Goal: Task Accomplishment & Management: Manage account settings

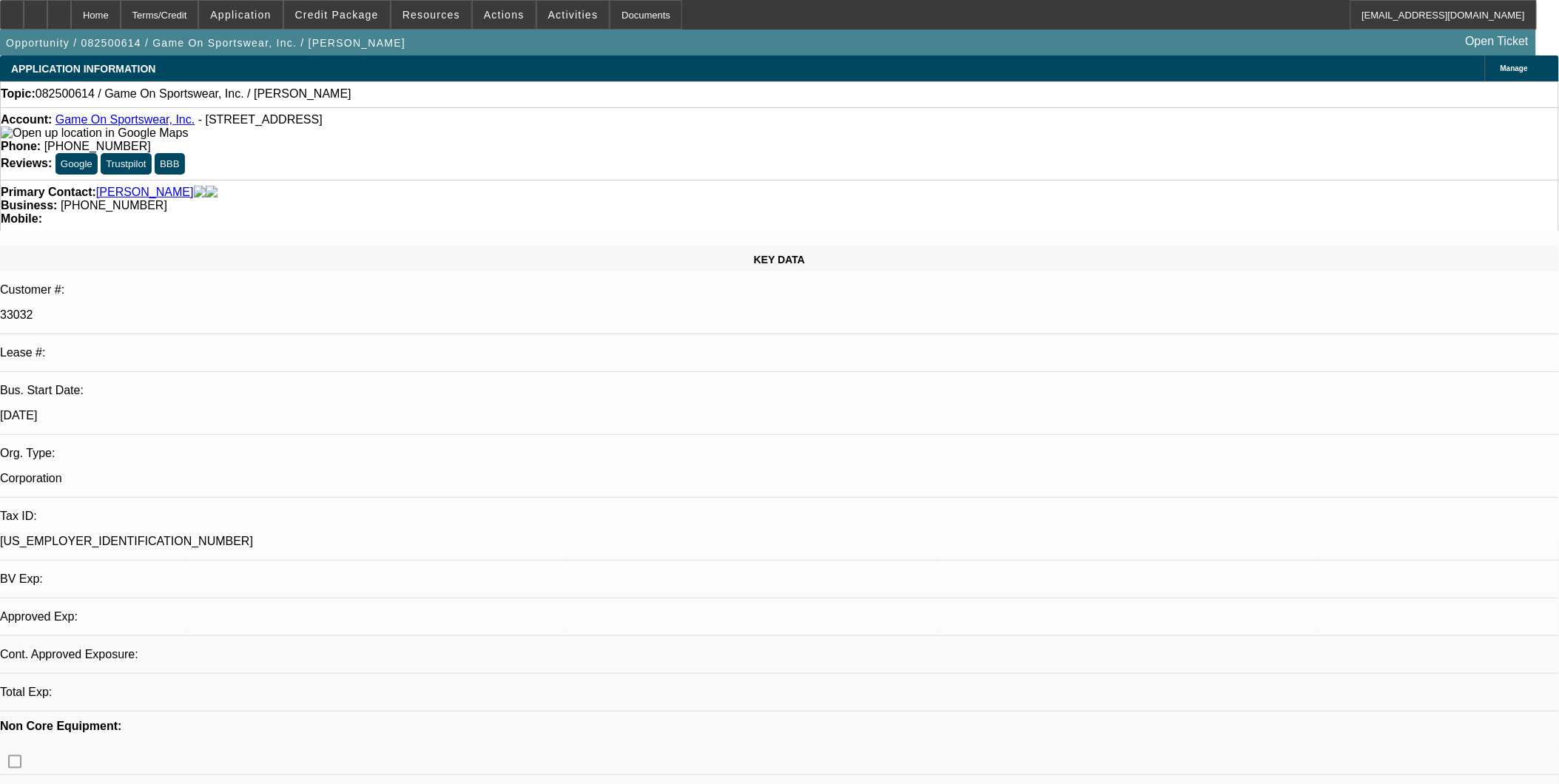
select select "0"
select select "2"
select select "0.1"
select select "4"
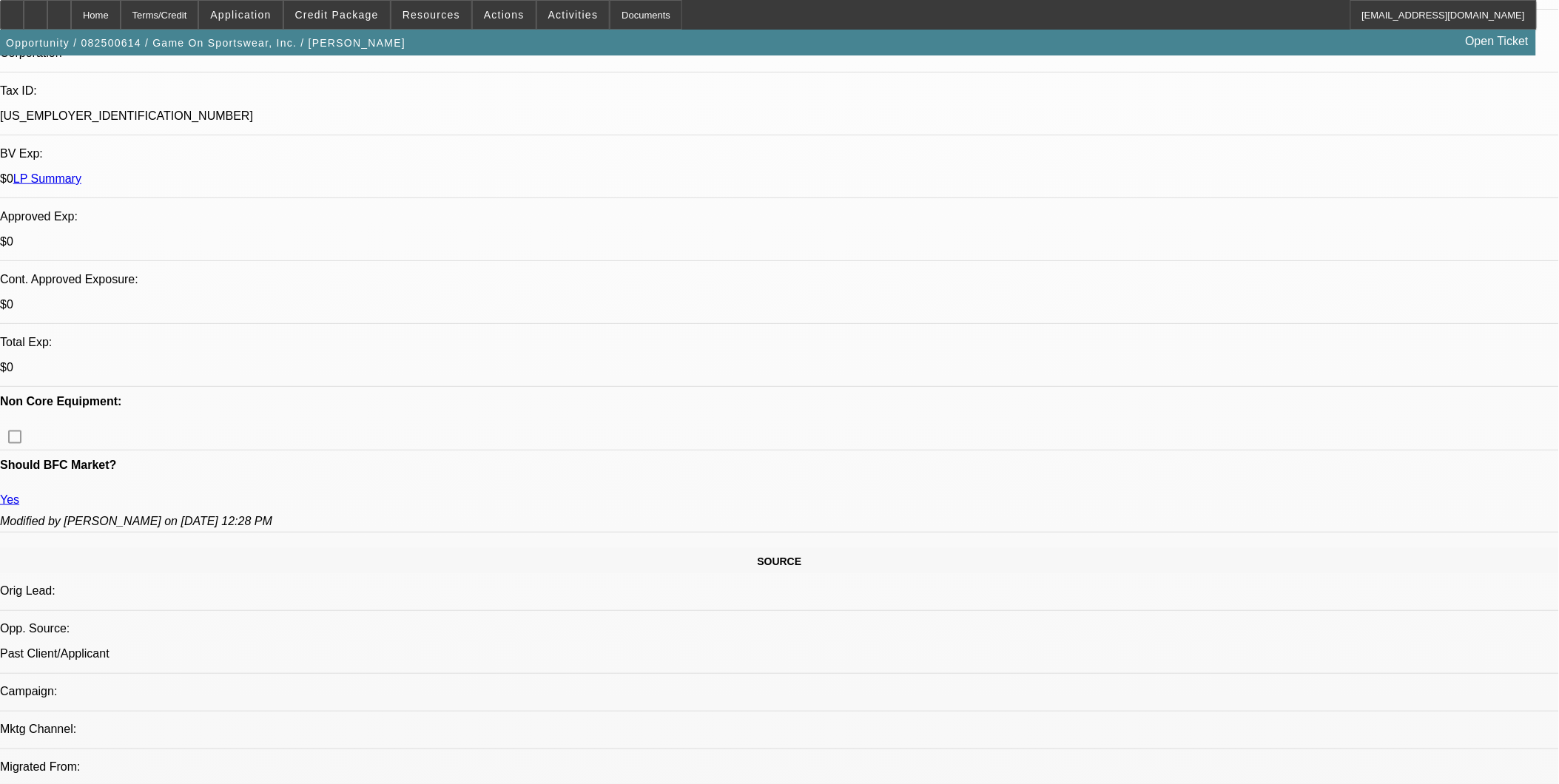
scroll to position [822, 0]
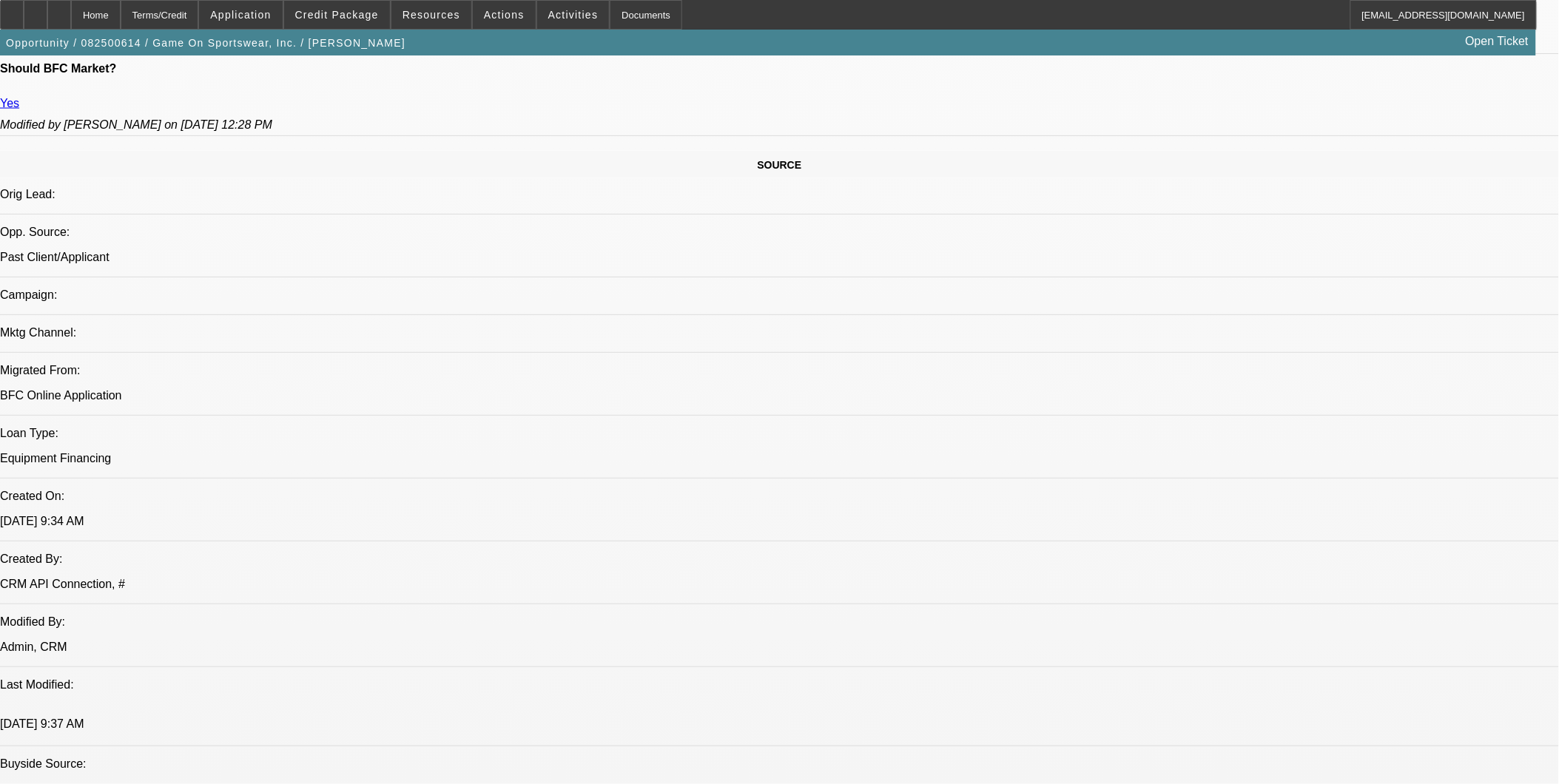
click at [502, 6] on span at bounding box center [504, 14] width 63 height 35
click at [513, 91] on span "Close" at bounding box center [538, 88] width 117 height 18
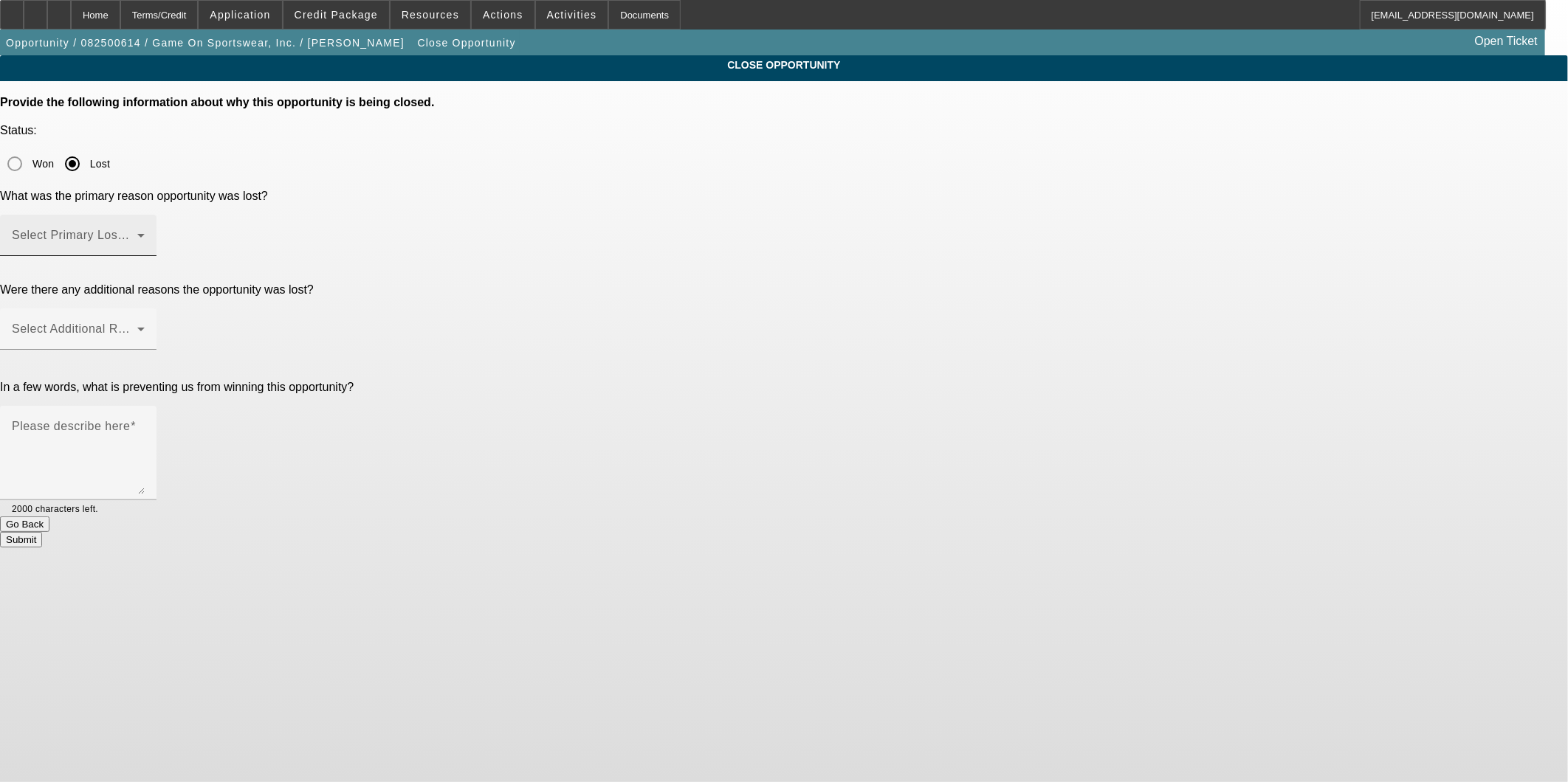
click at [145, 215] on div "Select Primary Lost Reason" at bounding box center [78, 235] width 133 height 42
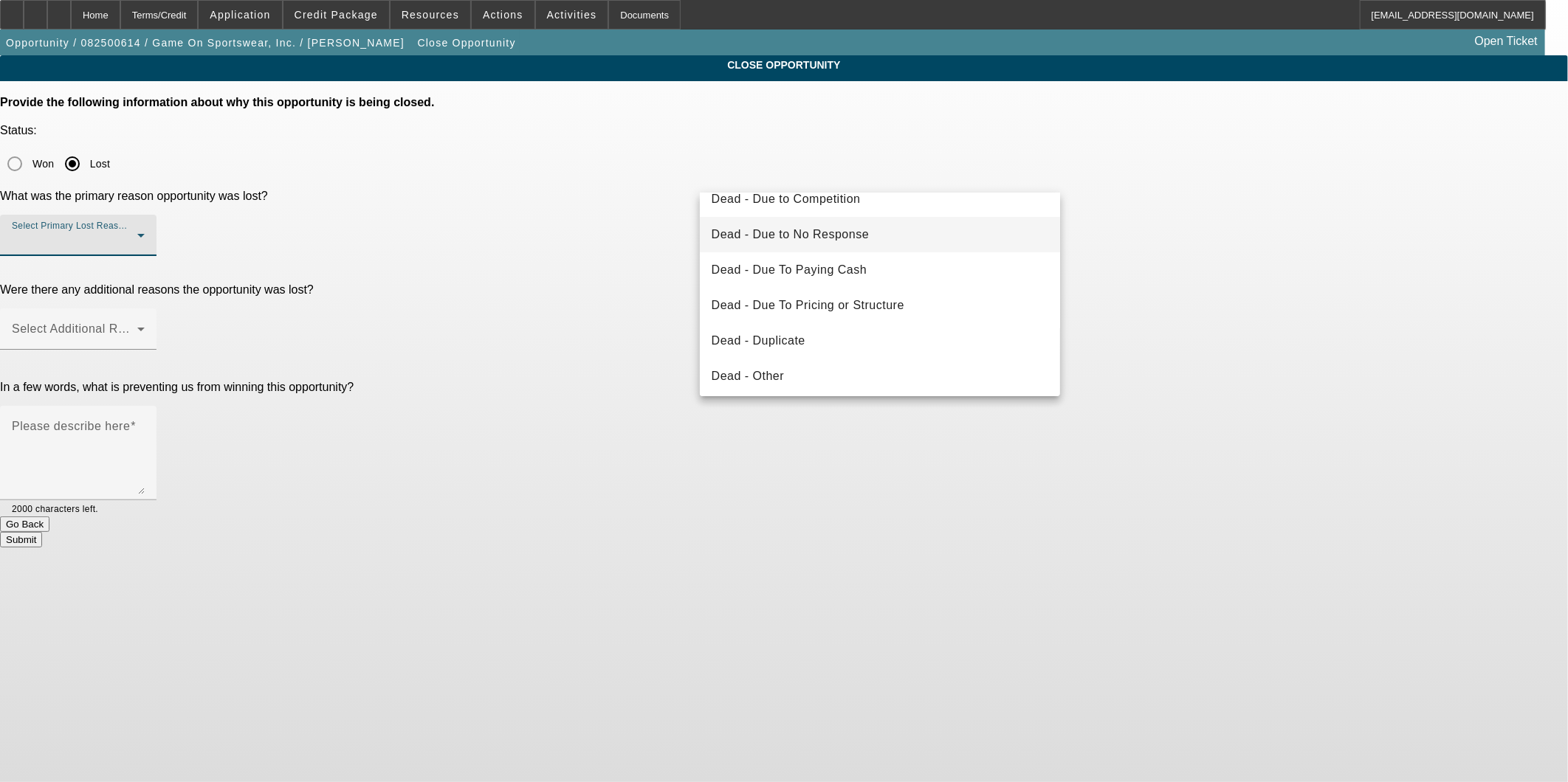
scroll to position [82, 0]
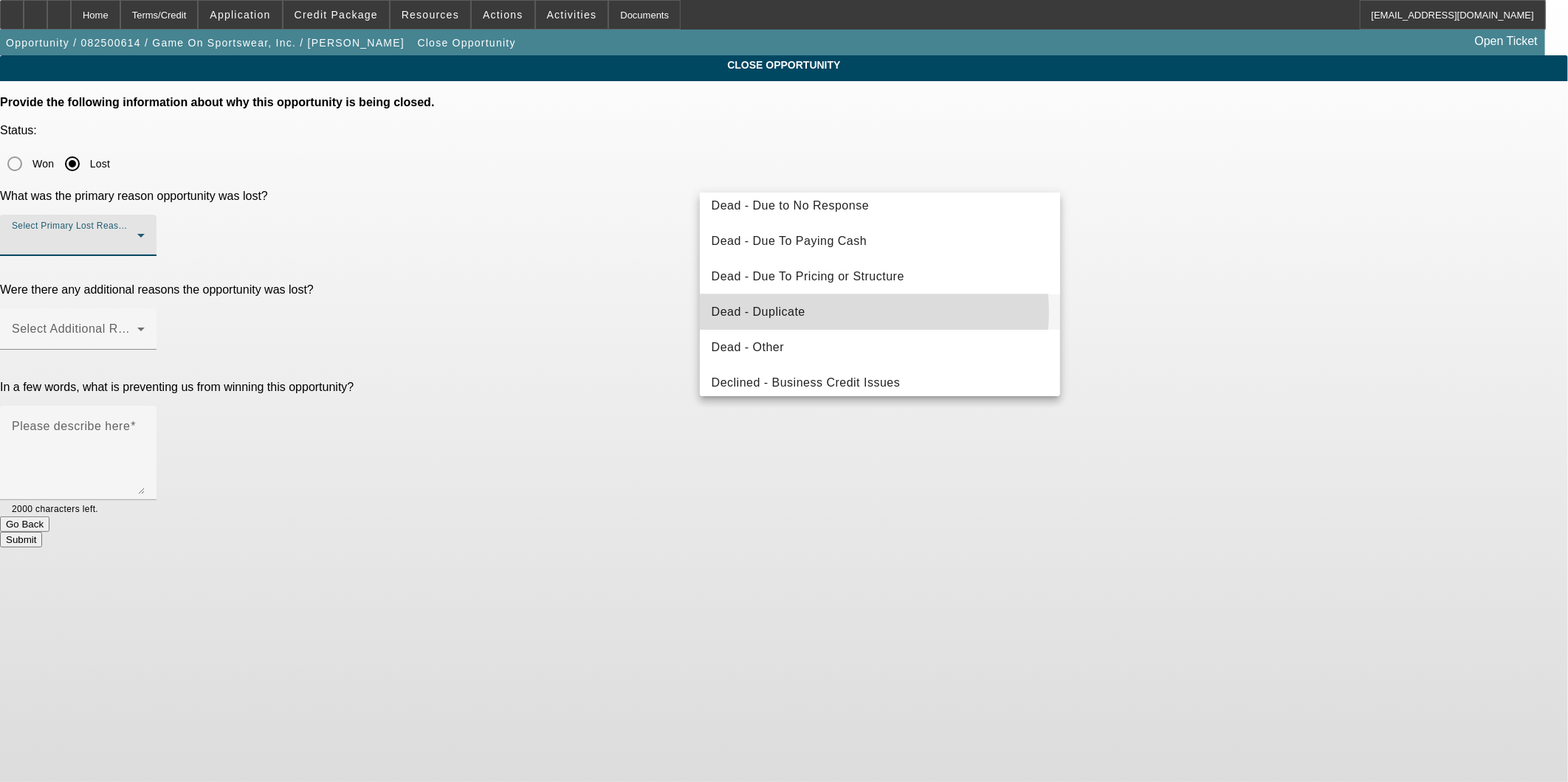
click at [864, 312] on mat-option "Dead - Duplicate" at bounding box center [880, 312] width 361 height 35
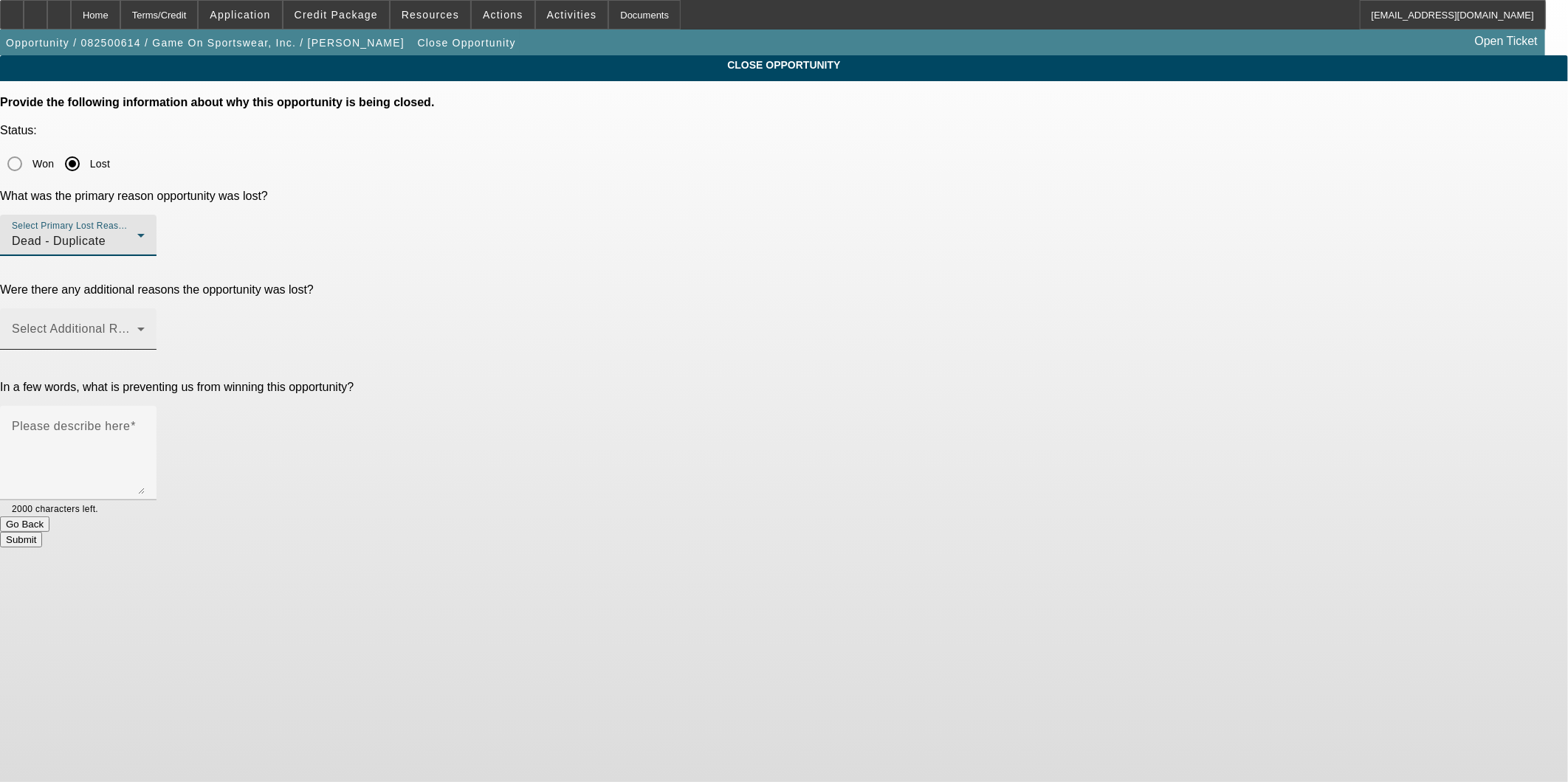
click at [164, 323] on span at bounding box center [161, 329] width 6 height 13
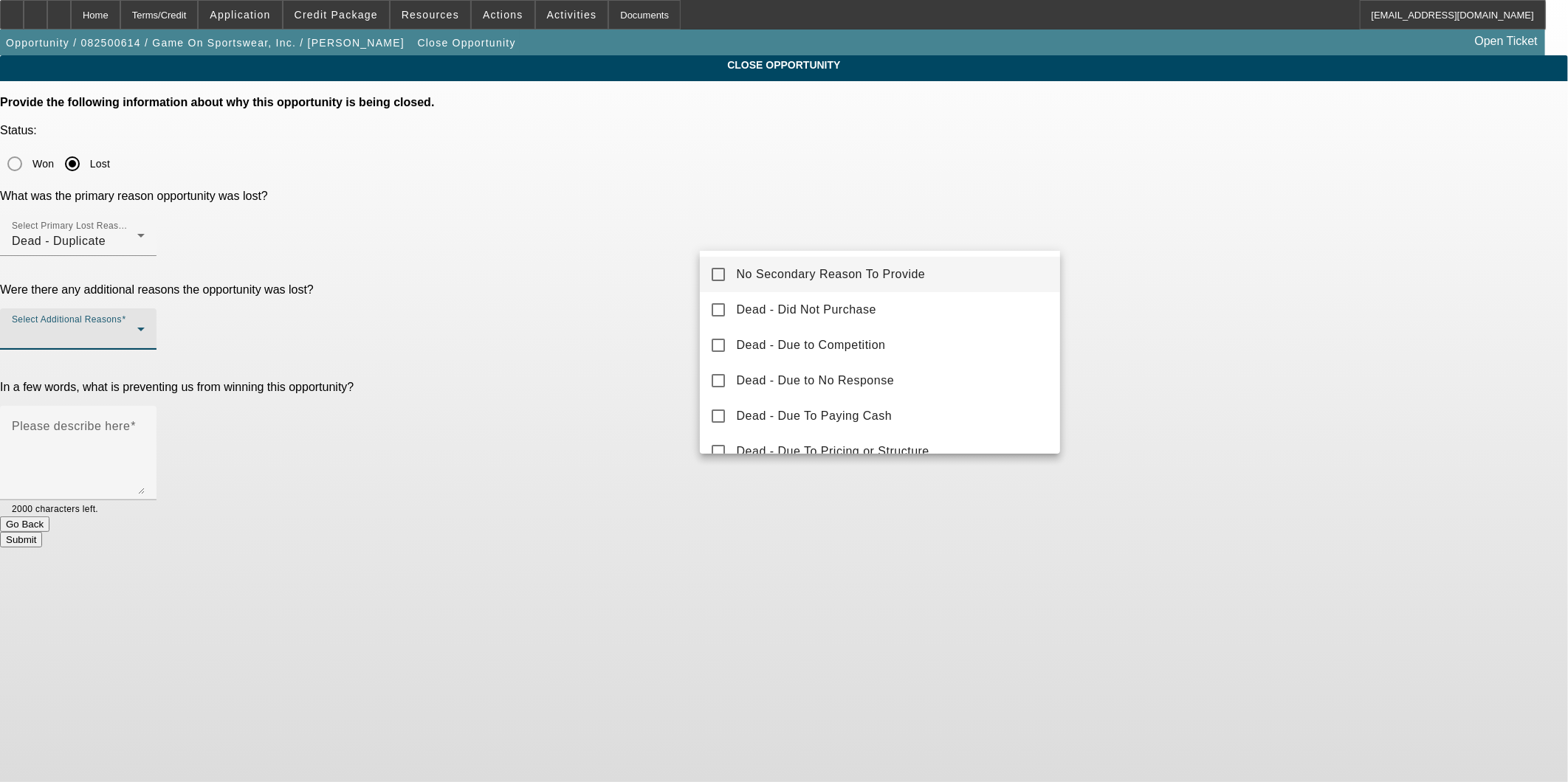
click at [827, 261] on mat-option "No Secondary Reason To Provide" at bounding box center [880, 274] width 361 height 35
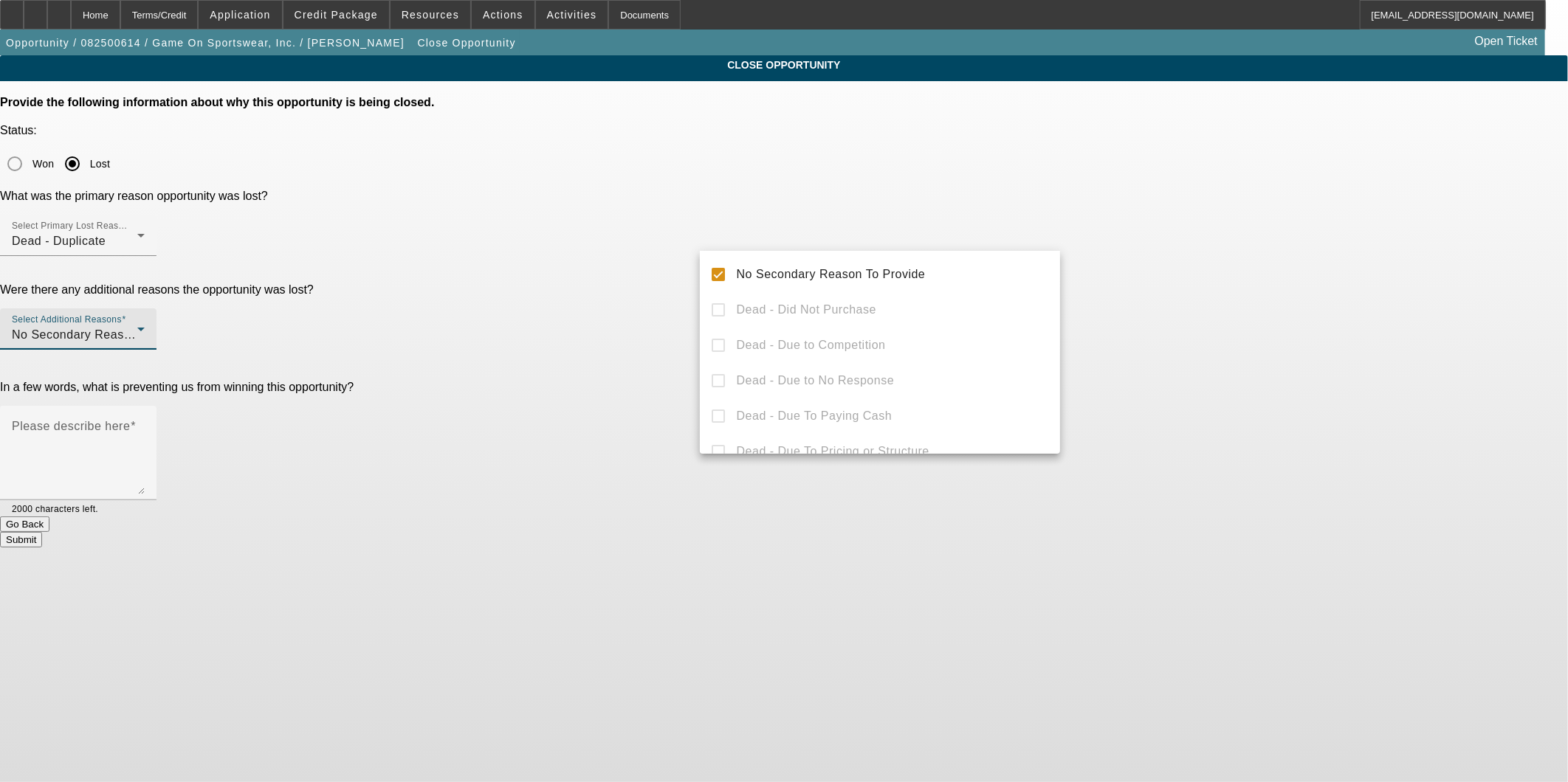
click at [1404, 323] on div at bounding box center [784, 391] width 1568 height 782
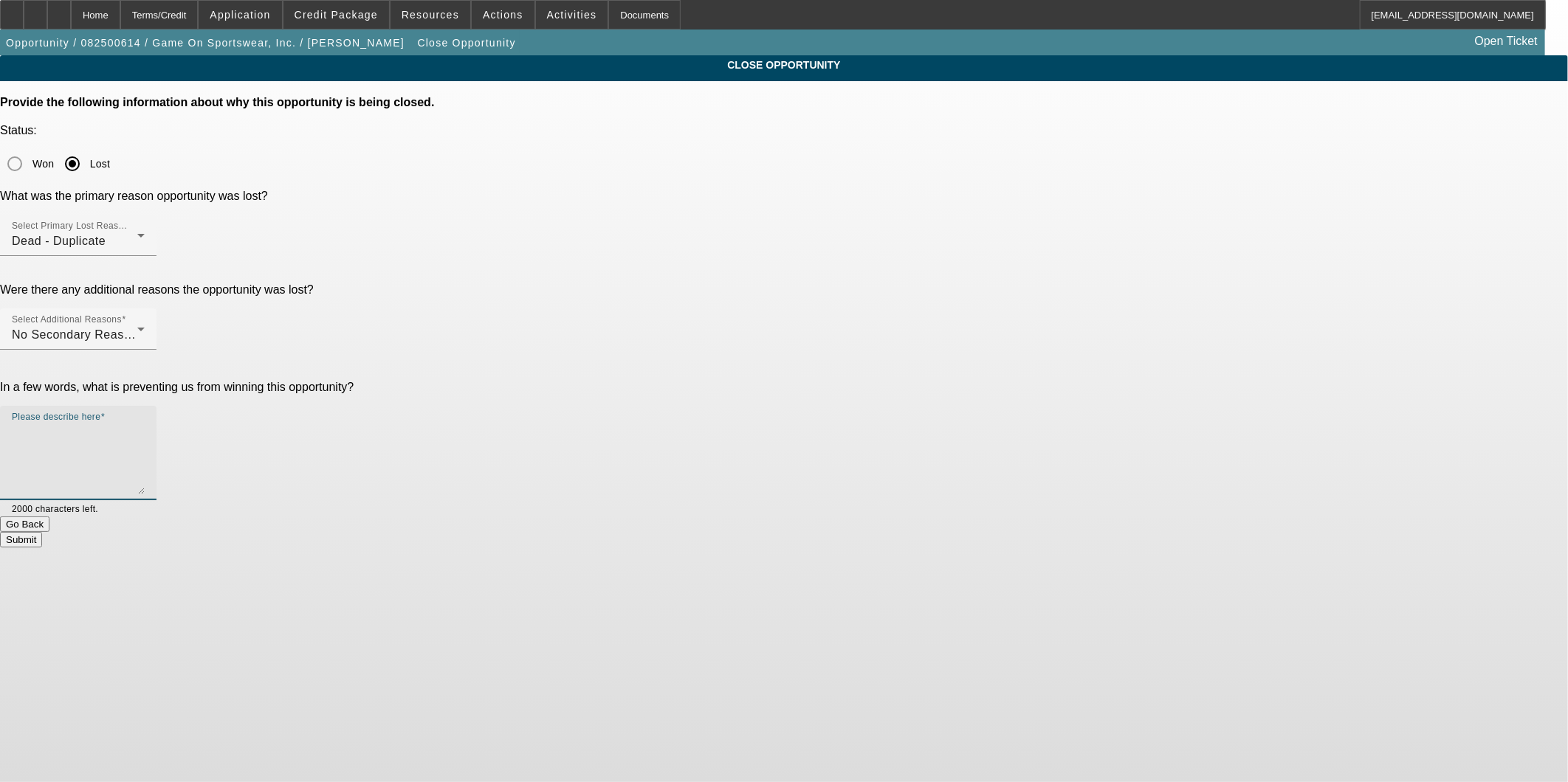
click at [145, 423] on textarea "Please describe here" at bounding box center [78, 459] width 133 height 71
type textarea "duplicate"
click at [42, 532] on button "Submit" at bounding box center [20, 540] width 42 height 16
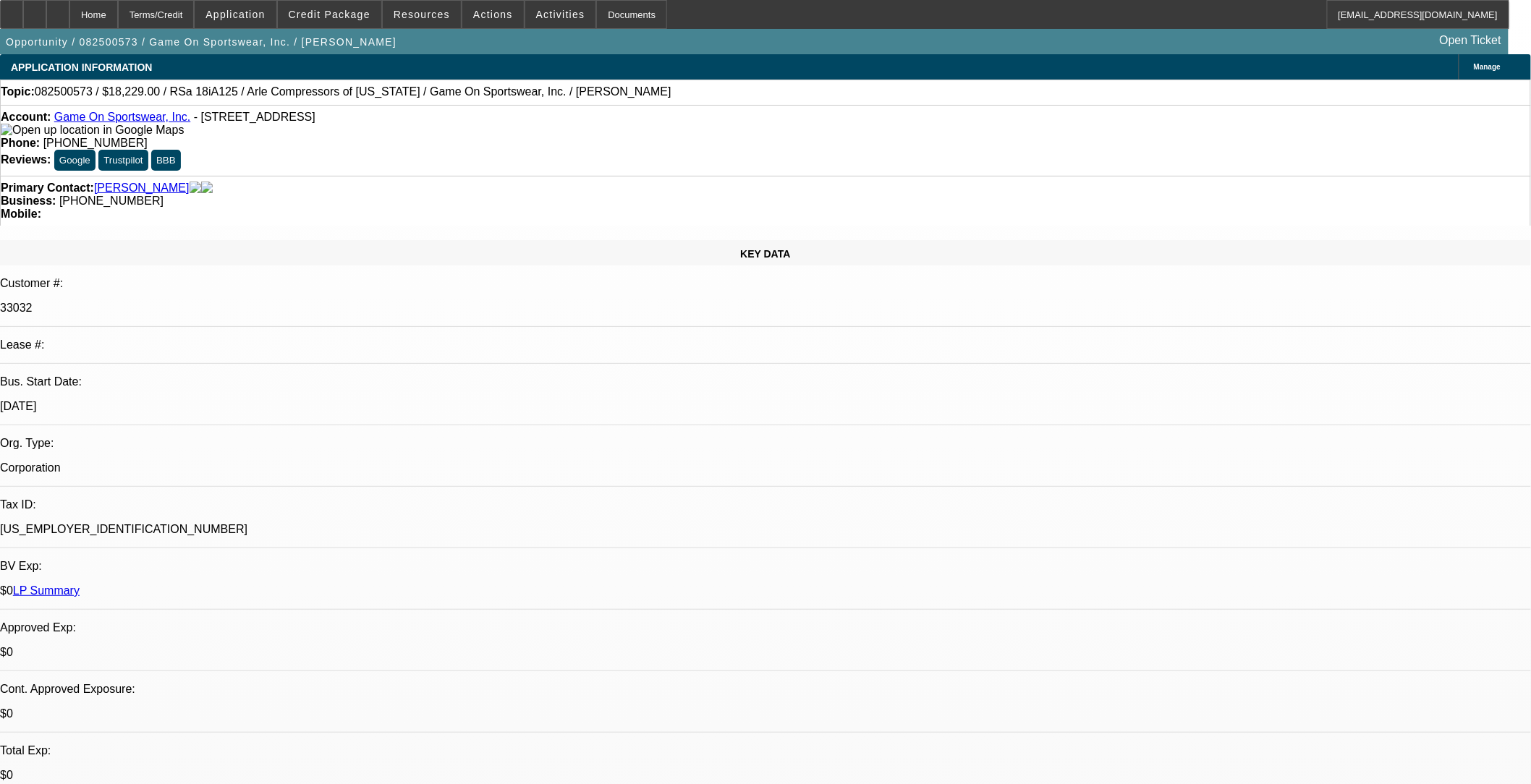
select select "0"
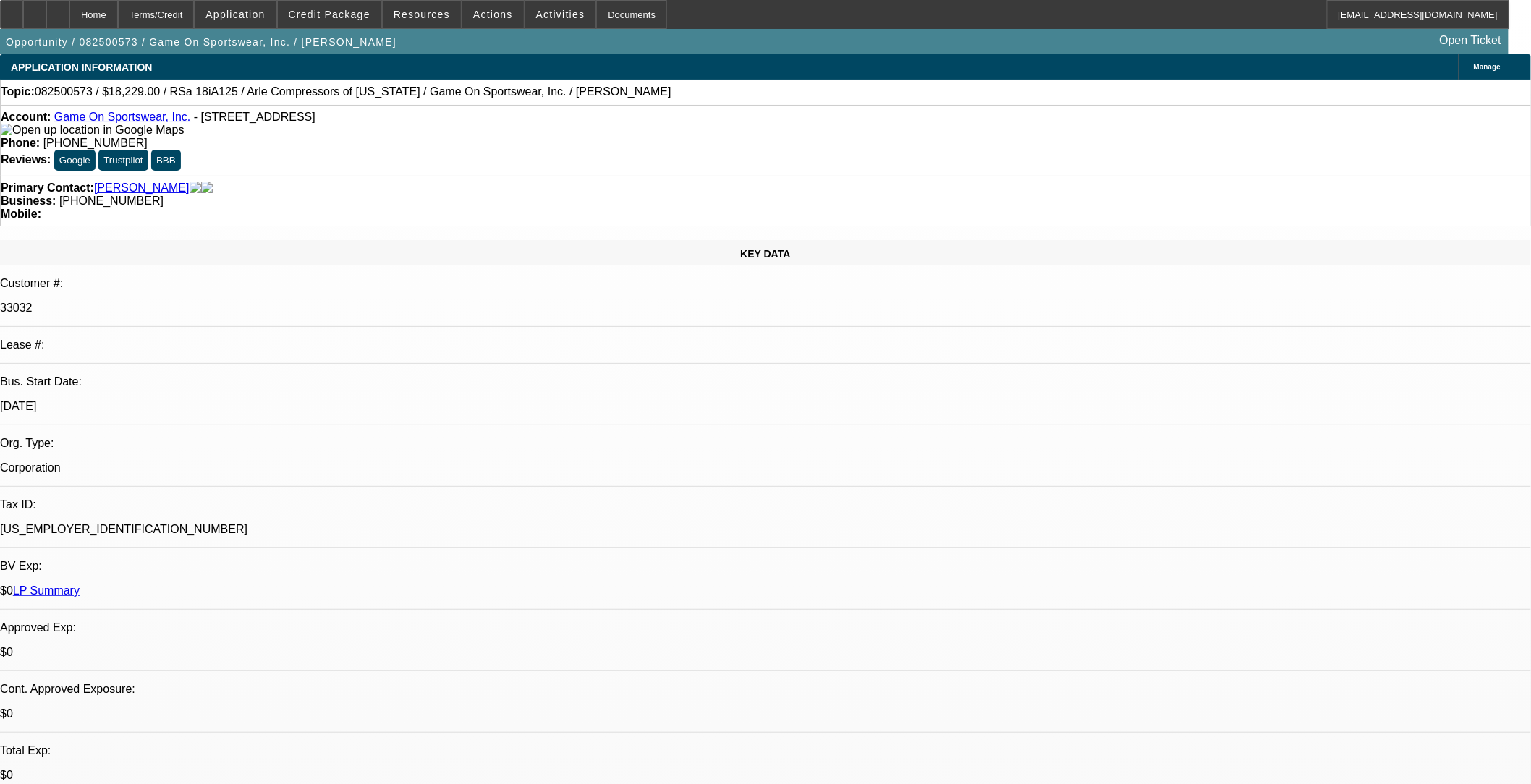
select select "0"
select select "1"
select select "6"
select select "1"
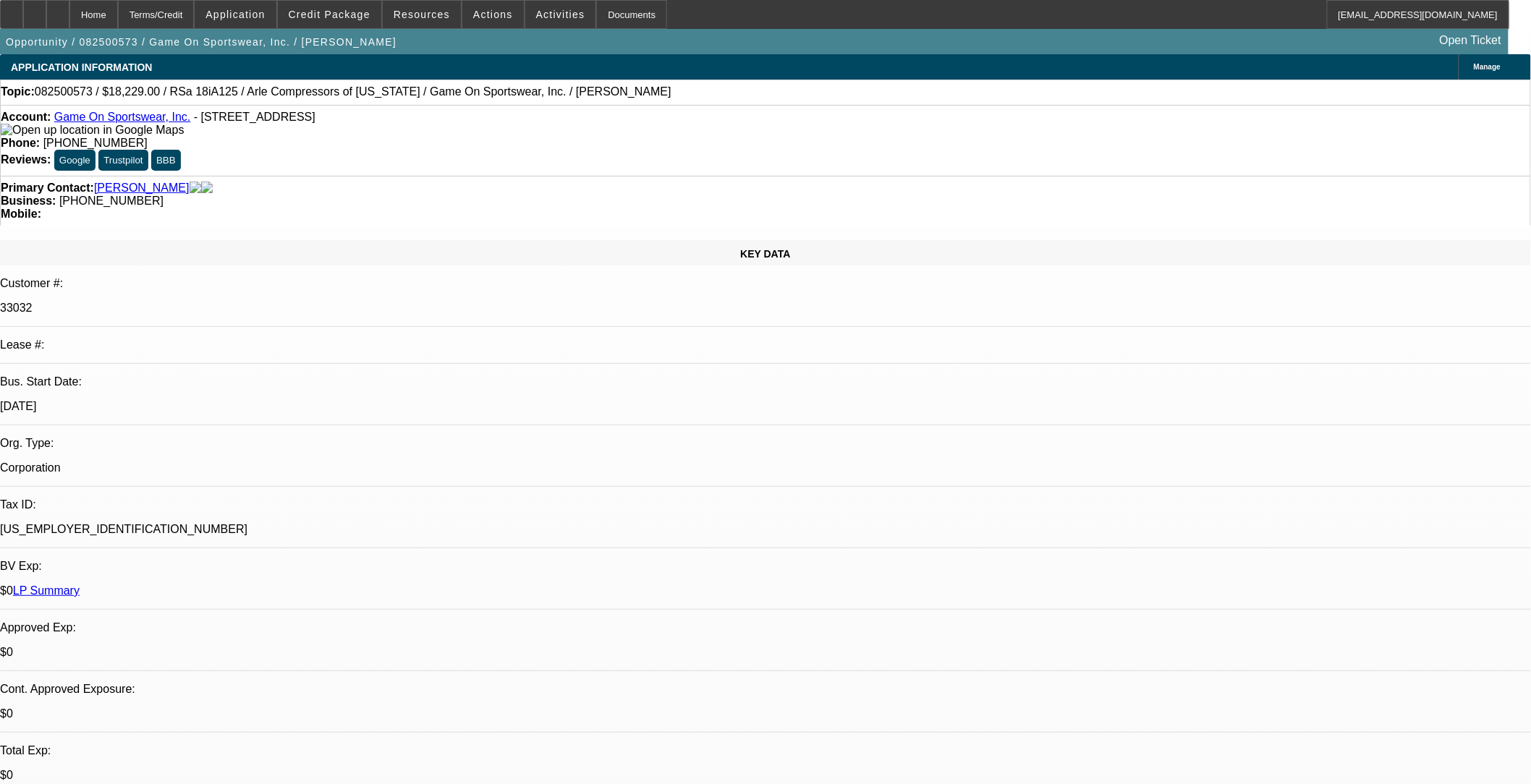
select select "1"
select select "6"
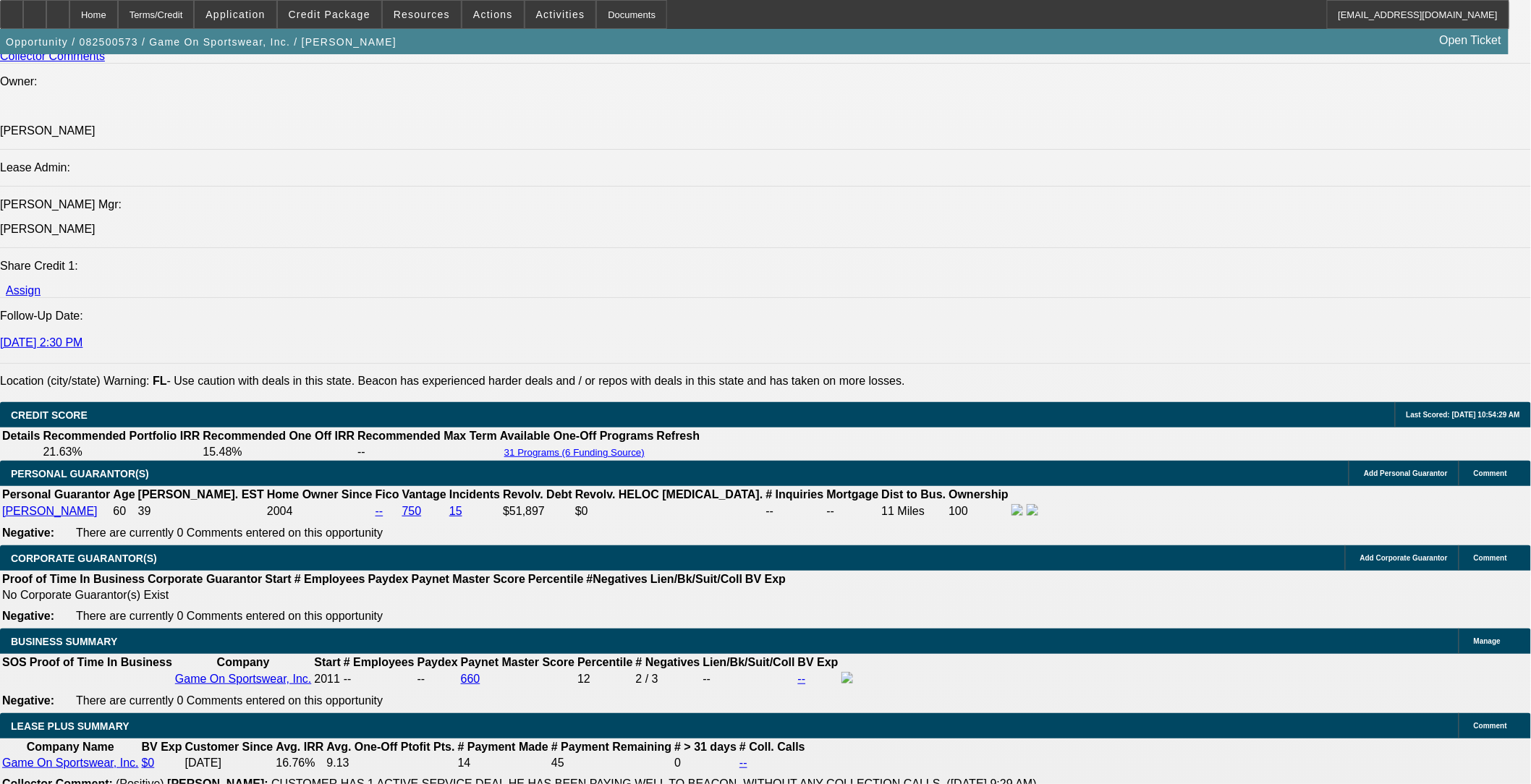
scroll to position [1767, 0]
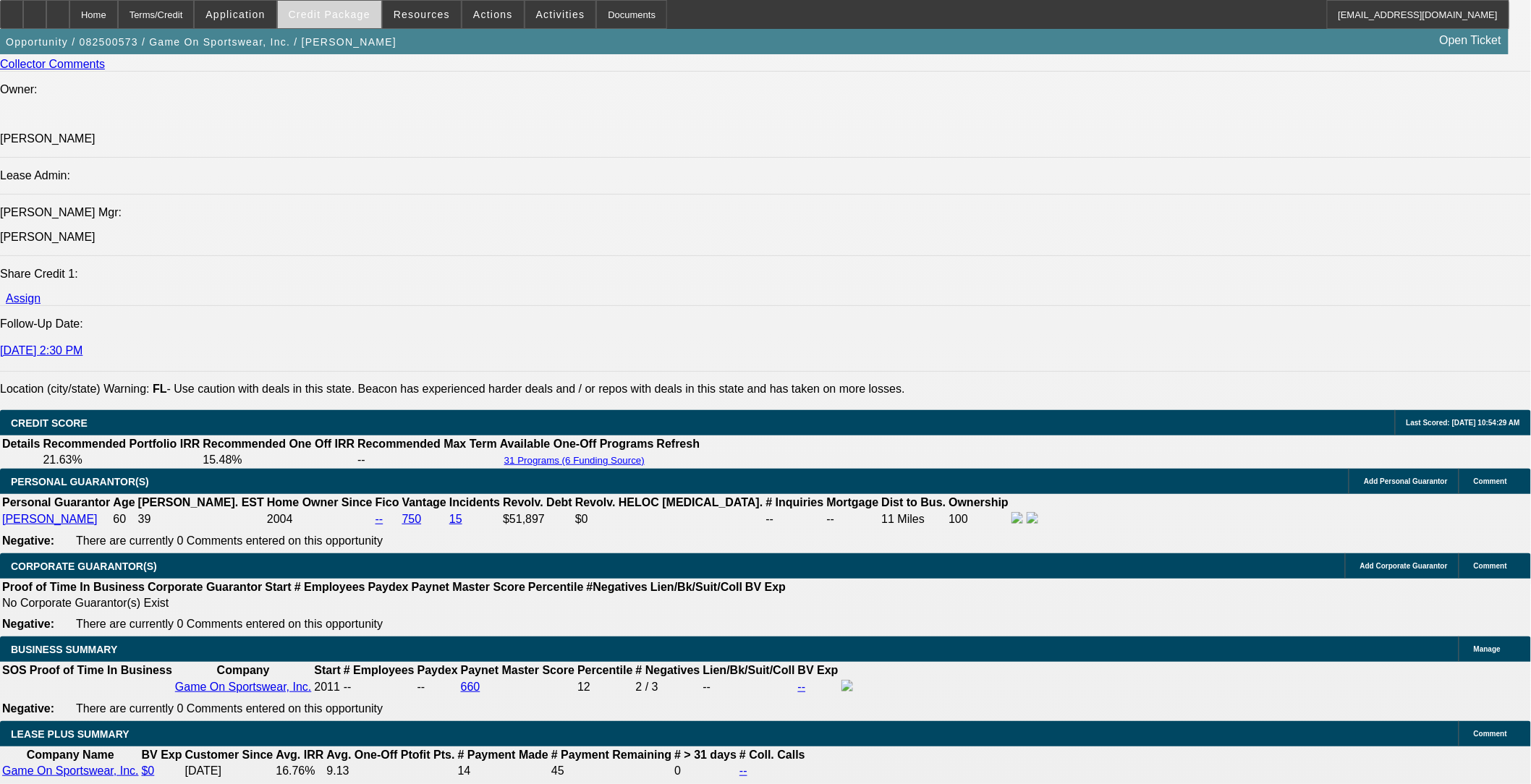
click at [334, 12] on span "Credit Package" at bounding box center [329, 14] width 82 height 12
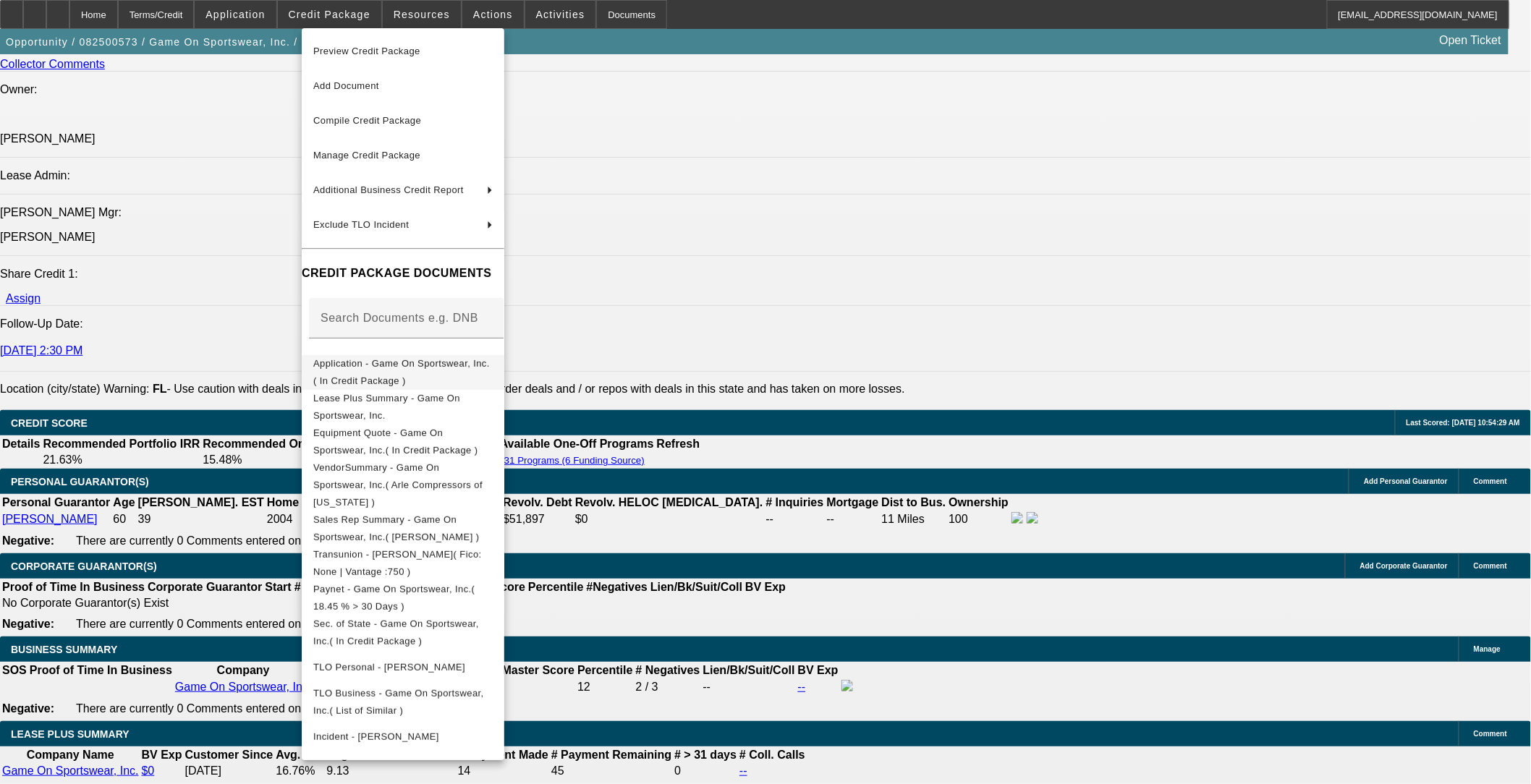
click at [453, 357] on span "Application - Game On Sportswear, Inc.( In Credit Package )" at bounding box center [403, 372] width 180 height 35
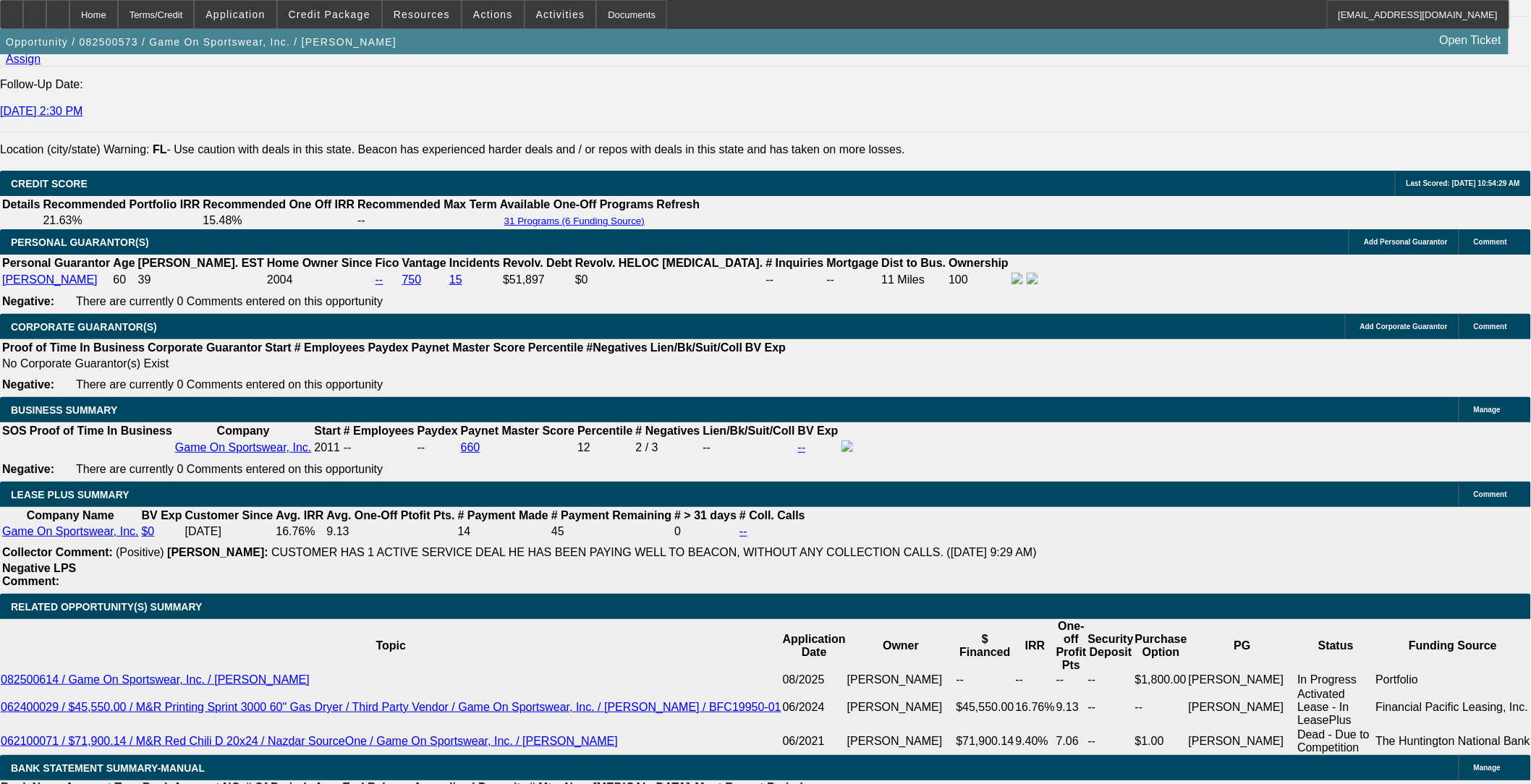
scroll to position [2008, 0]
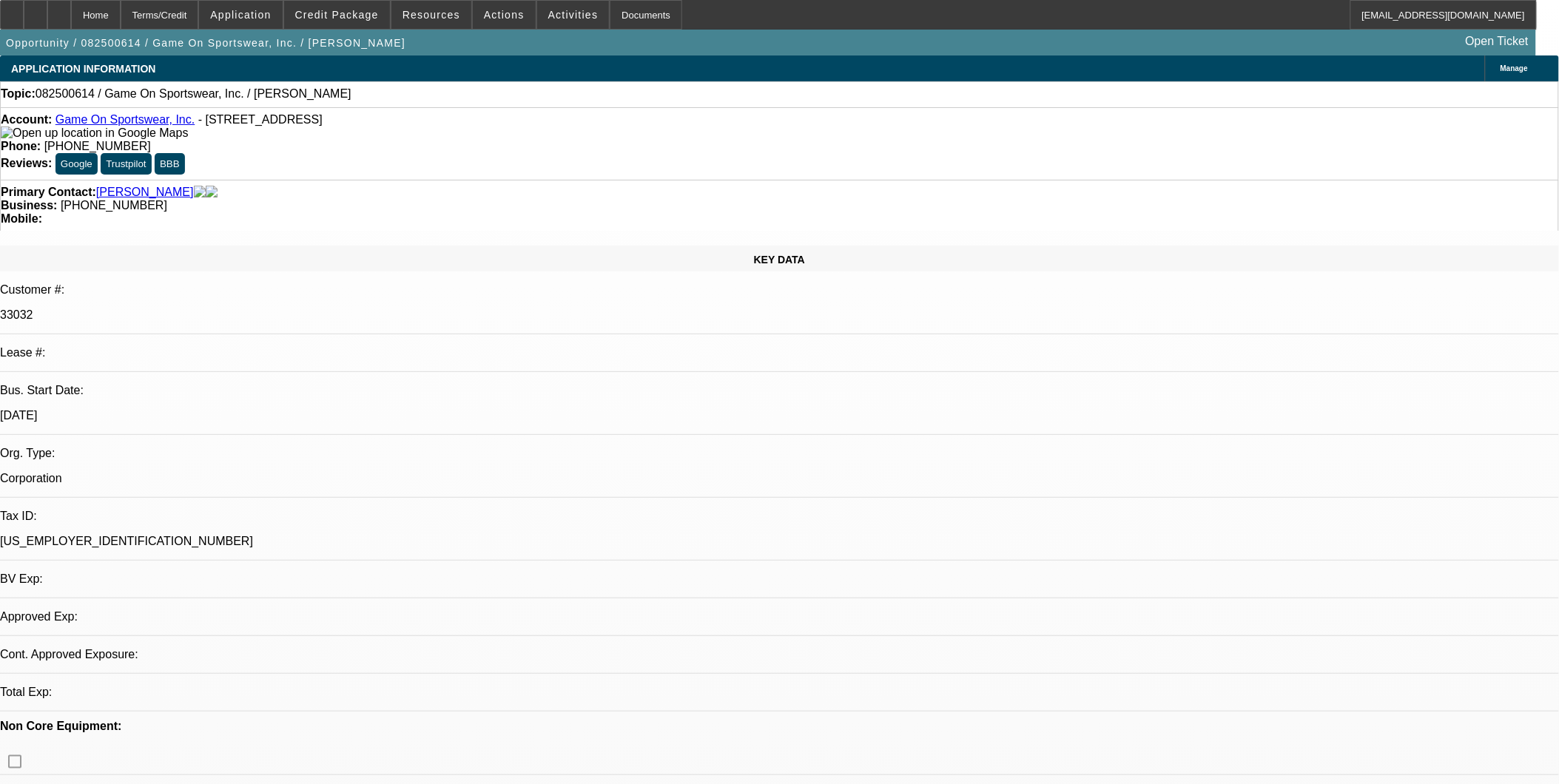
select select "0"
select select "2"
select select "0.1"
select select "4"
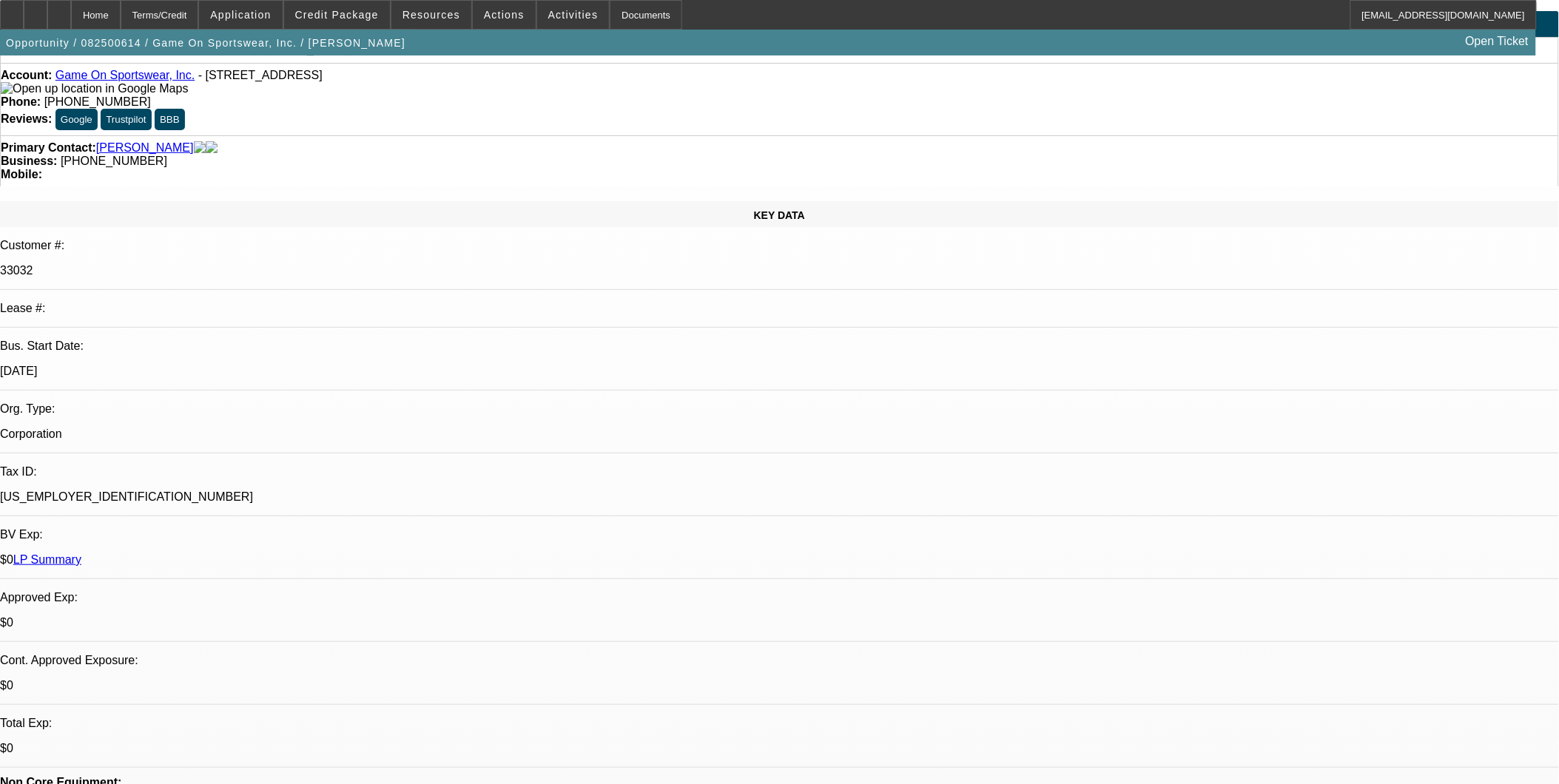
scroll to position [328, 0]
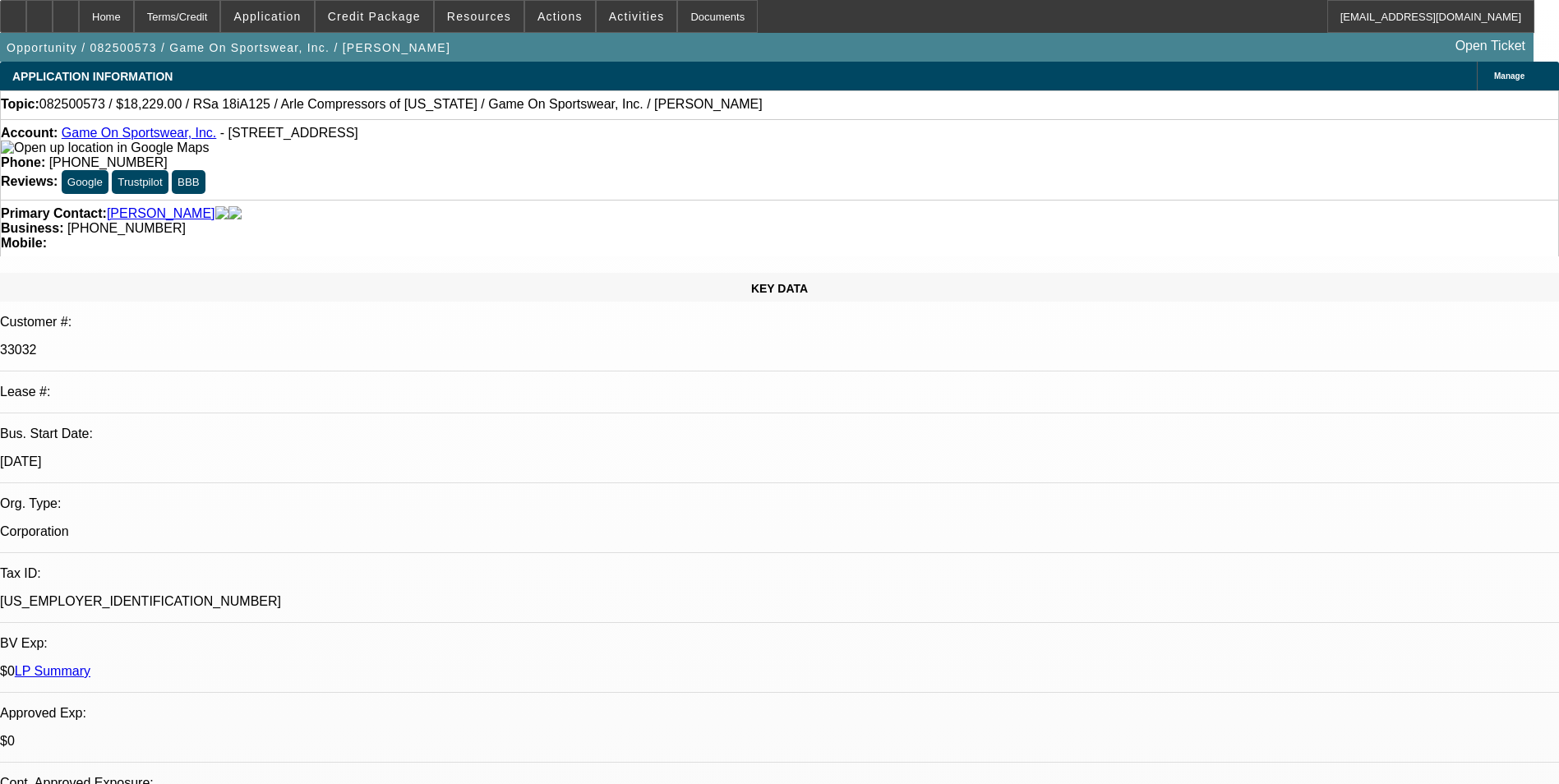
select select "0"
select select "6"
select select "0"
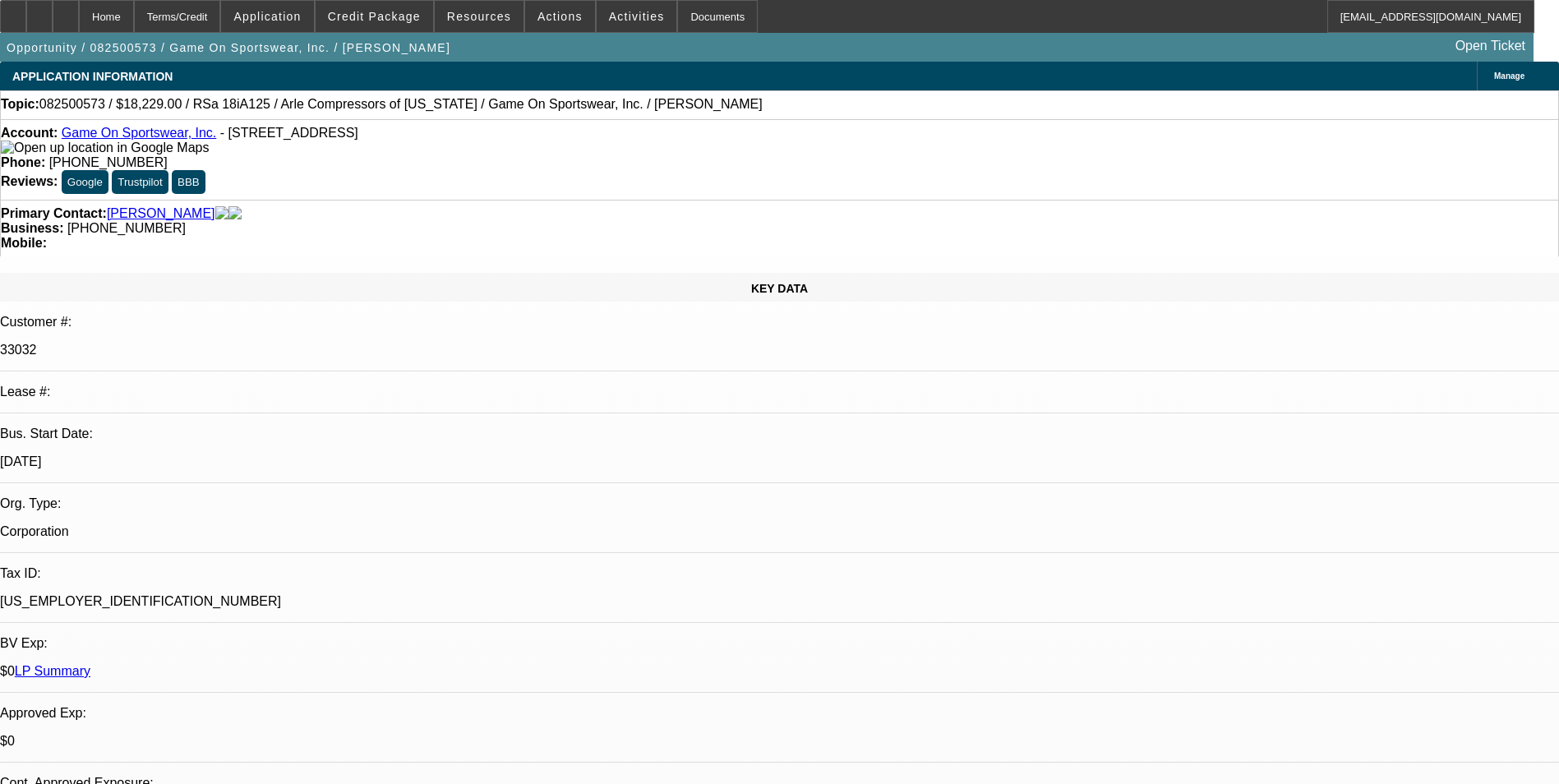
select select "0"
select select "6"
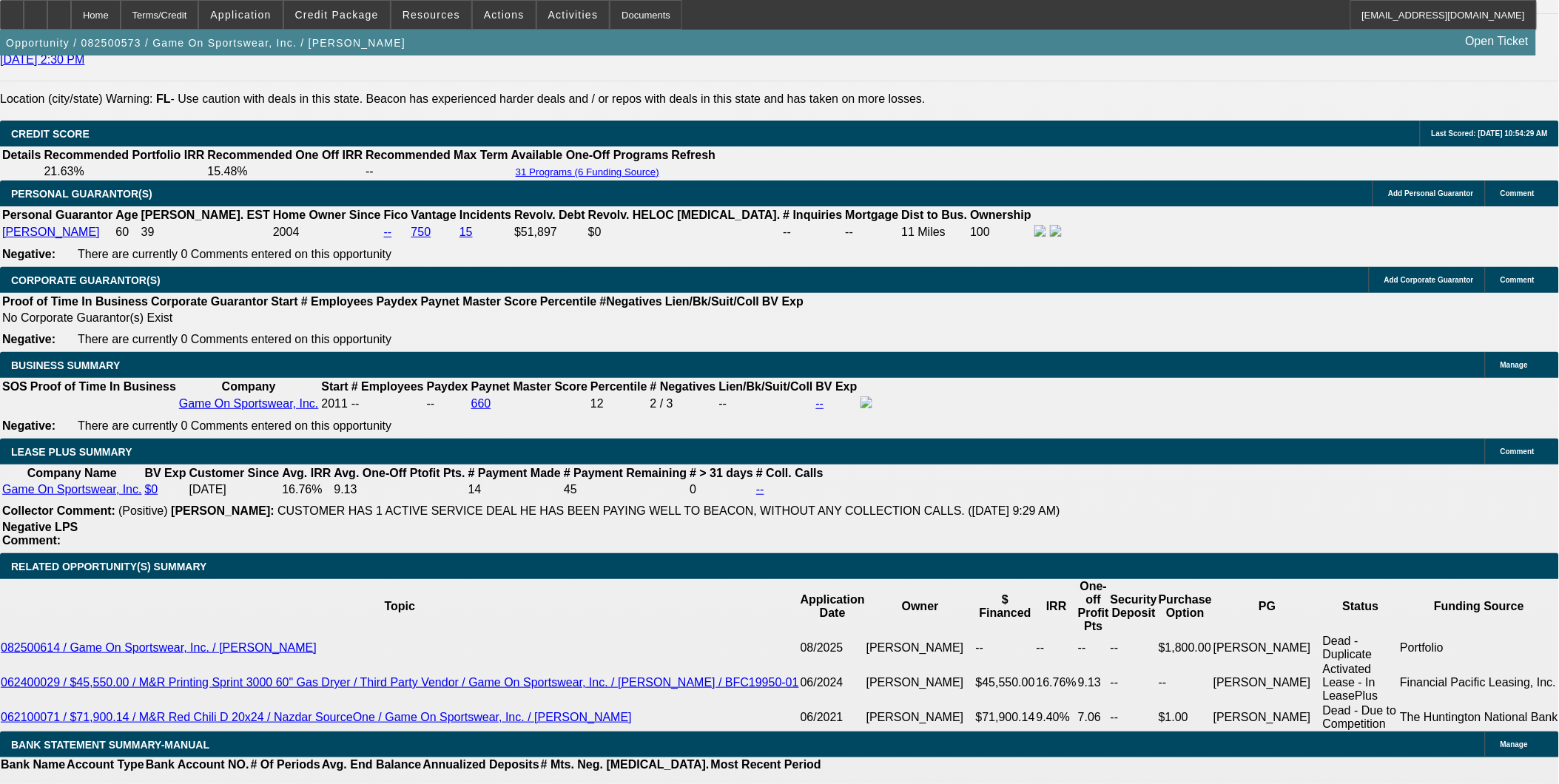
scroll to position [2137, 0]
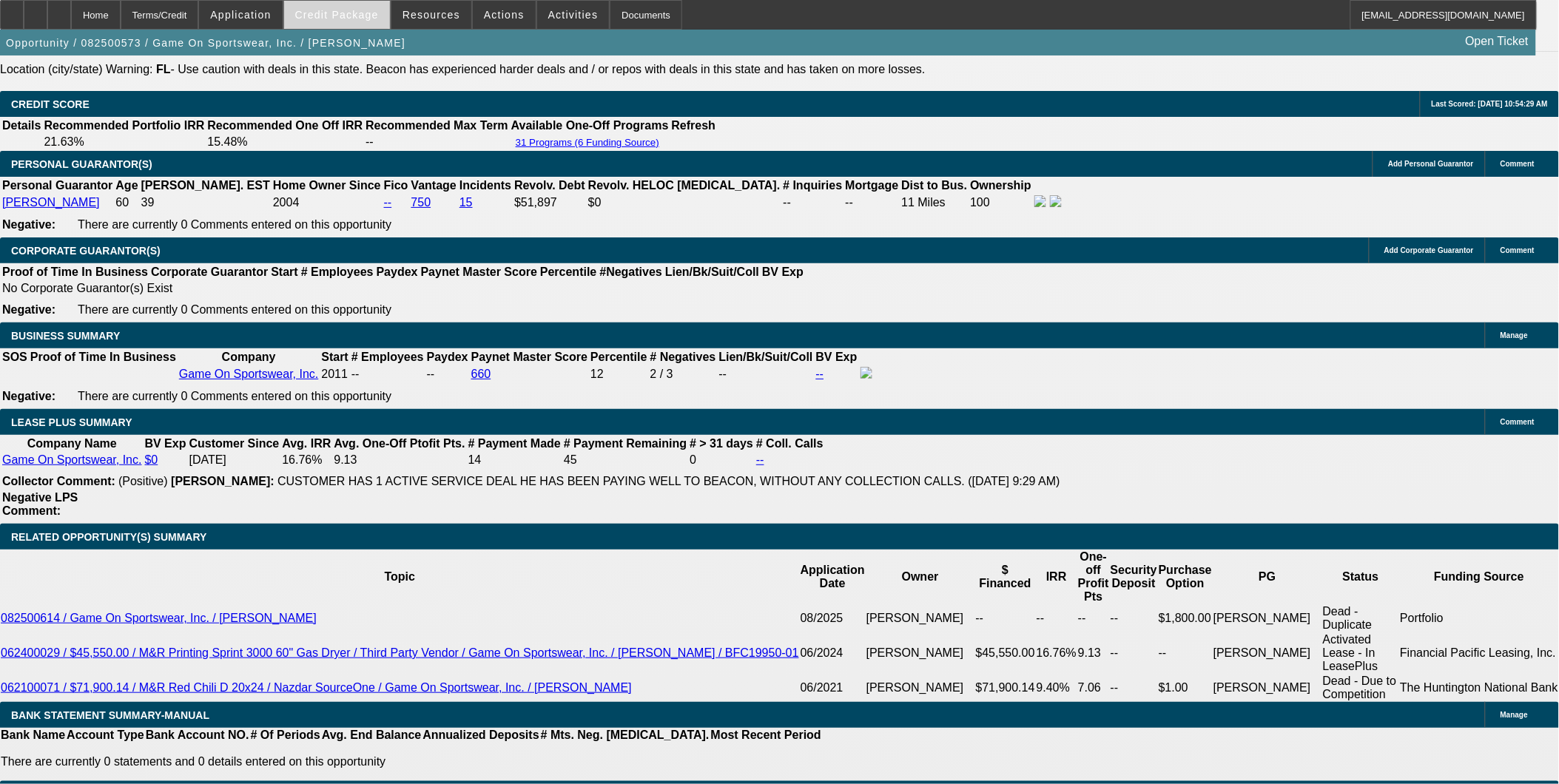
click at [366, 13] on span "Credit Package" at bounding box center [337, 14] width 84 height 12
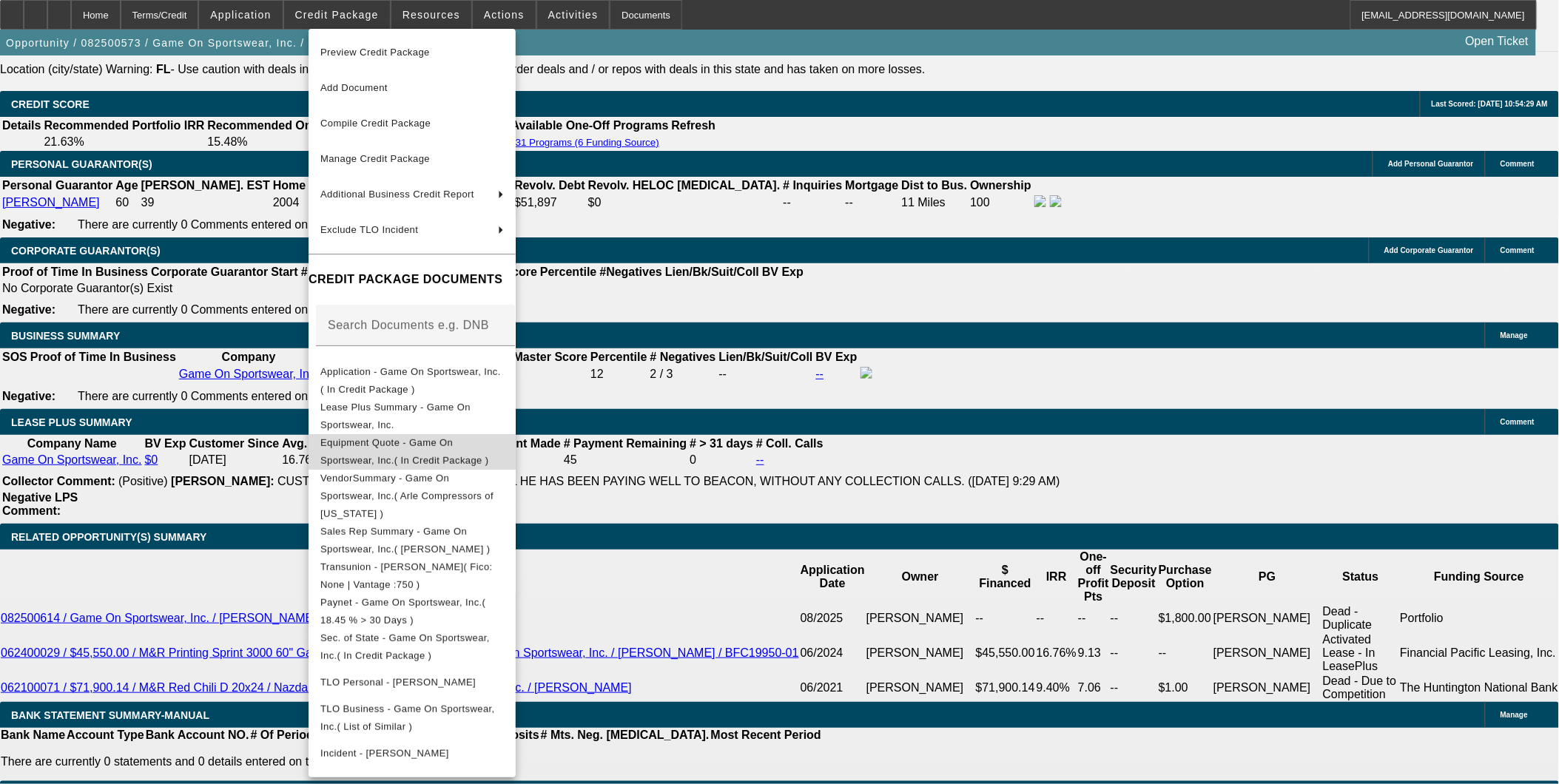
click at [474, 439] on span "Equipment Quote - Game On Sportswear, Inc.( In Credit Package )" at bounding box center [404, 450] width 168 height 29
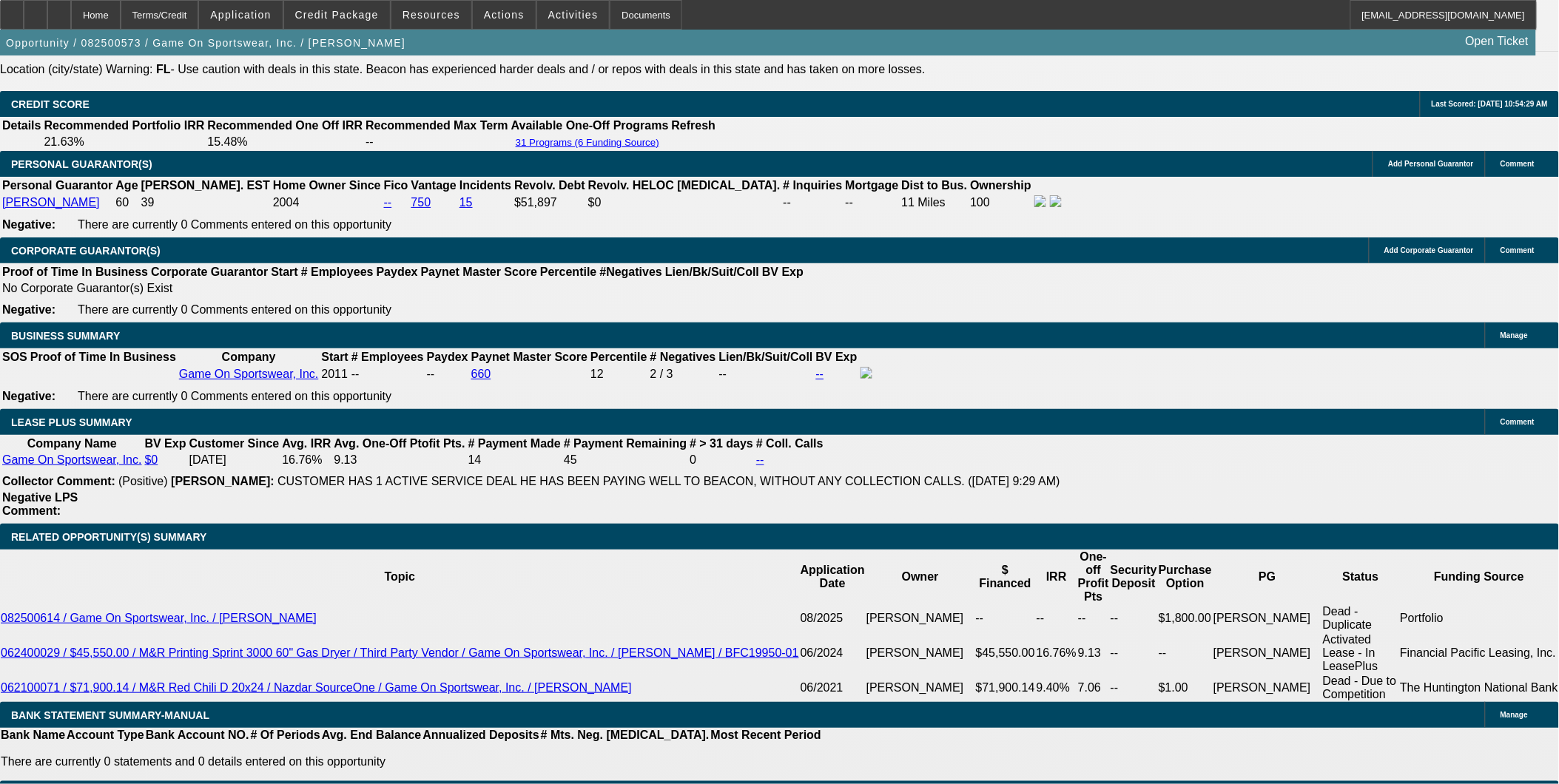
drag, startPoint x: 731, startPoint y: 442, endPoint x: 730, endPoint y: 454, distance: 12.0
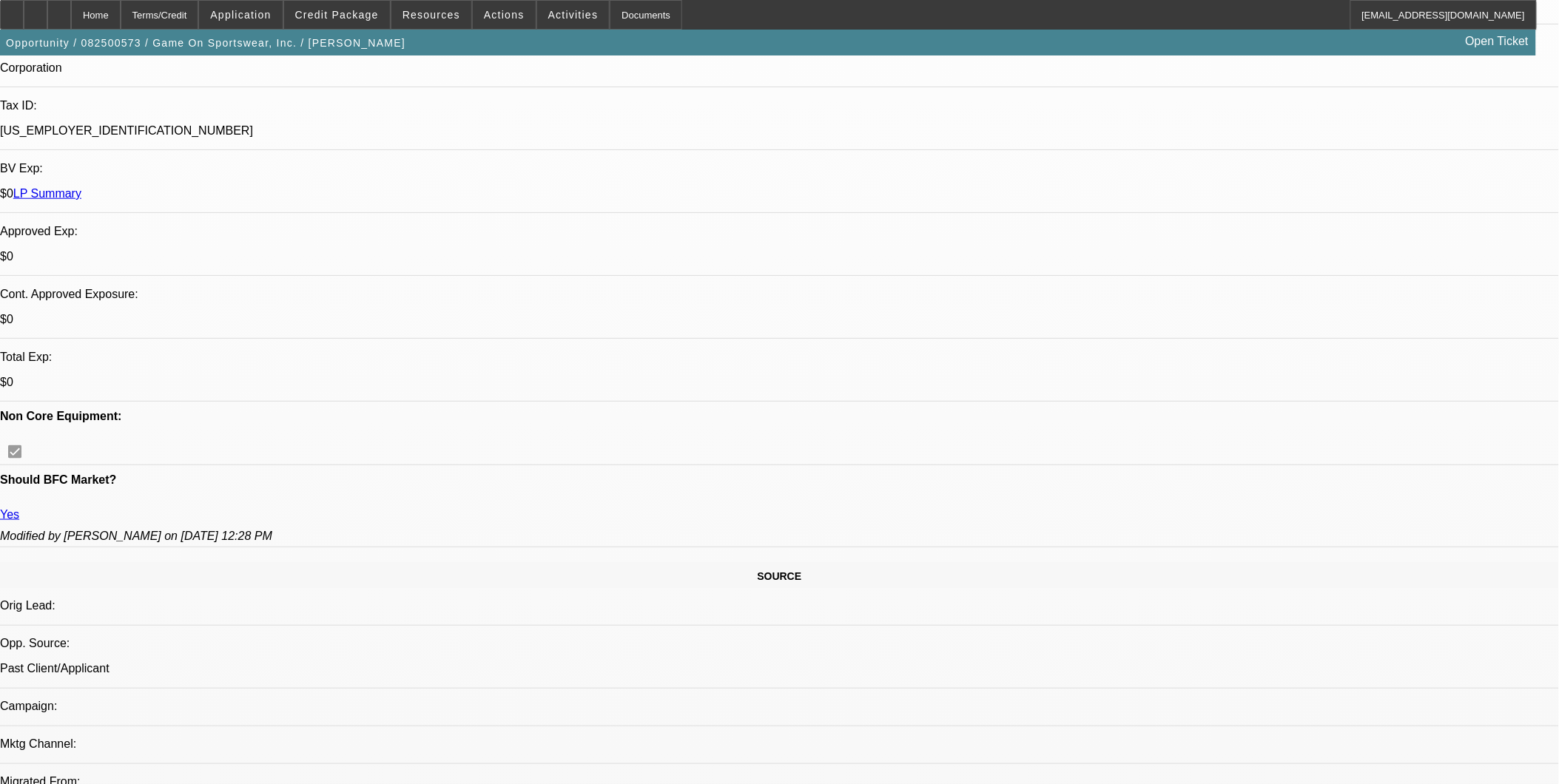
scroll to position [0, 0]
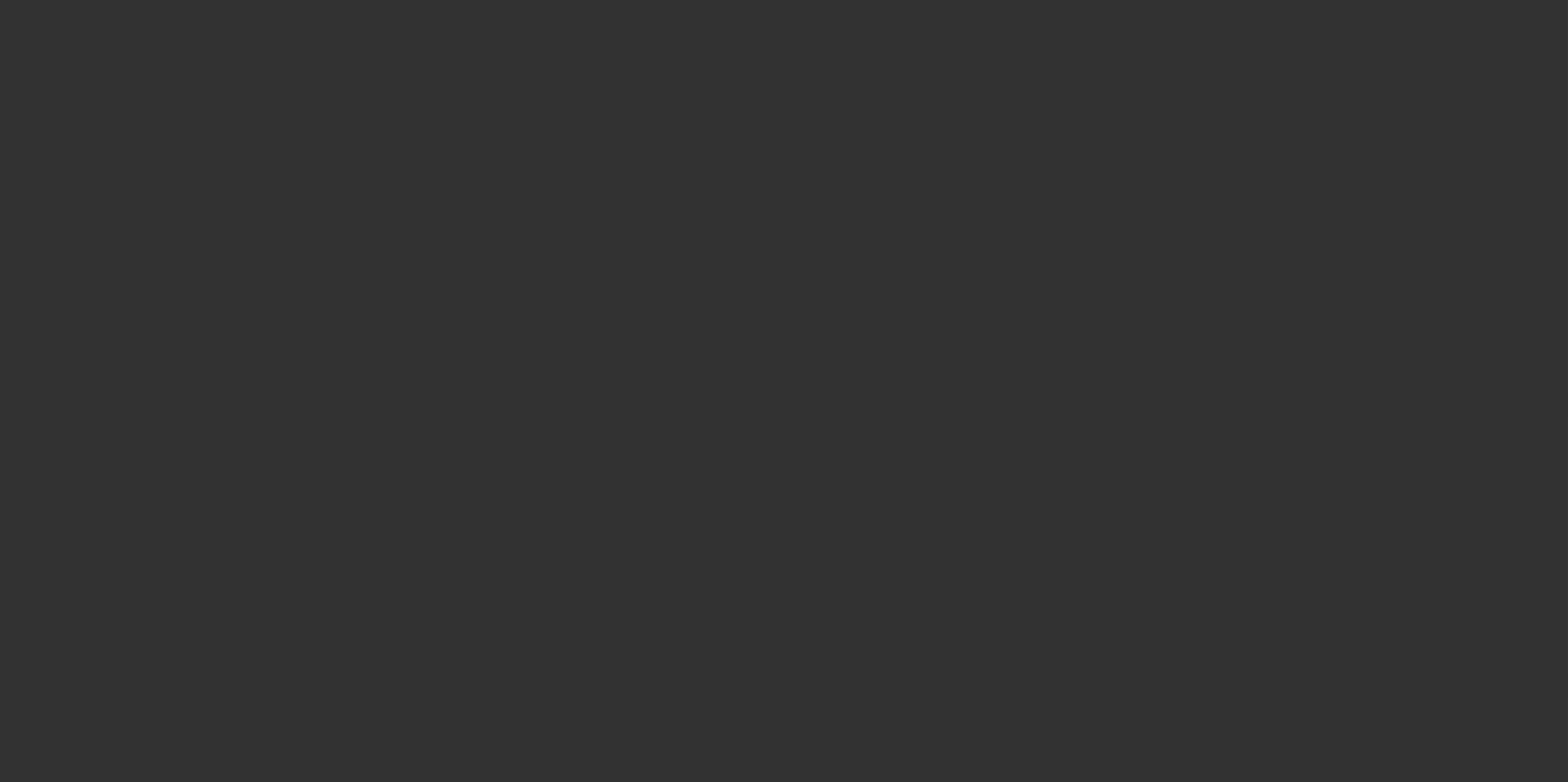
select select "0"
select select "6"
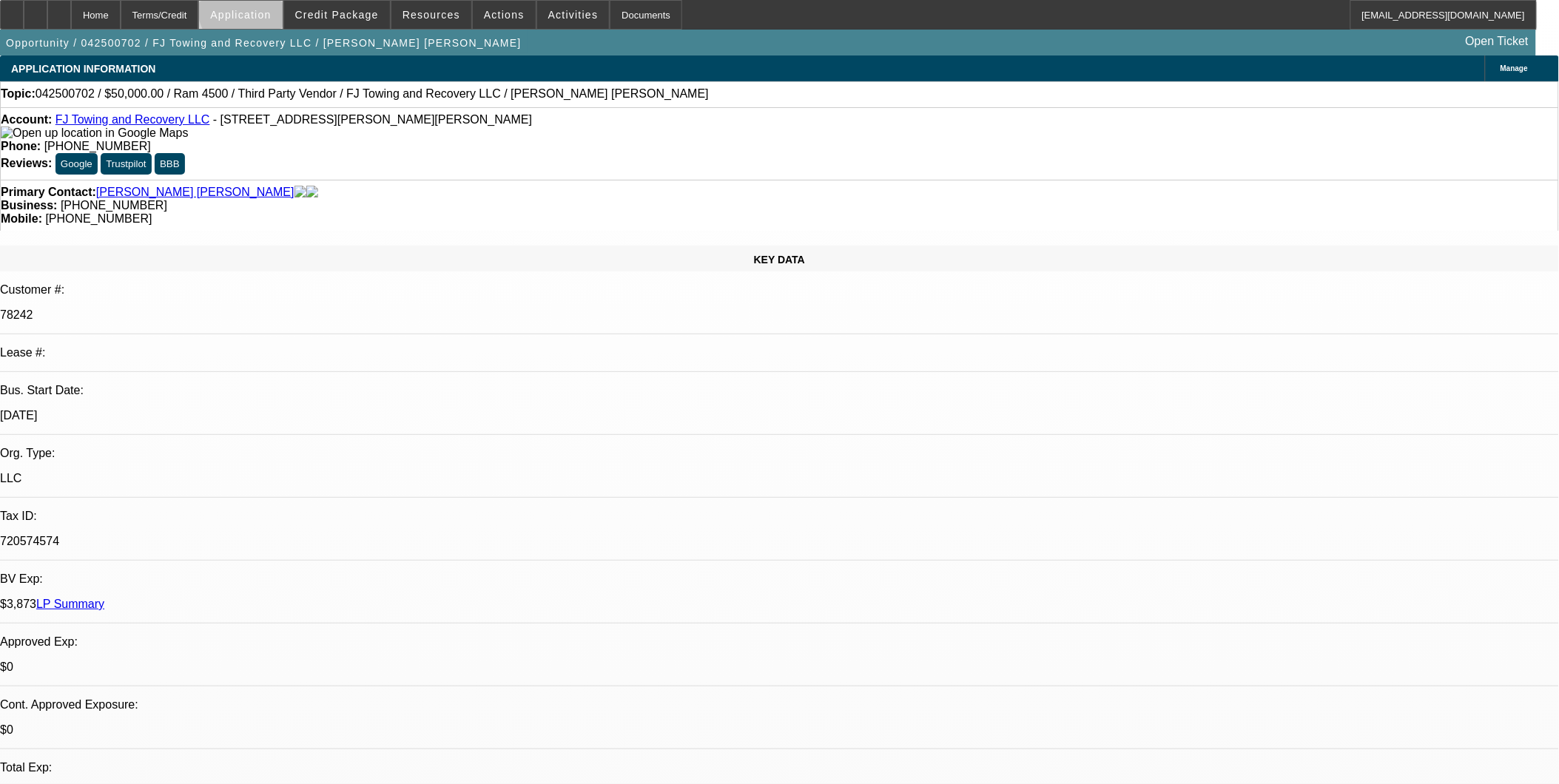
click at [271, 12] on span "Application" at bounding box center [240, 14] width 61 height 12
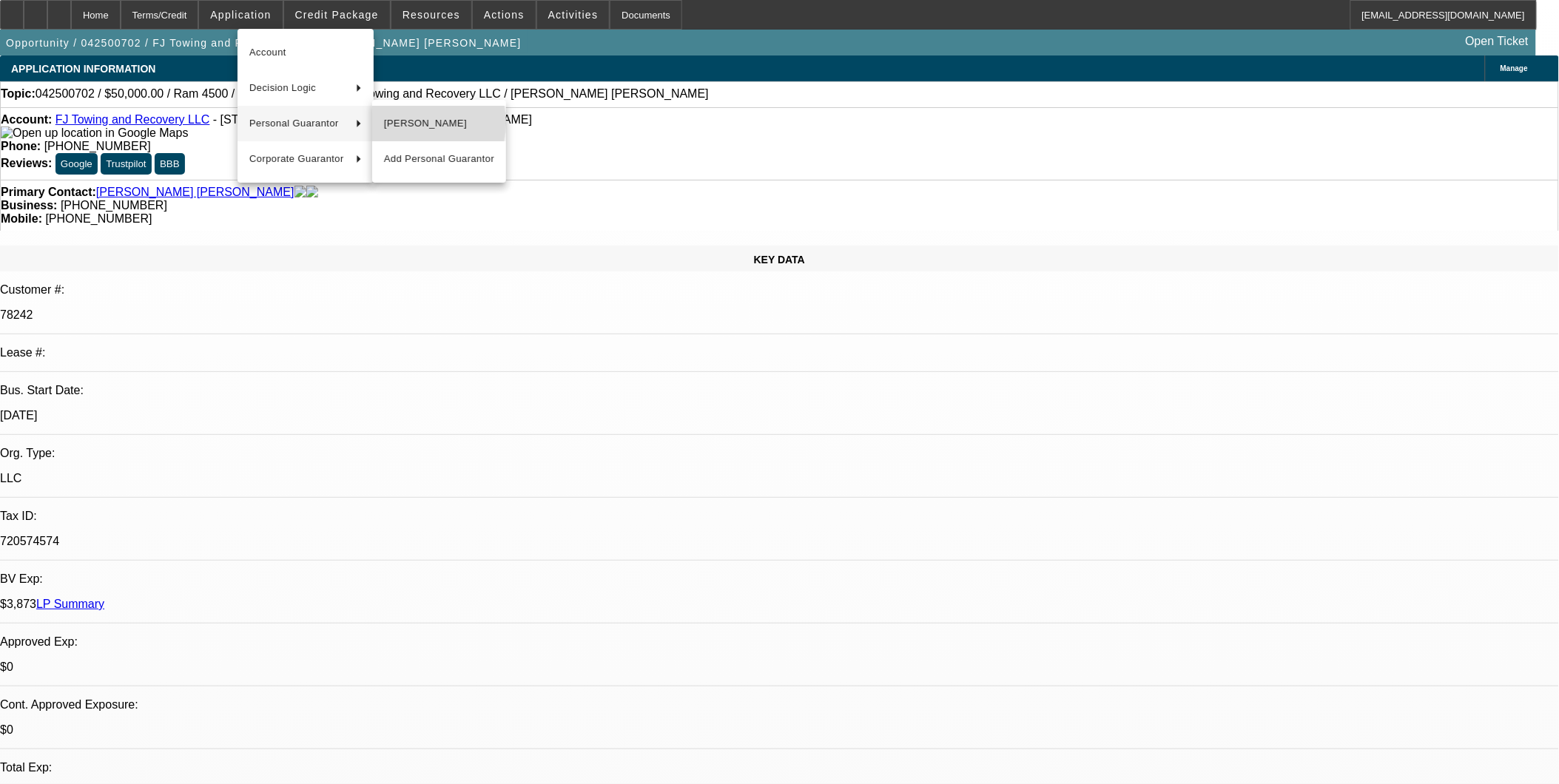
click at [409, 123] on span "Fabiola Corzo Anez" at bounding box center [439, 123] width 110 height 18
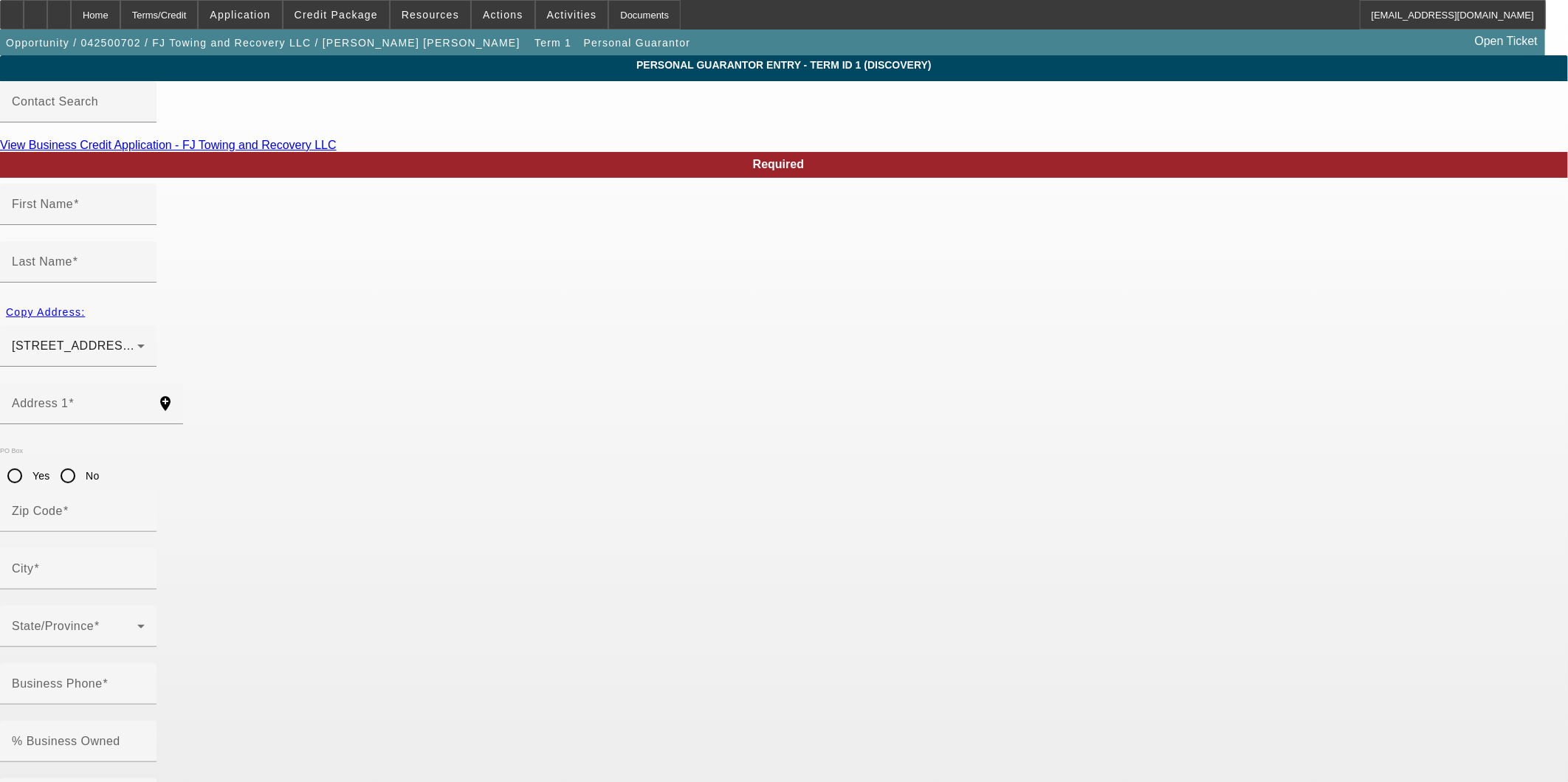
type input "Fabiola"
type input "Corzo Anez"
type input "2720 Pierce Brennen Ct"
radio input "true"
type input "30043"
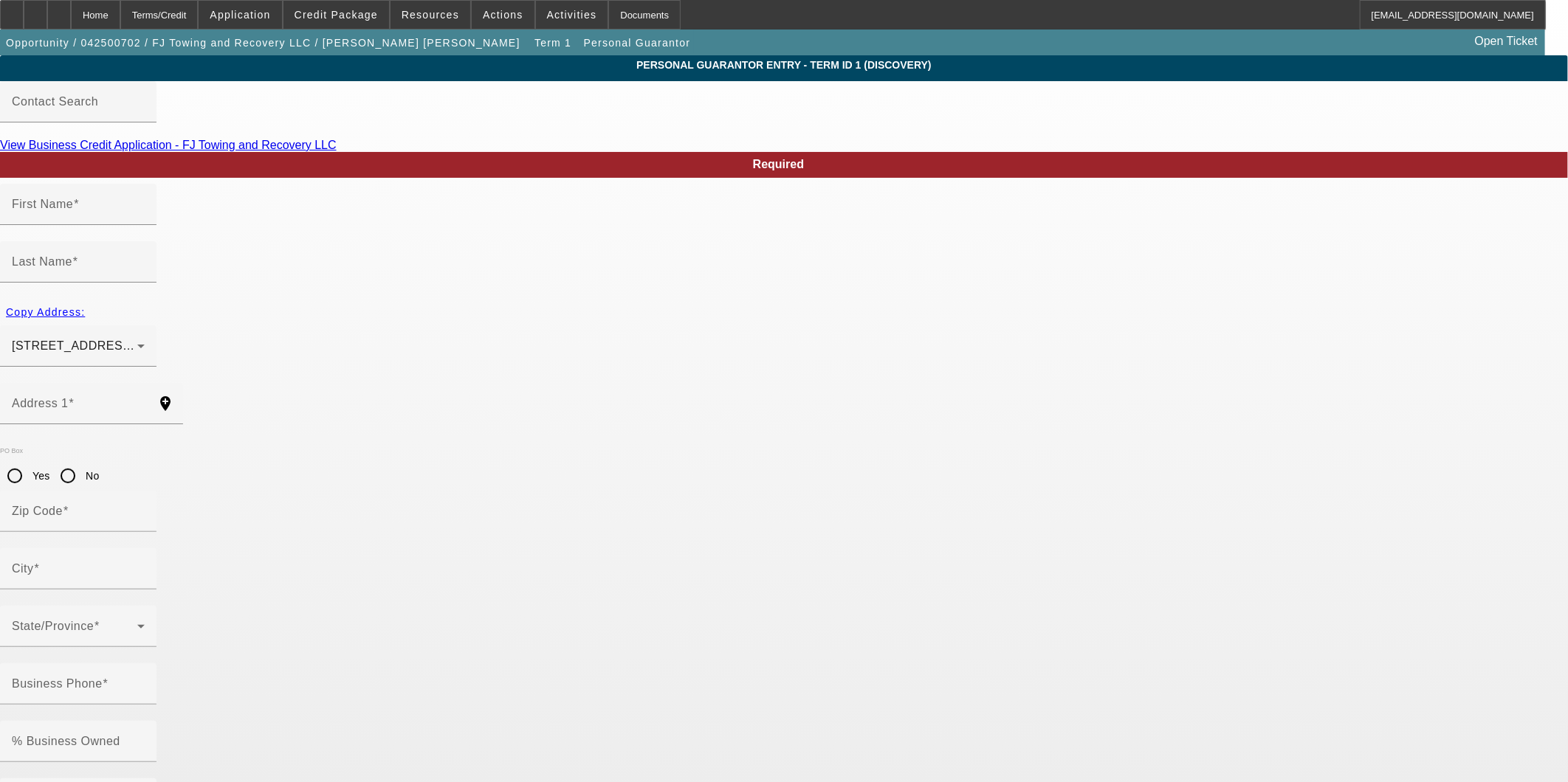
type input "Lawrenceville"
type input "(470) 997-8270"
type input "100"
type input "720-57-4574"
type input "(404) 395-5760"
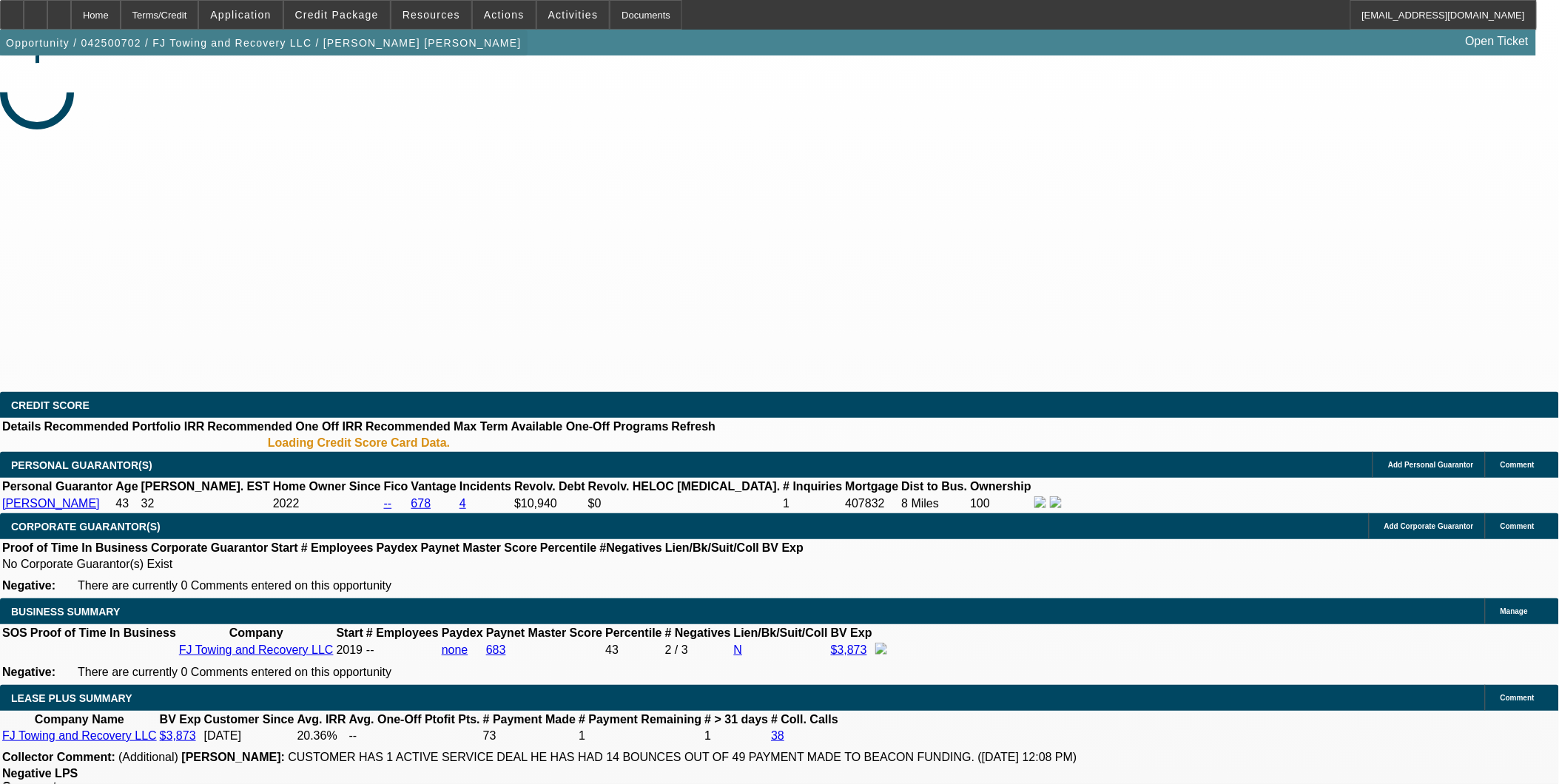
select select "0"
select select "6"
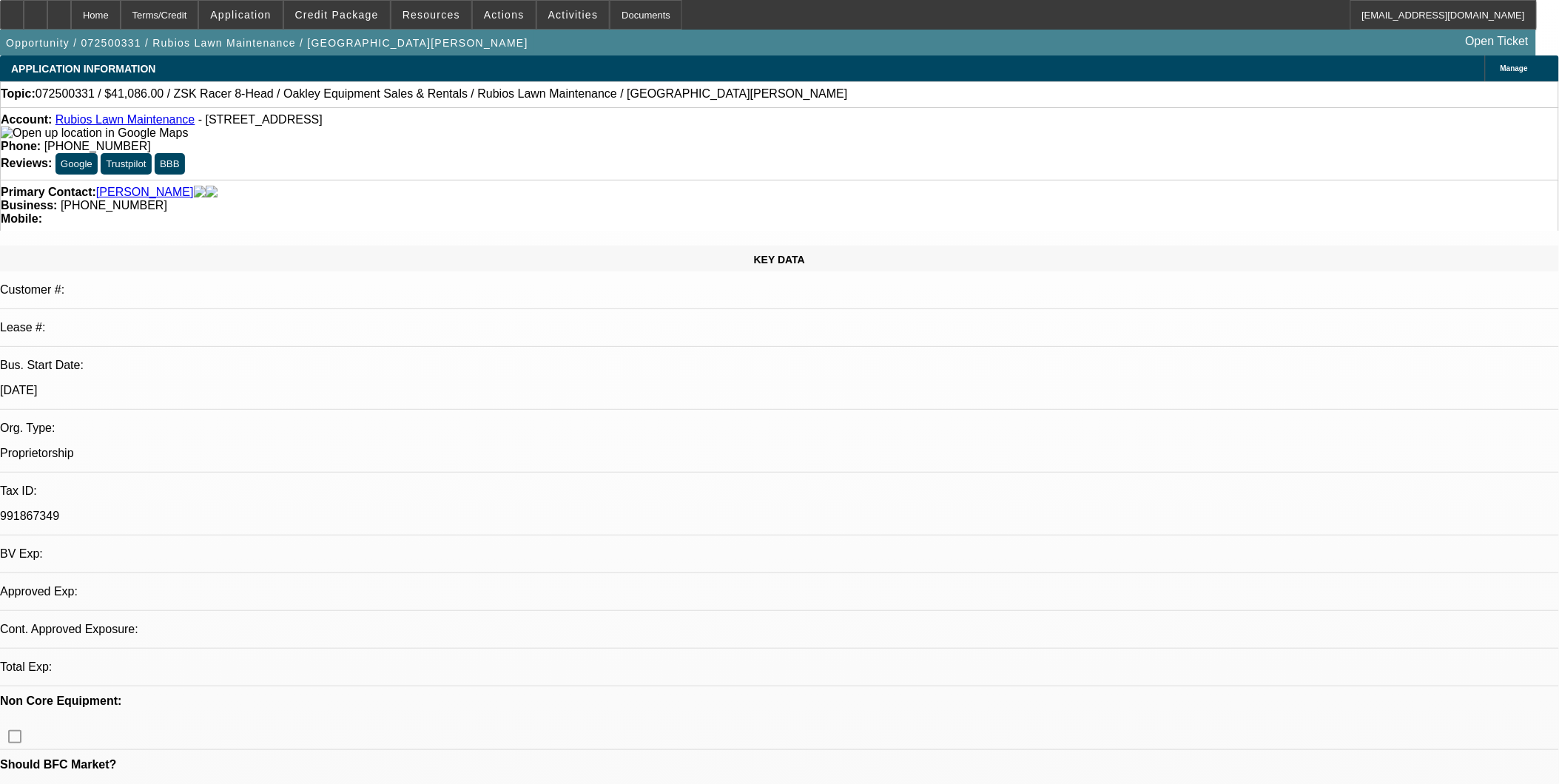
select select "0"
select select "2"
select select "0.1"
select select "1"
select select "2"
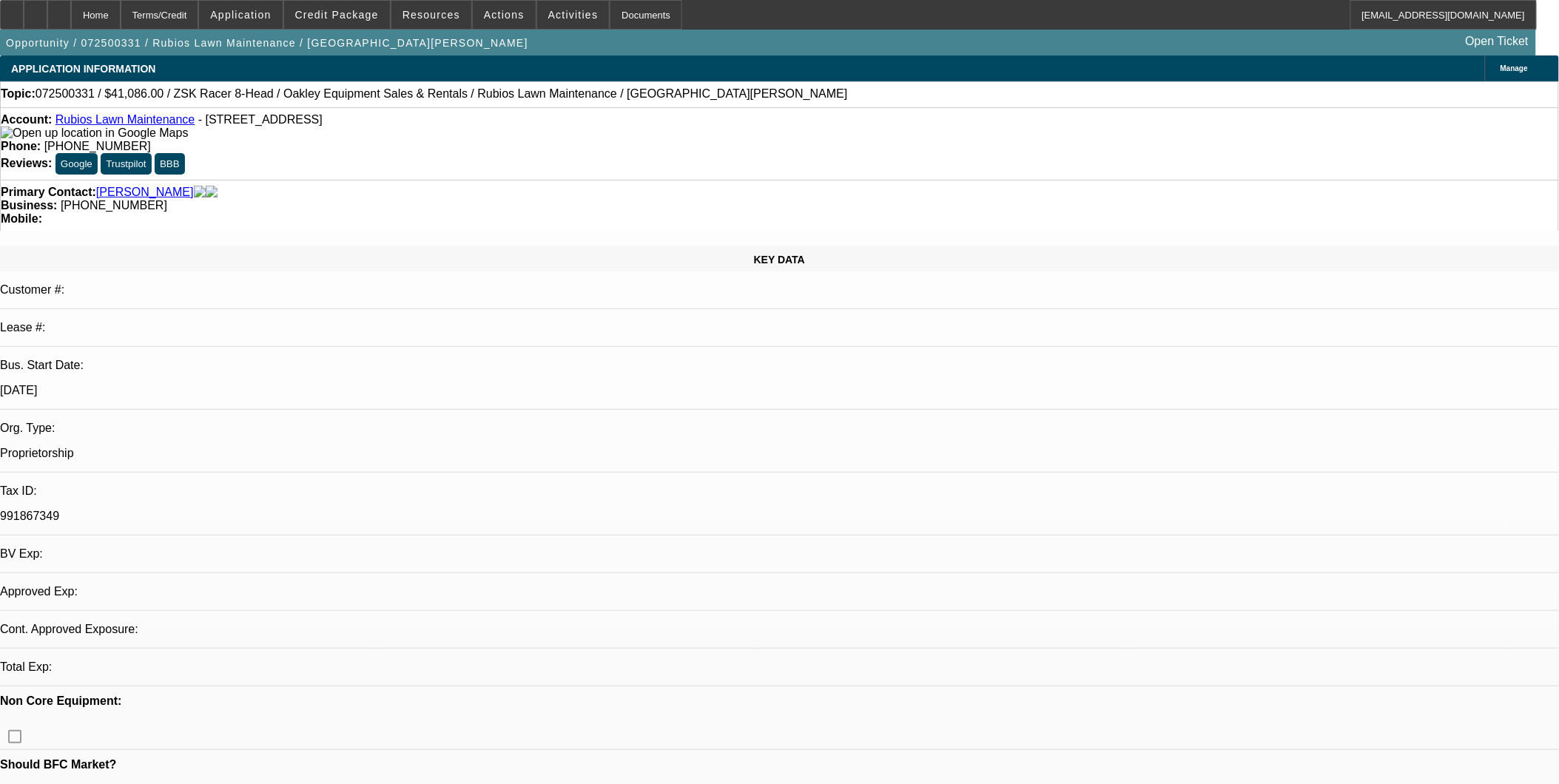
select select "4"
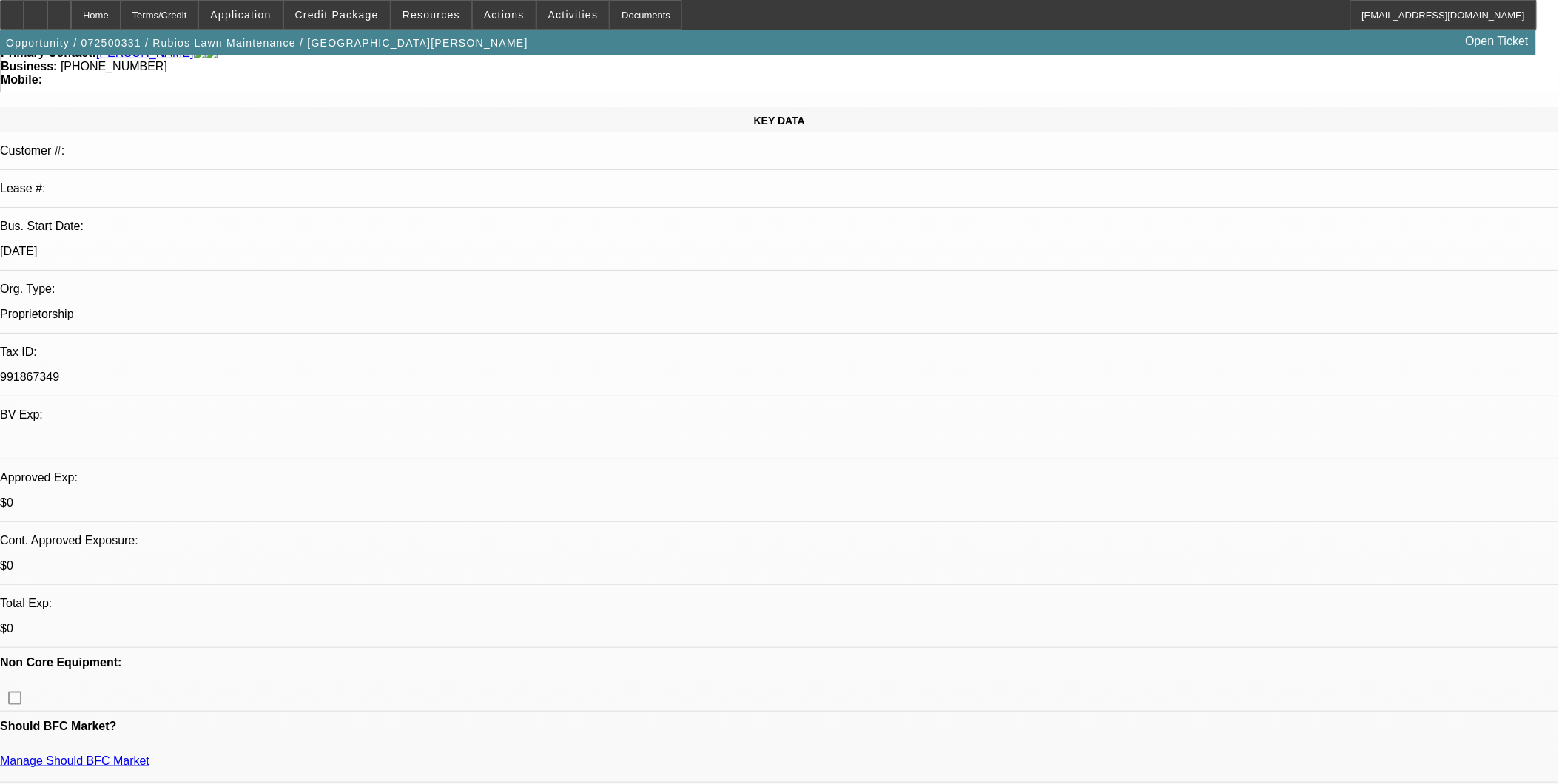
scroll to position [82, 0]
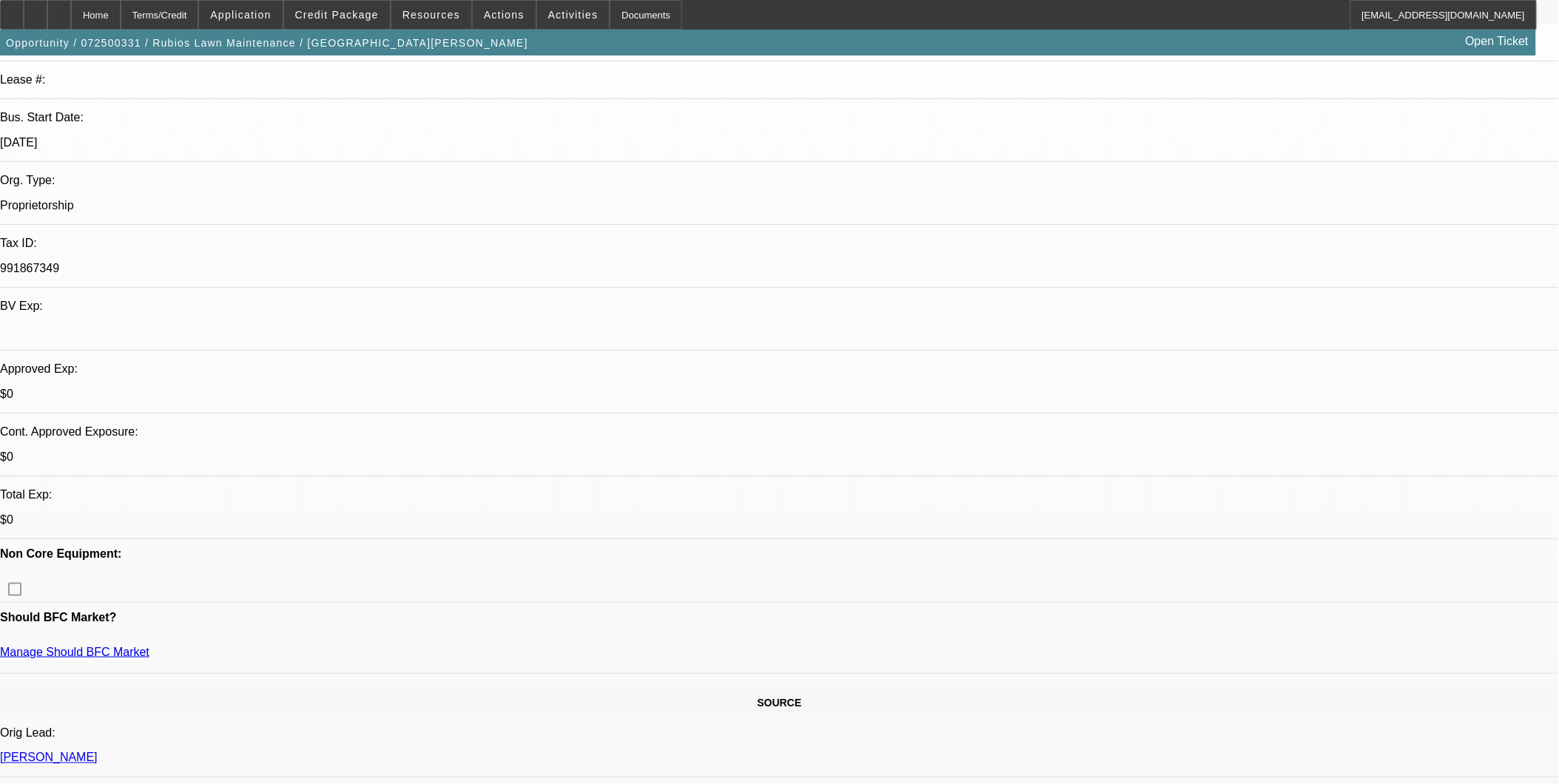
scroll to position [246, 0]
click at [489, 15] on span "Actions" at bounding box center [504, 14] width 41 height 12
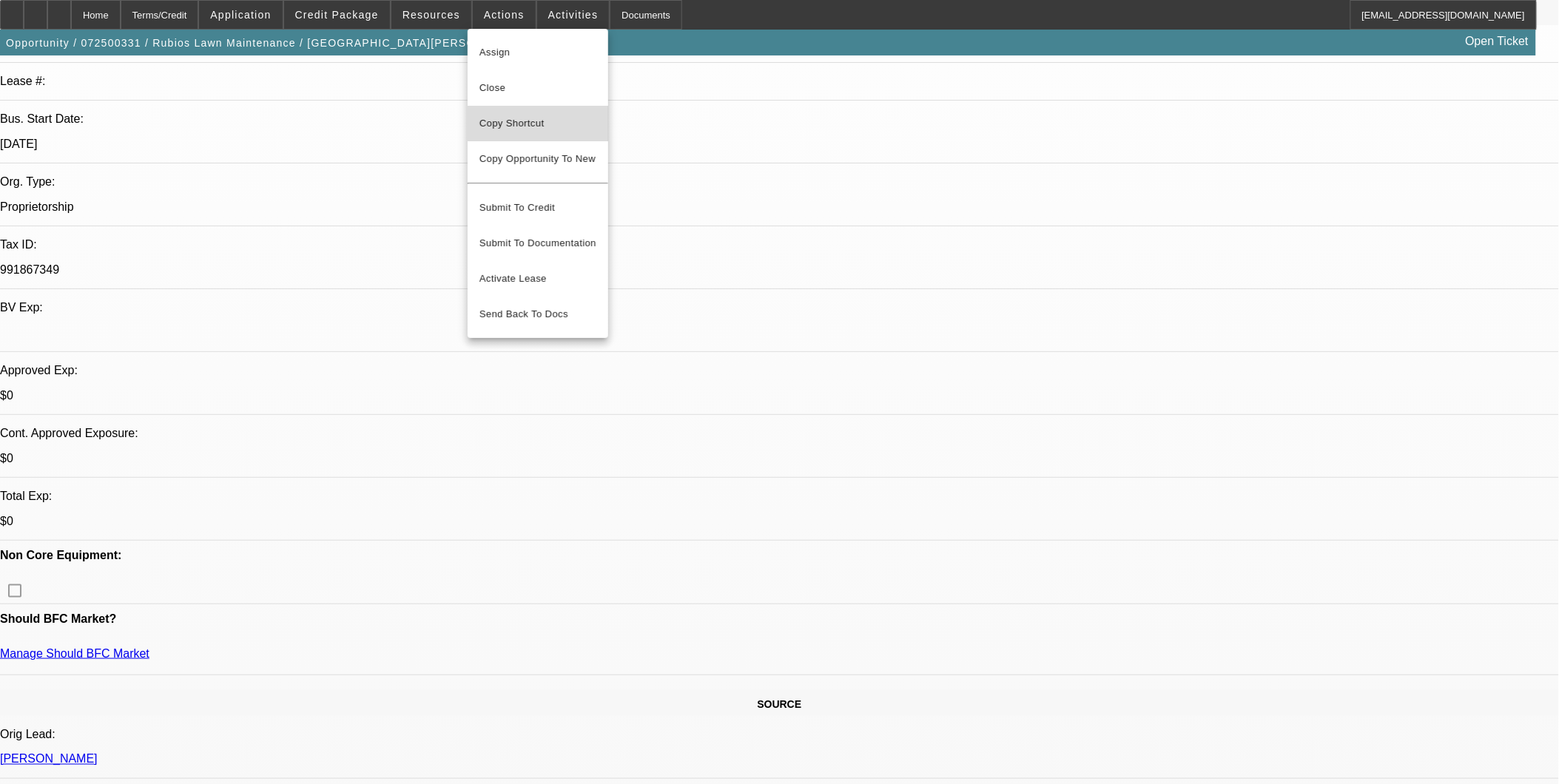
click at [521, 116] on span "Copy Shortcut" at bounding box center [538, 123] width 117 height 18
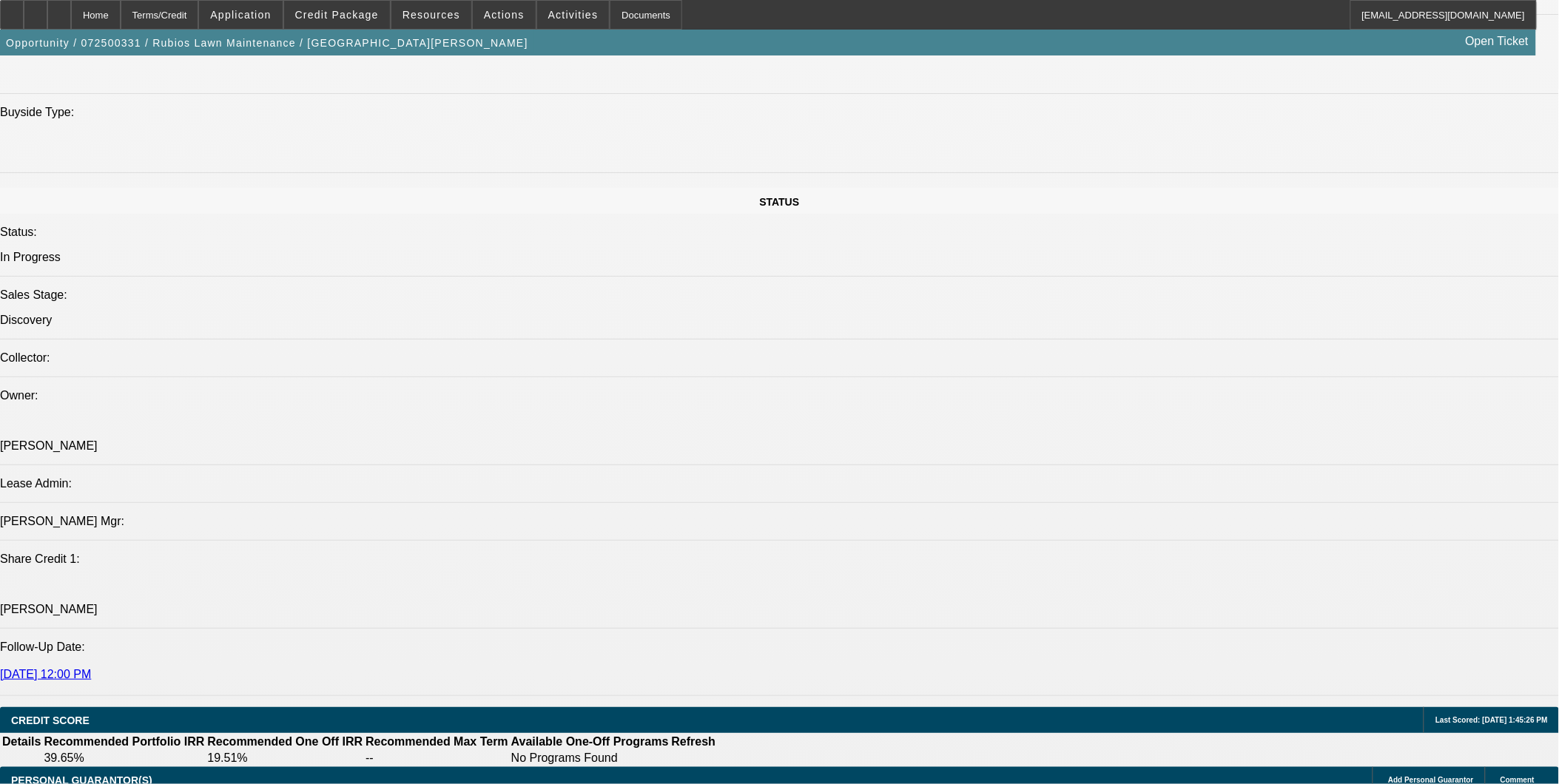
scroll to position [1644, 0]
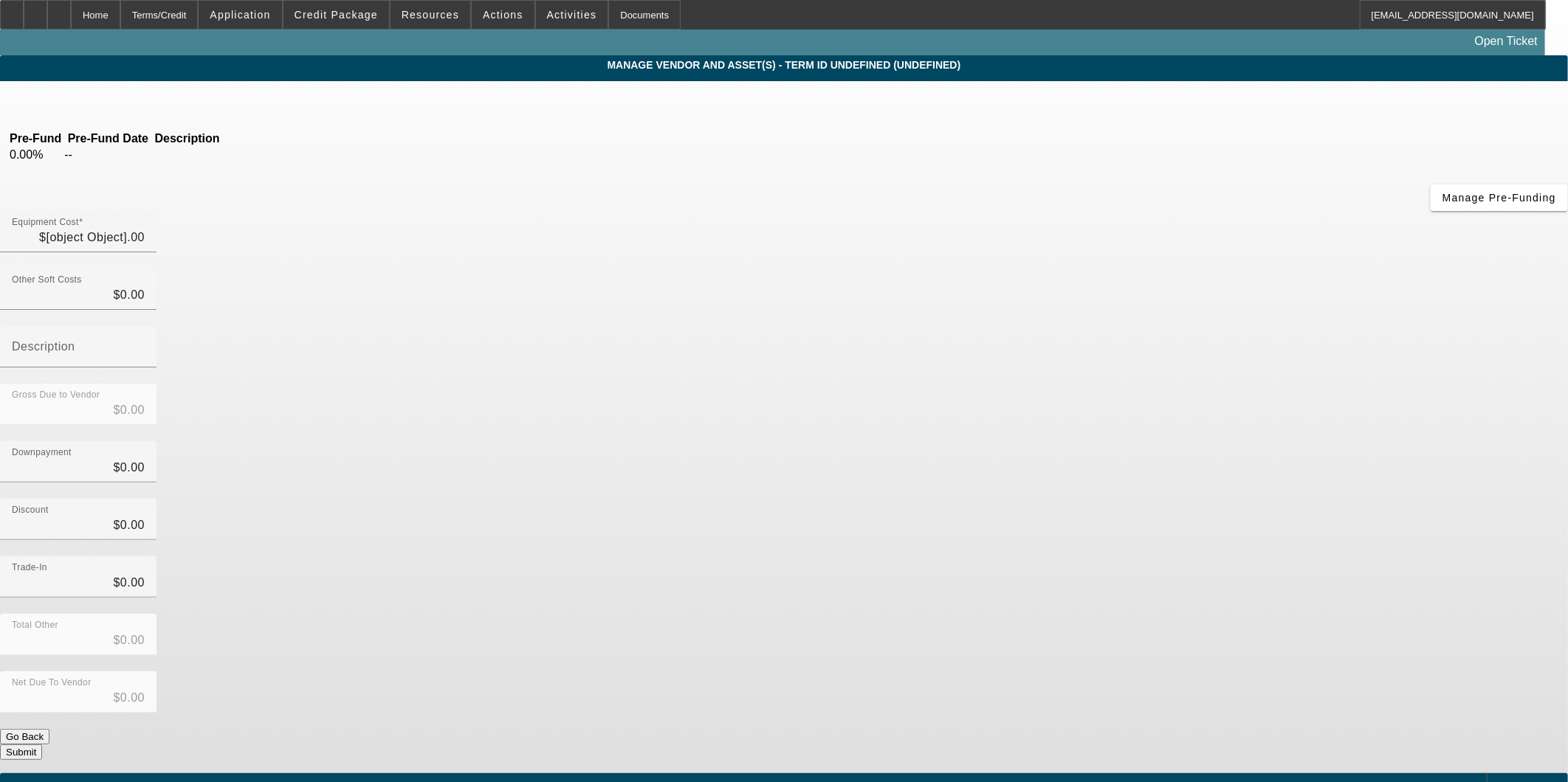
type input "$41,086.00"
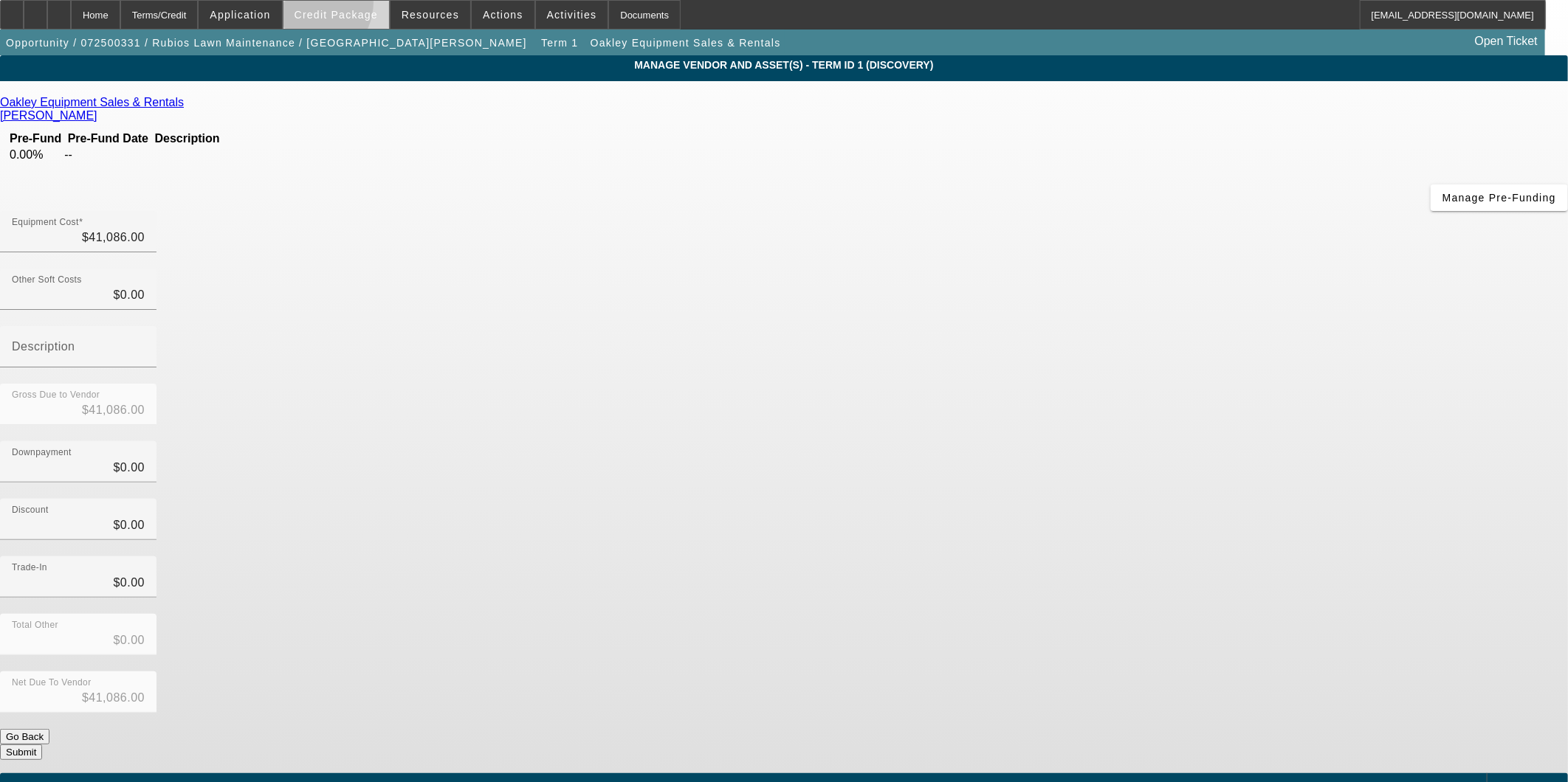
click at [332, 6] on span at bounding box center [336, 14] width 105 height 35
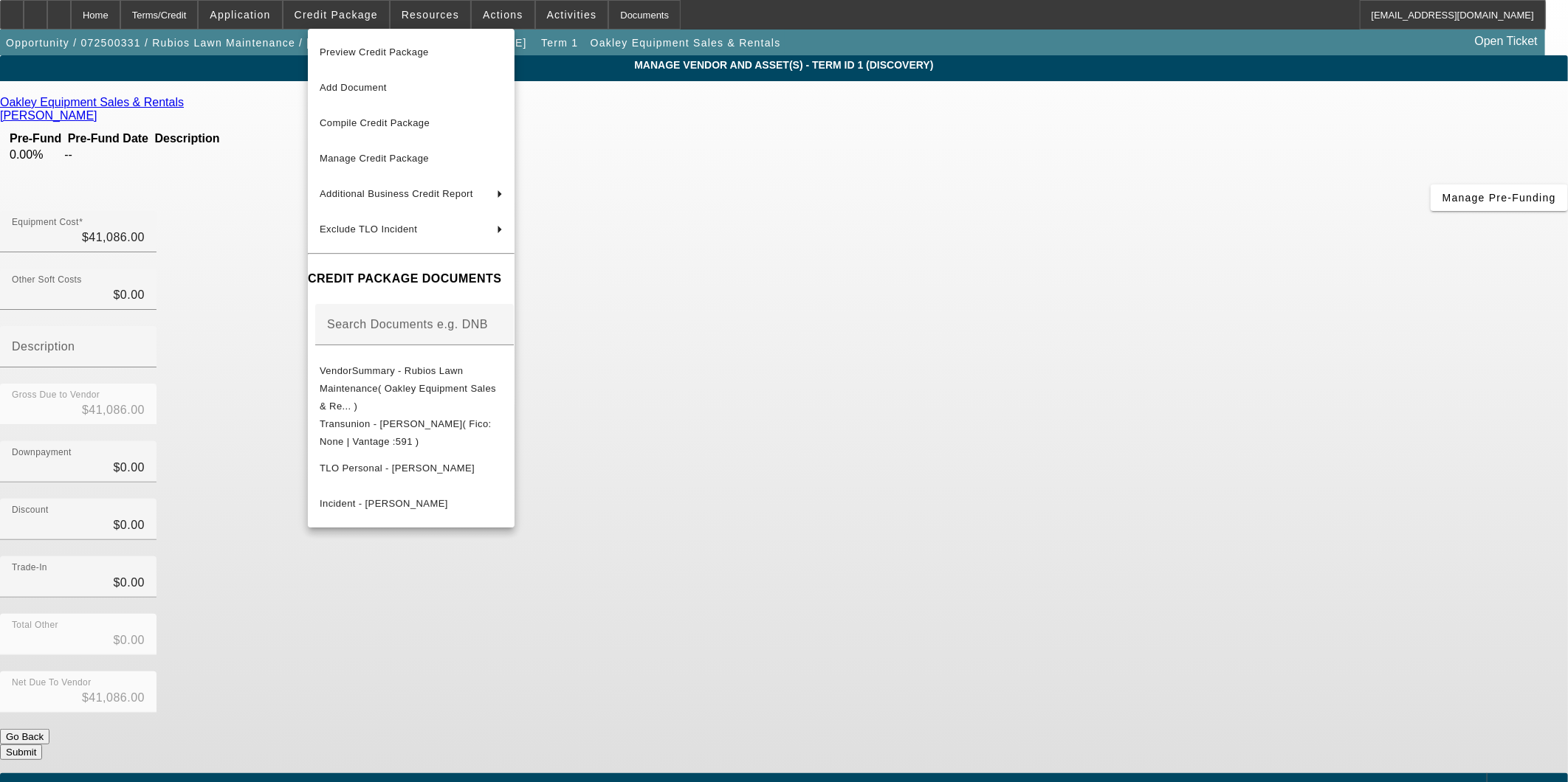
drag, startPoint x: 601, startPoint y: 594, endPoint x: 614, endPoint y: 600, distance: 14.3
click at [603, 596] on div at bounding box center [784, 391] width 1568 height 782
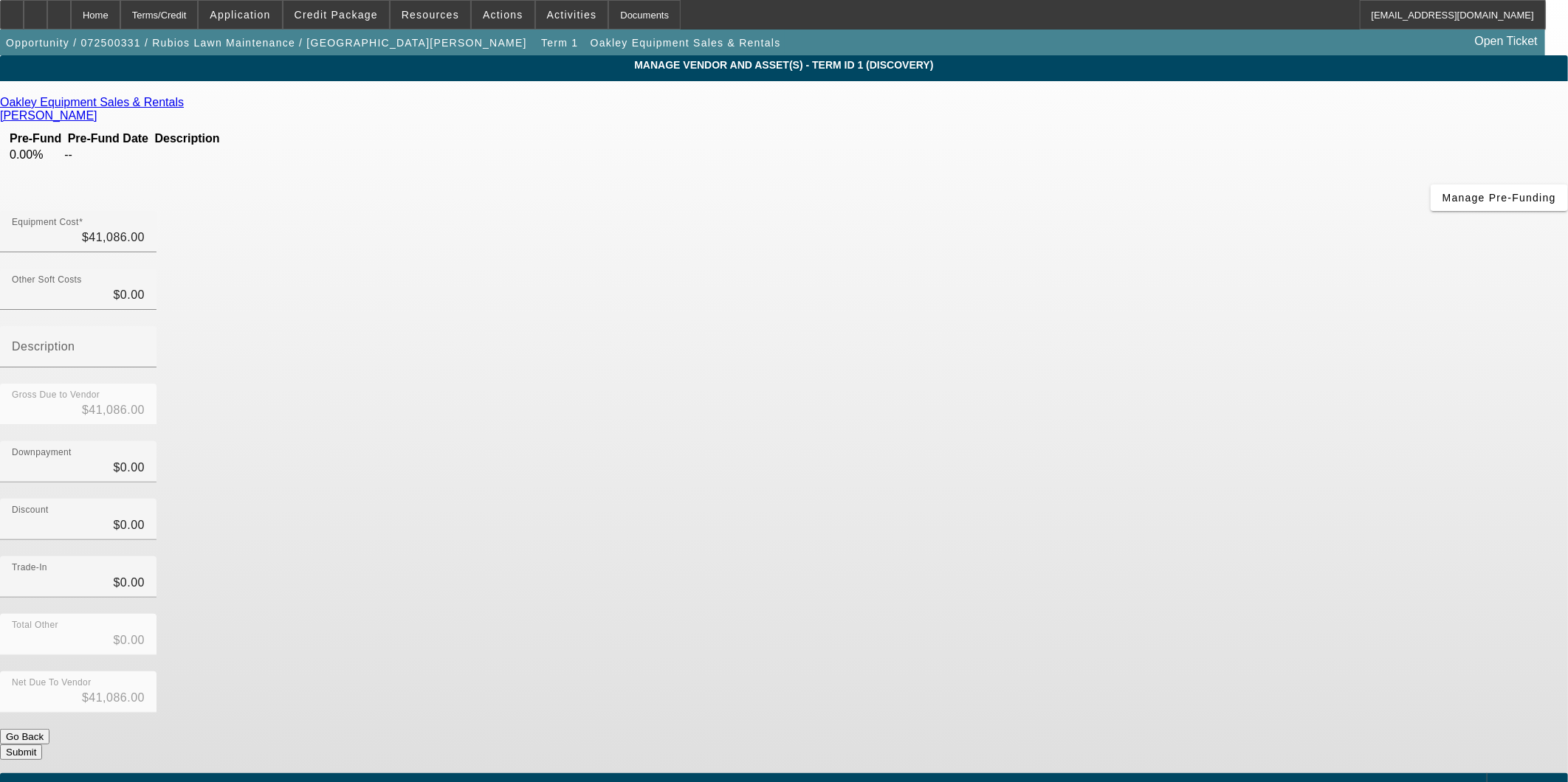
click at [1029, 441] on div "Downpayment $0.00" at bounding box center [784, 470] width 1568 height 57
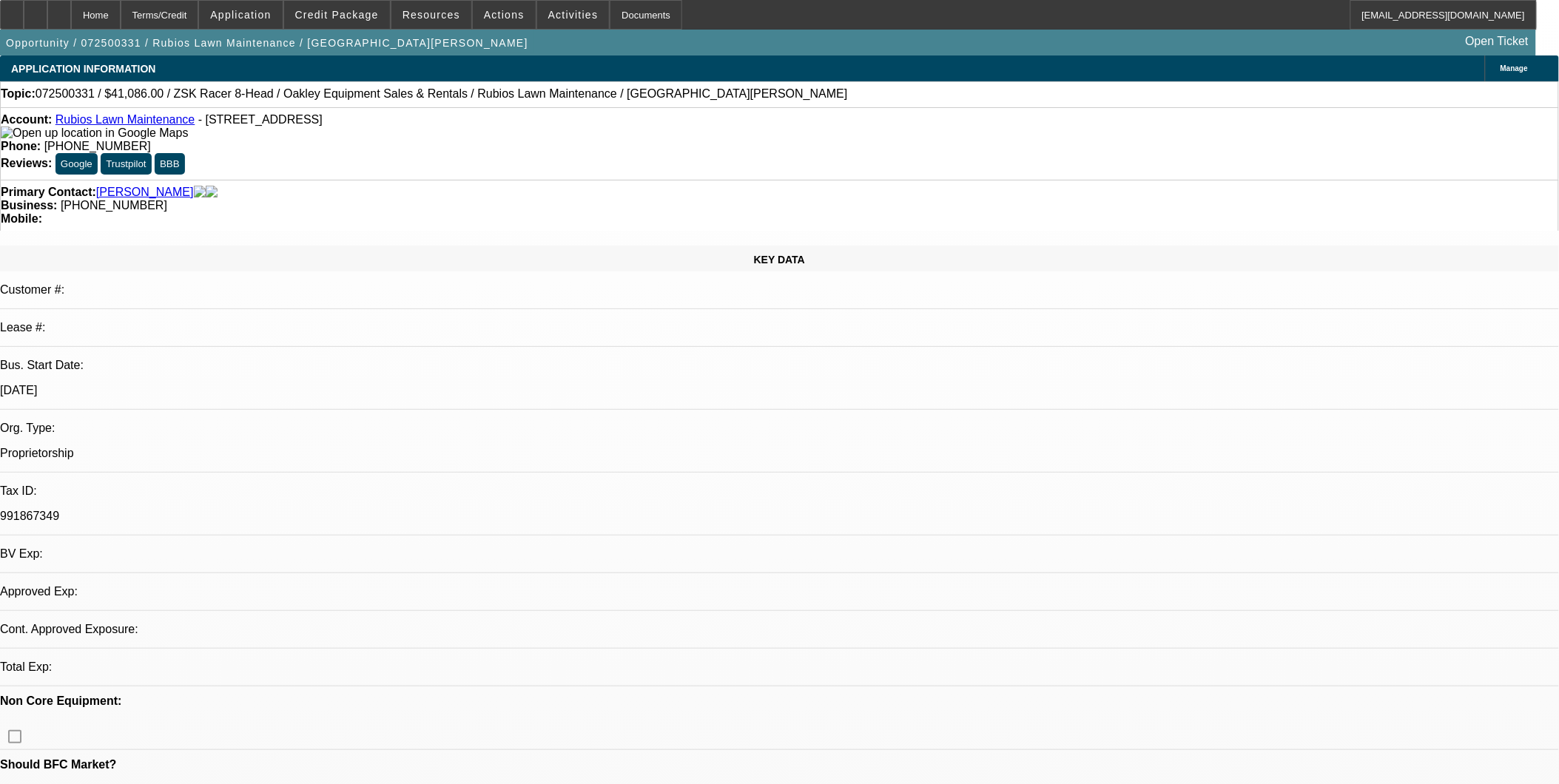
select select "0"
select select "2"
select select "0.1"
select select "1"
select select "2"
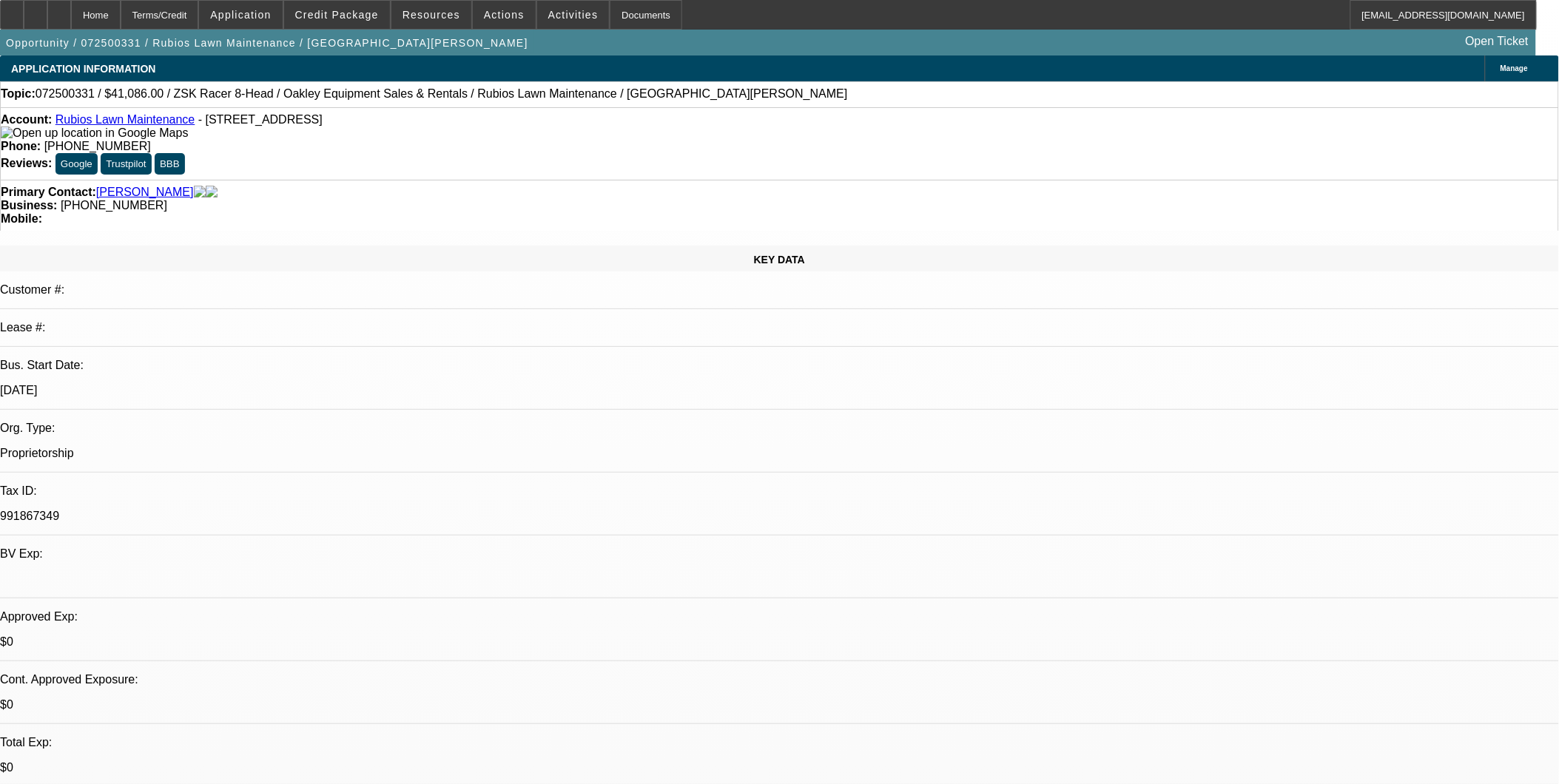
select select "4"
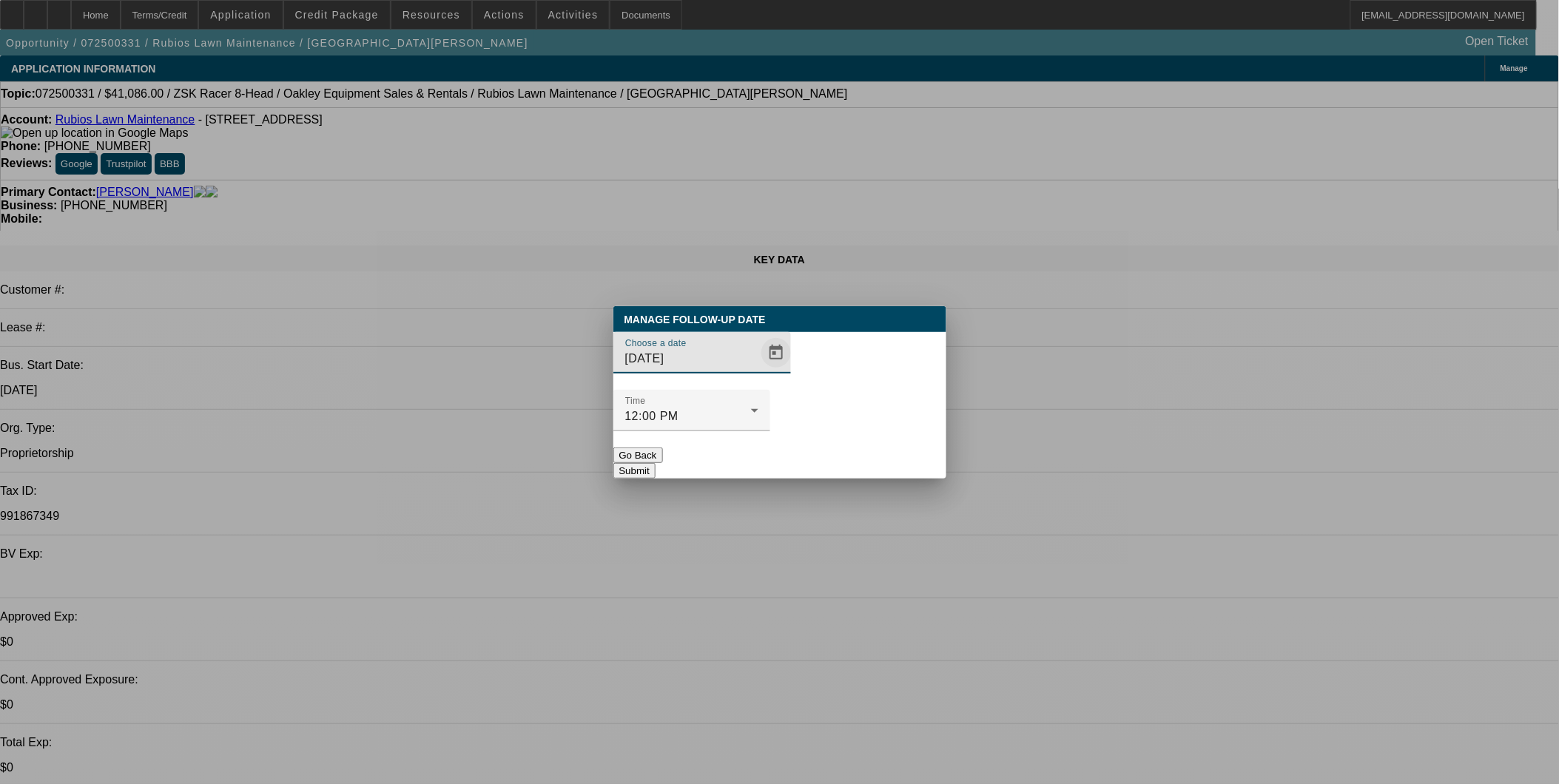
click at [758, 371] on span "Open calendar" at bounding box center [776, 353] width 36 height 35
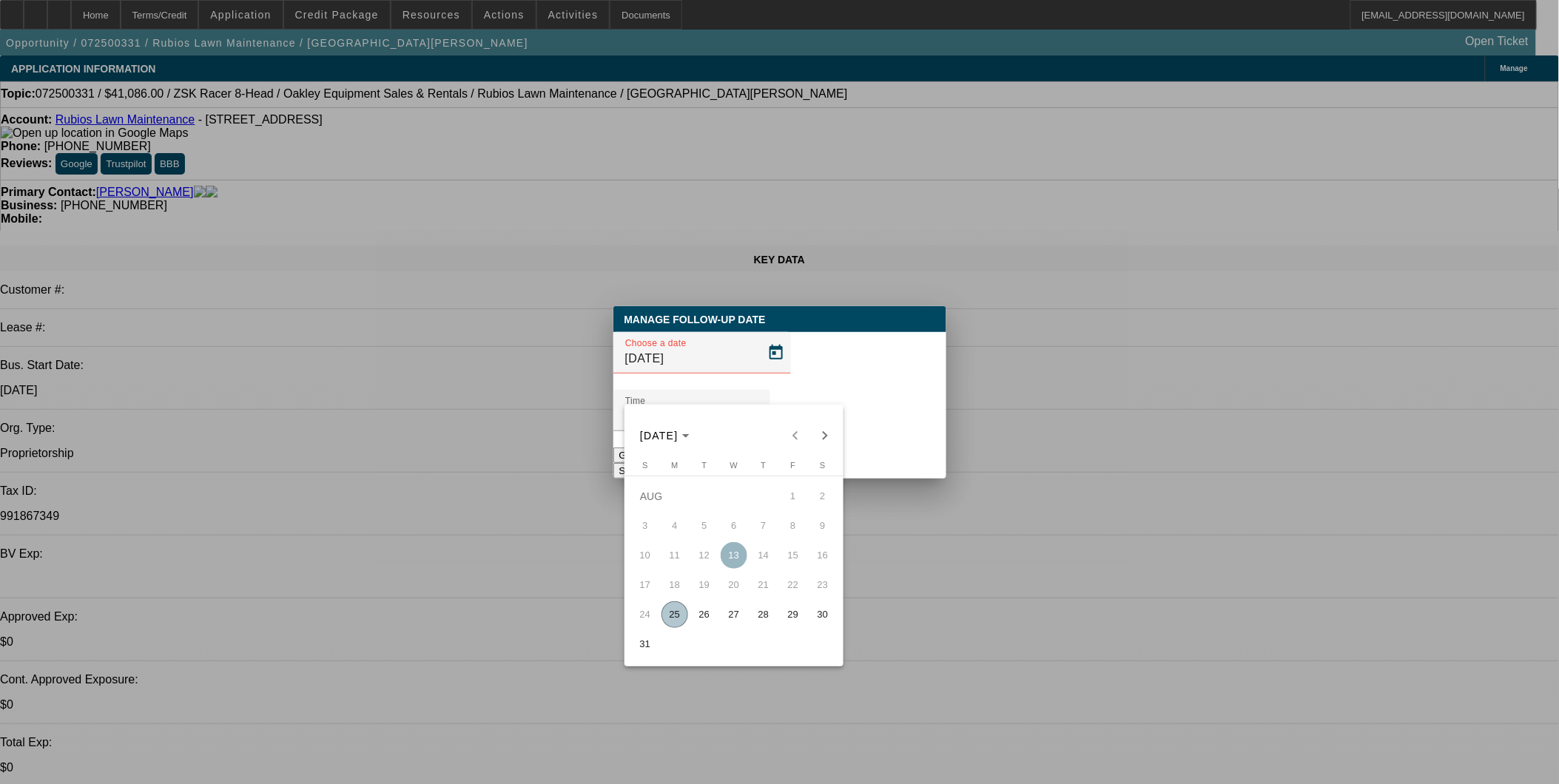
click at [678, 613] on span "25" at bounding box center [675, 615] width 27 height 27
type input "[DATE]"
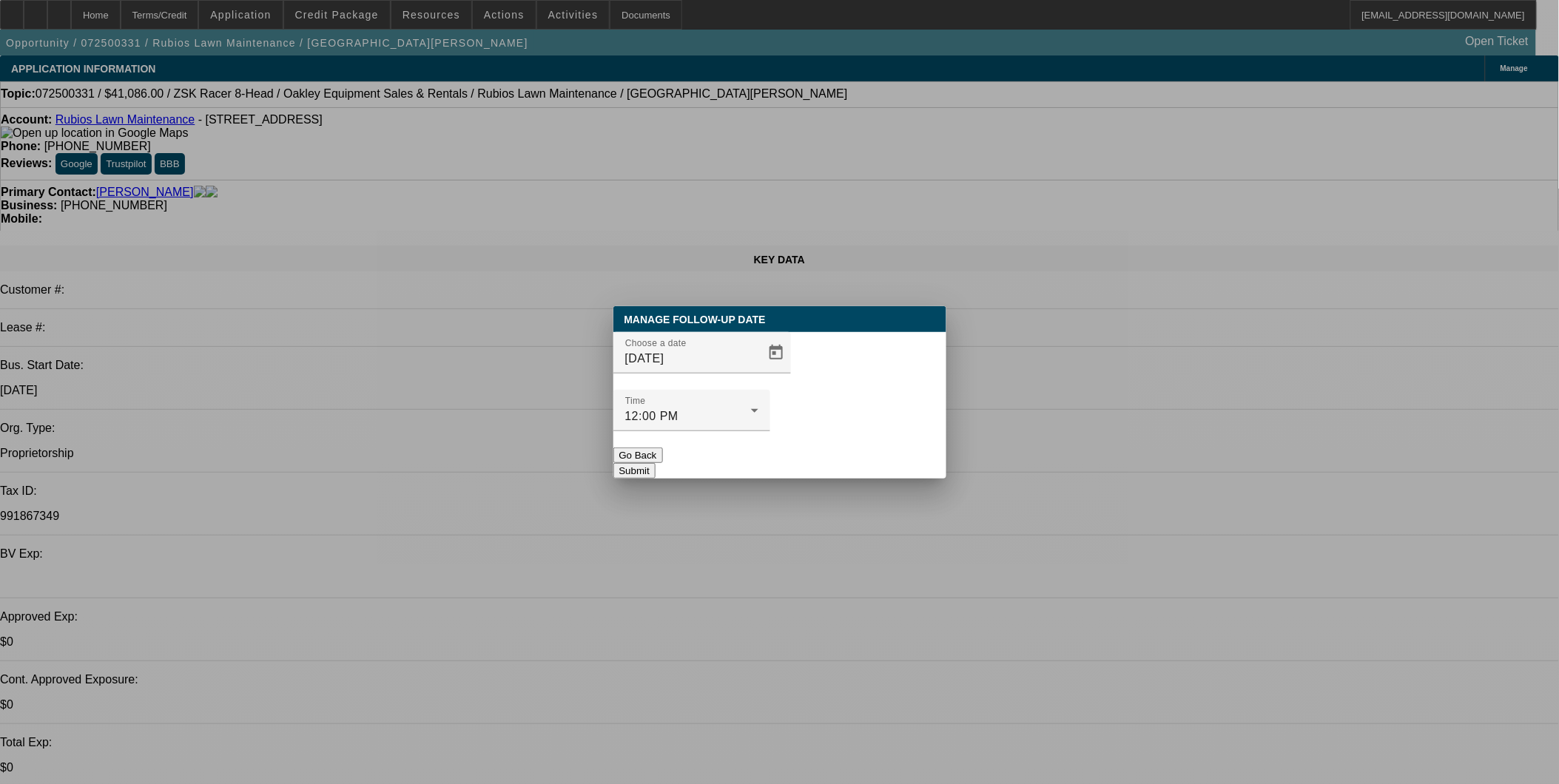
click at [656, 463] on button "Submit" at bounding box center [634, 471] width 42 height 16
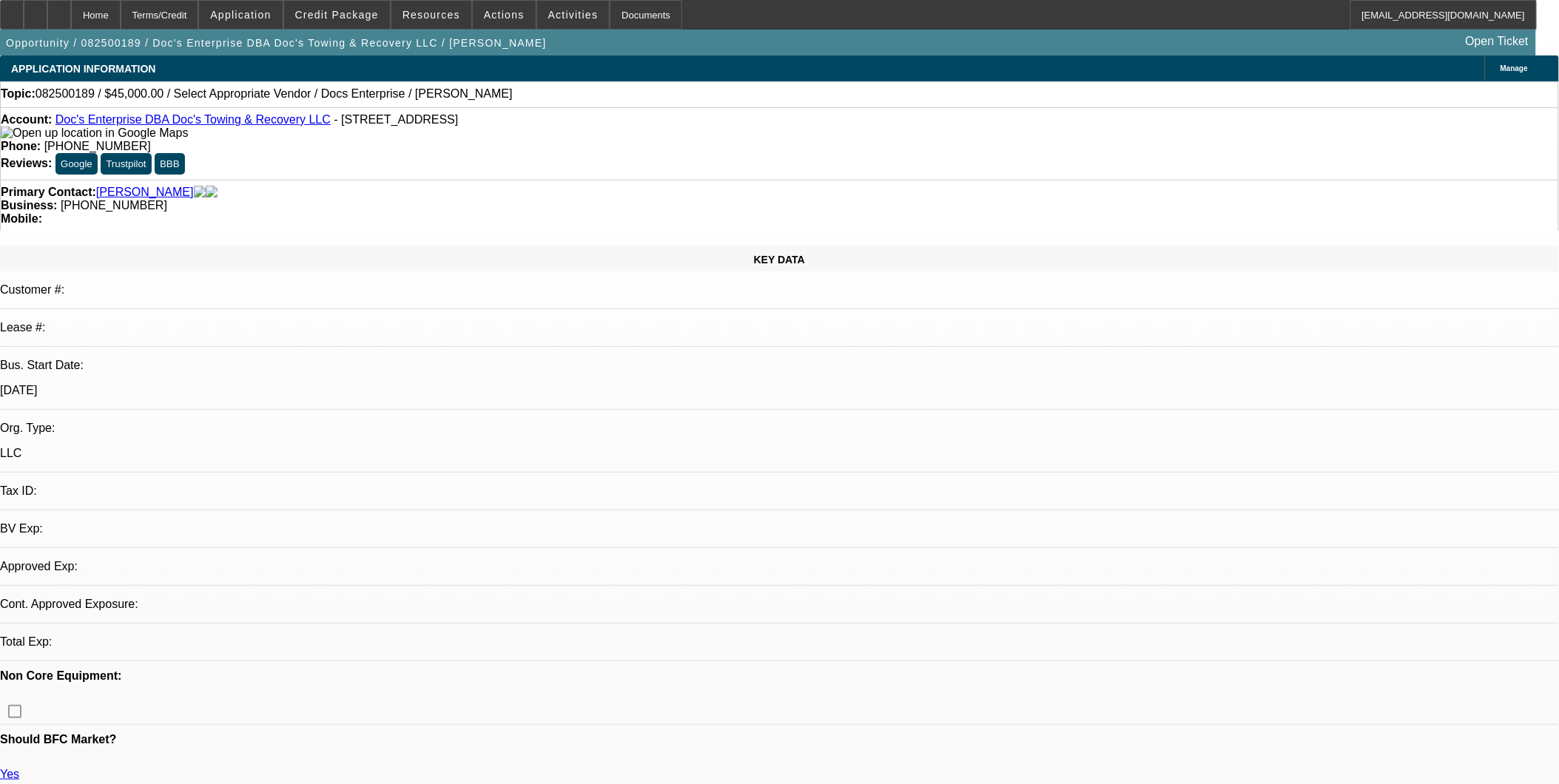
select select "0"
select select "2"
select select "0.1"
select select "4"
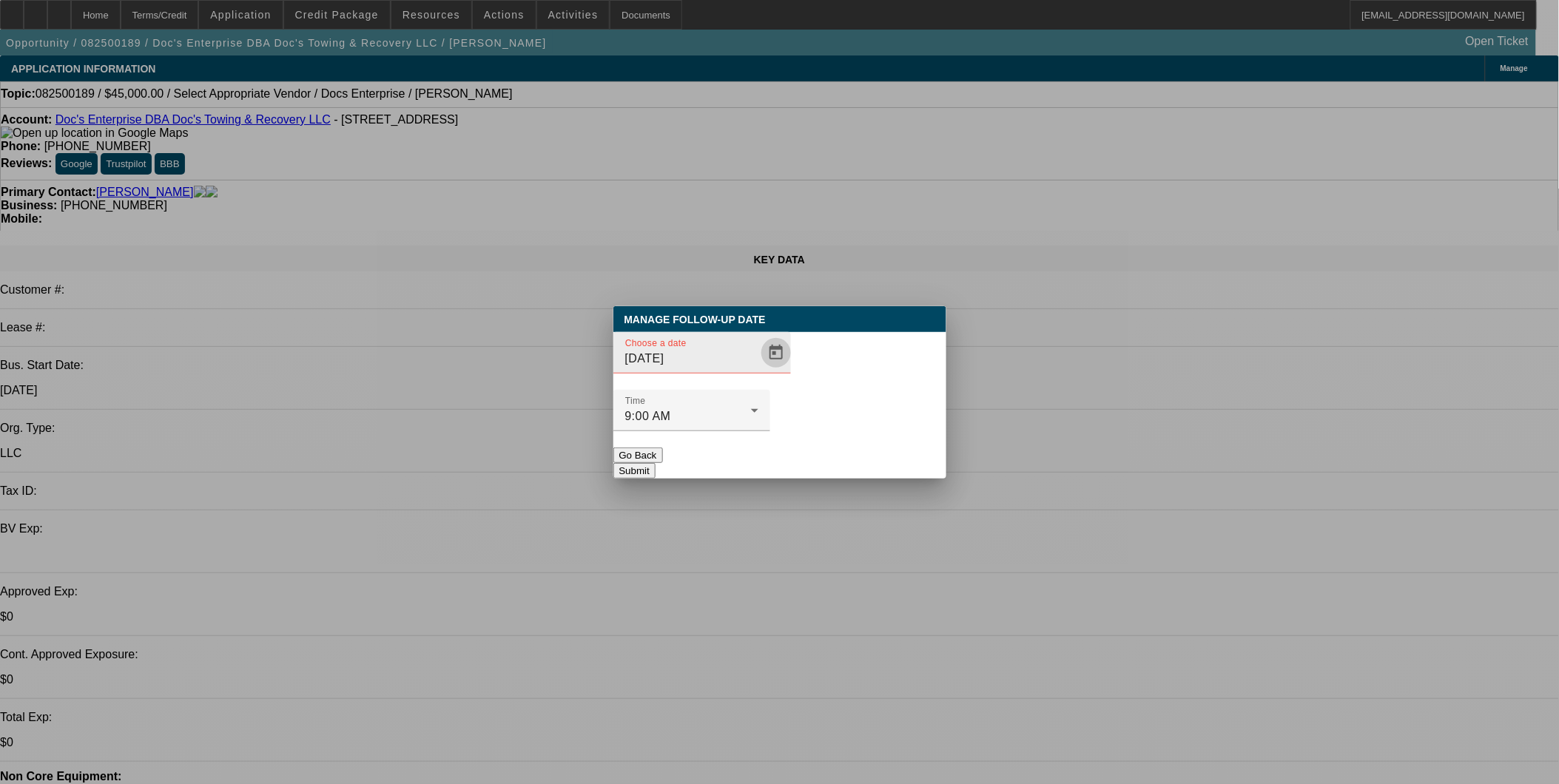
click at [758, 371] on span "Open calendar" at bounding box center [776, 353] width 36 height 35
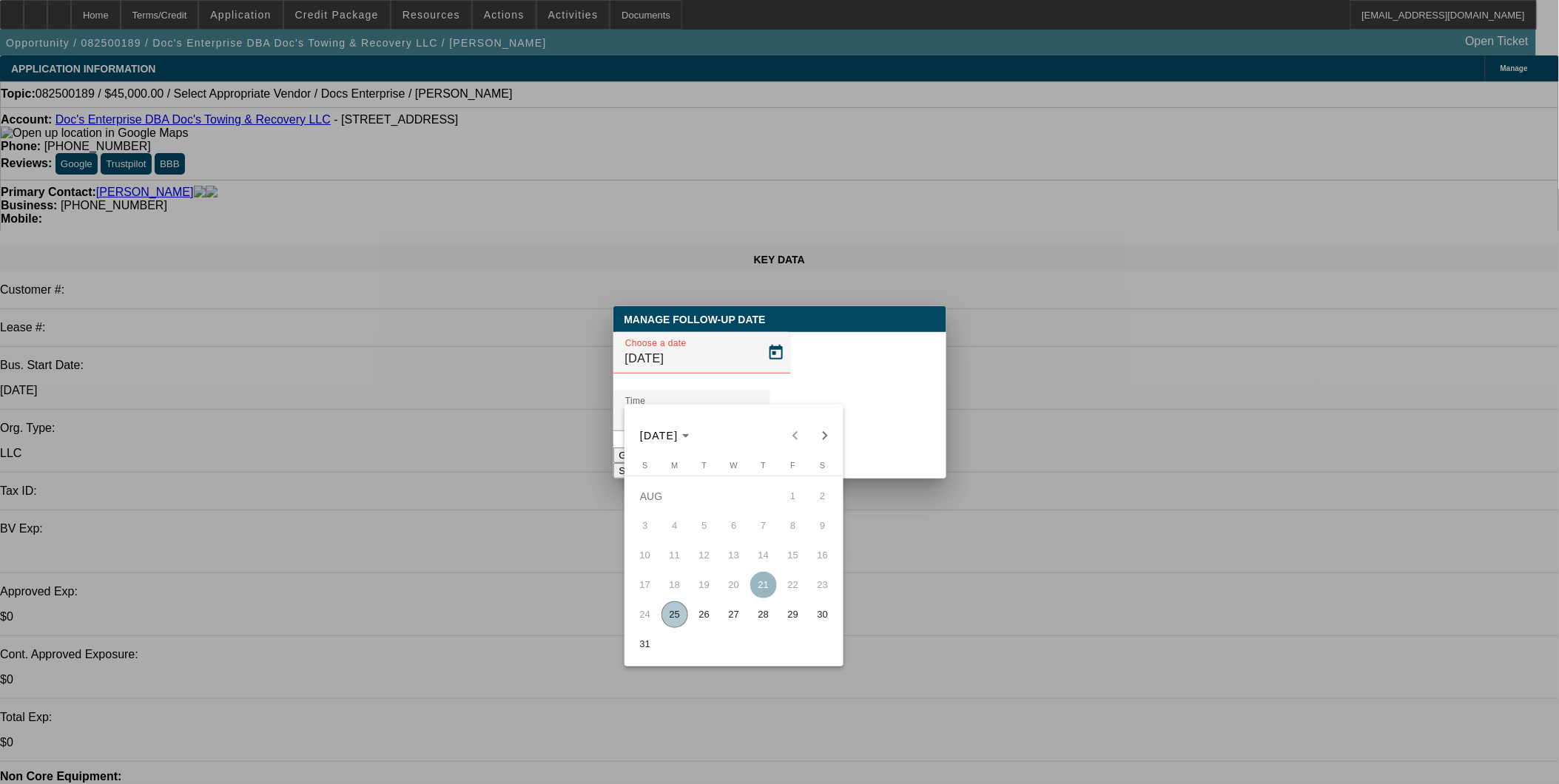
click at [675, 622] on span "25" at bounding box center [675, 615] width 27 height 27
type input "8/25/2025"
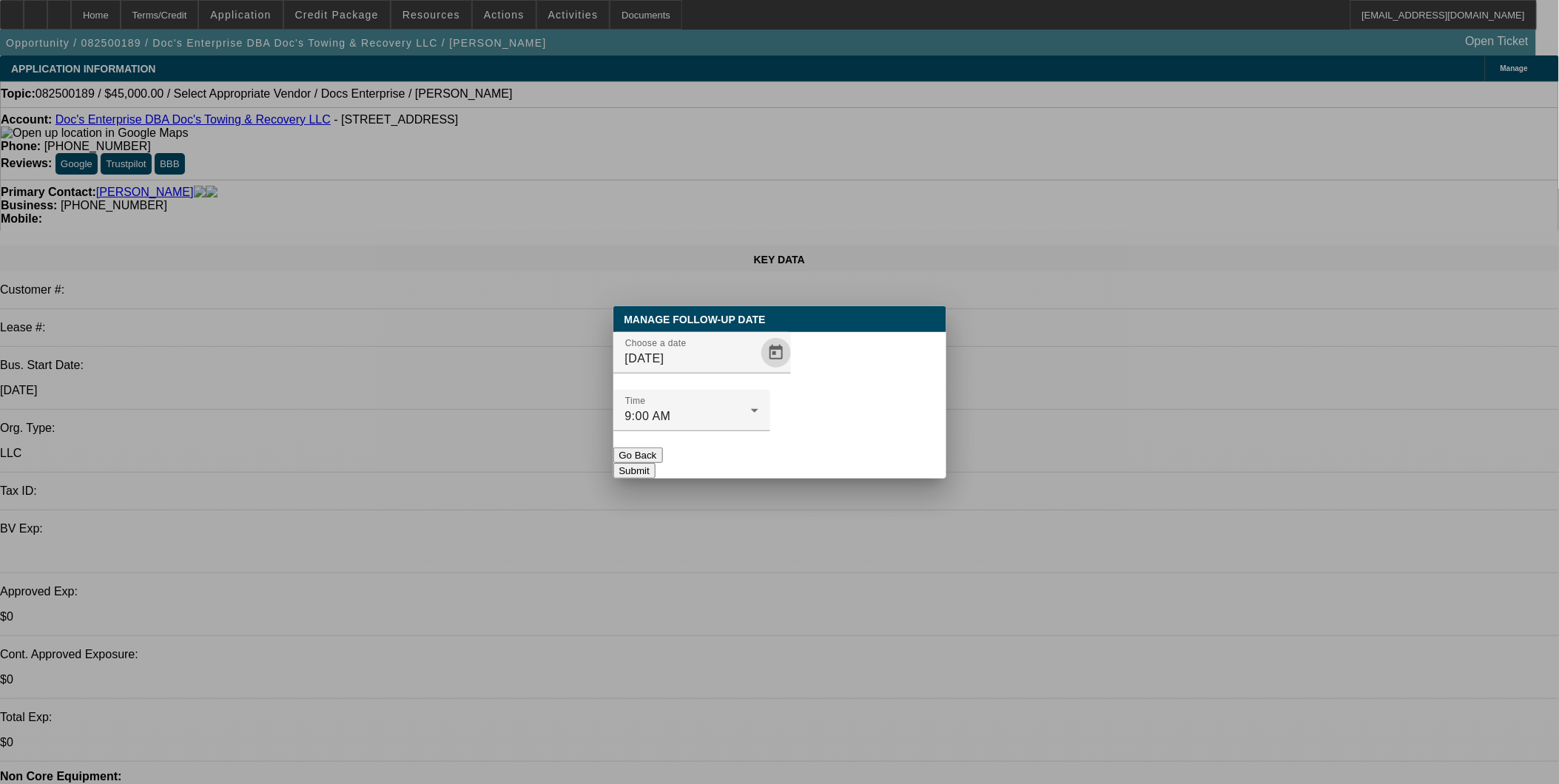
click at [656, 463] on button "Submit" at bounding box center [634, 471] width 42 height 16
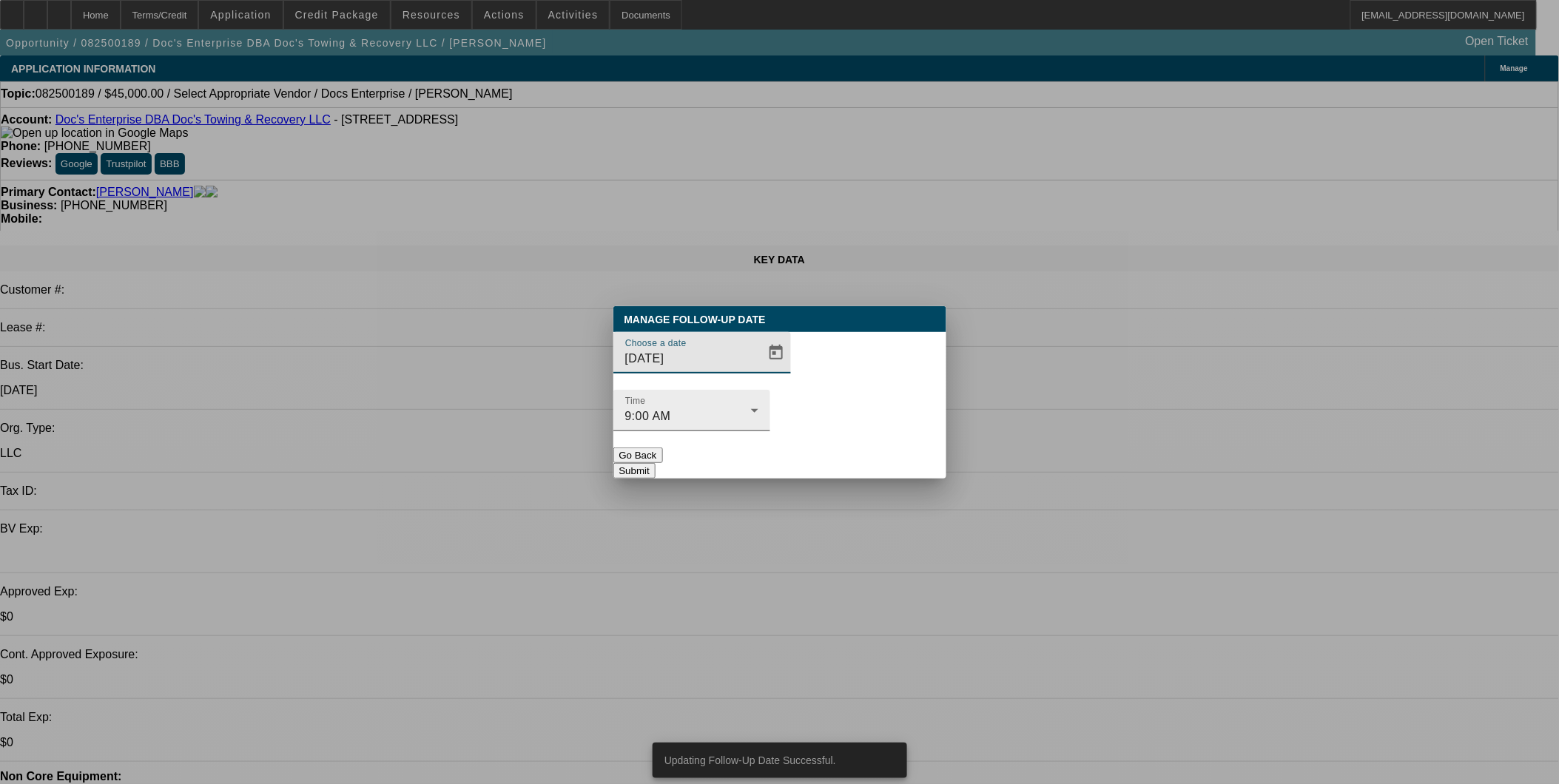
click at [671, 410] on span "9:00 AM" at bounding box center [649, 416] width 46 height 13
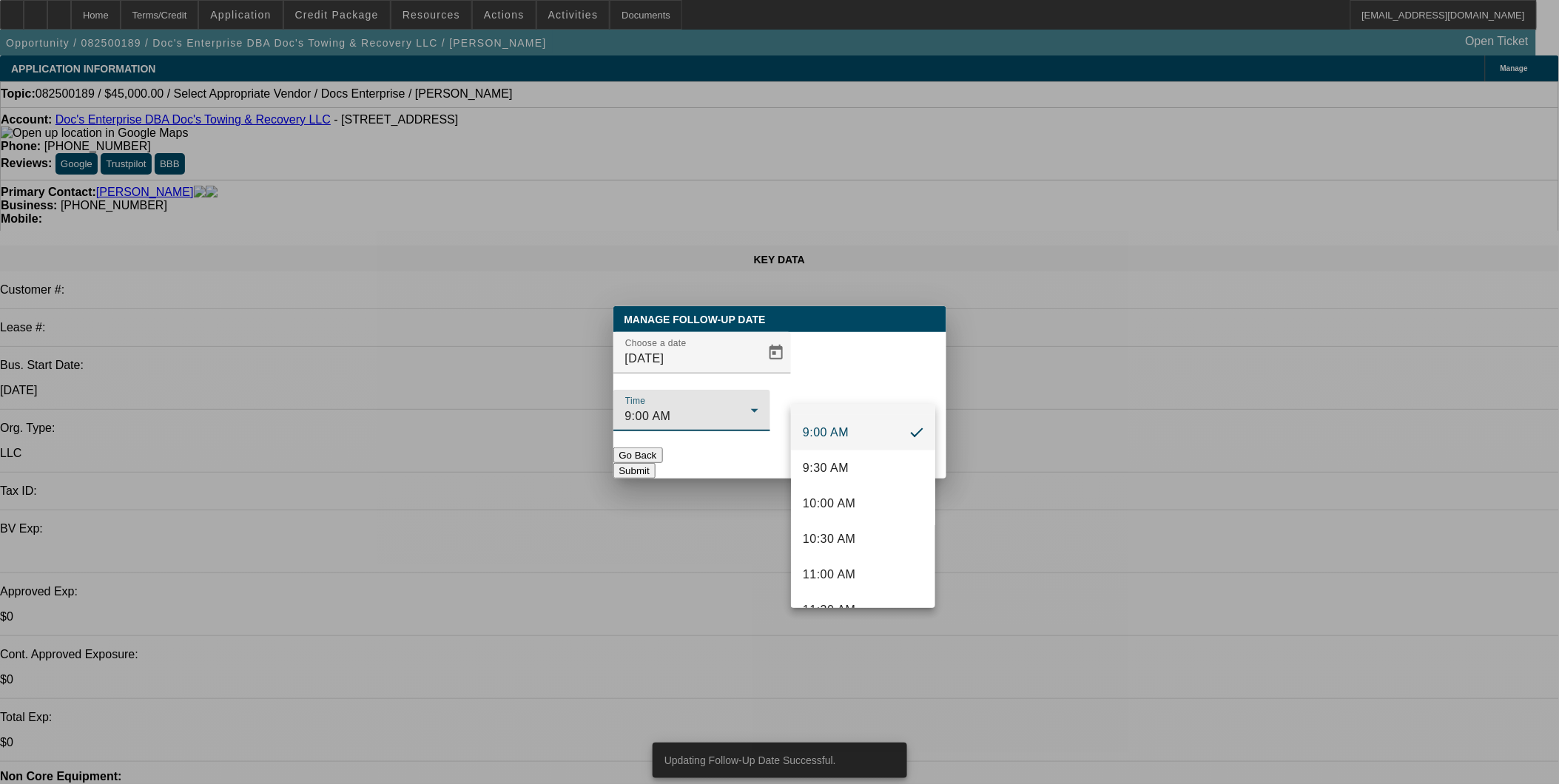
scroll to position [641, 0]
click at [856, 559] on mat-option "11:00 AM" at bounding box center [863, 568] width 144 height 35
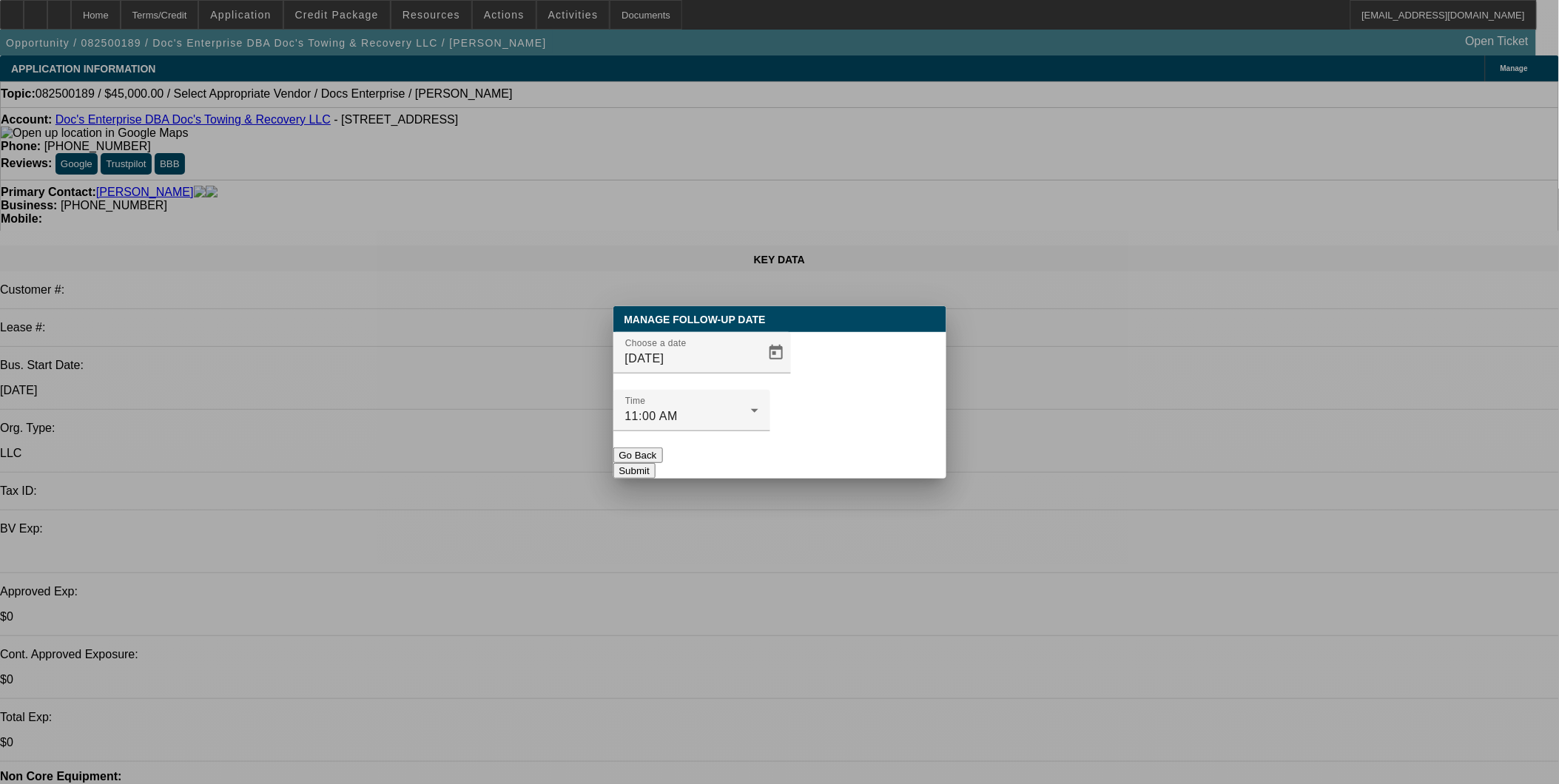
click at [656, 463] on button "Submit" at bounding box center [634, 471] width 42 height 16
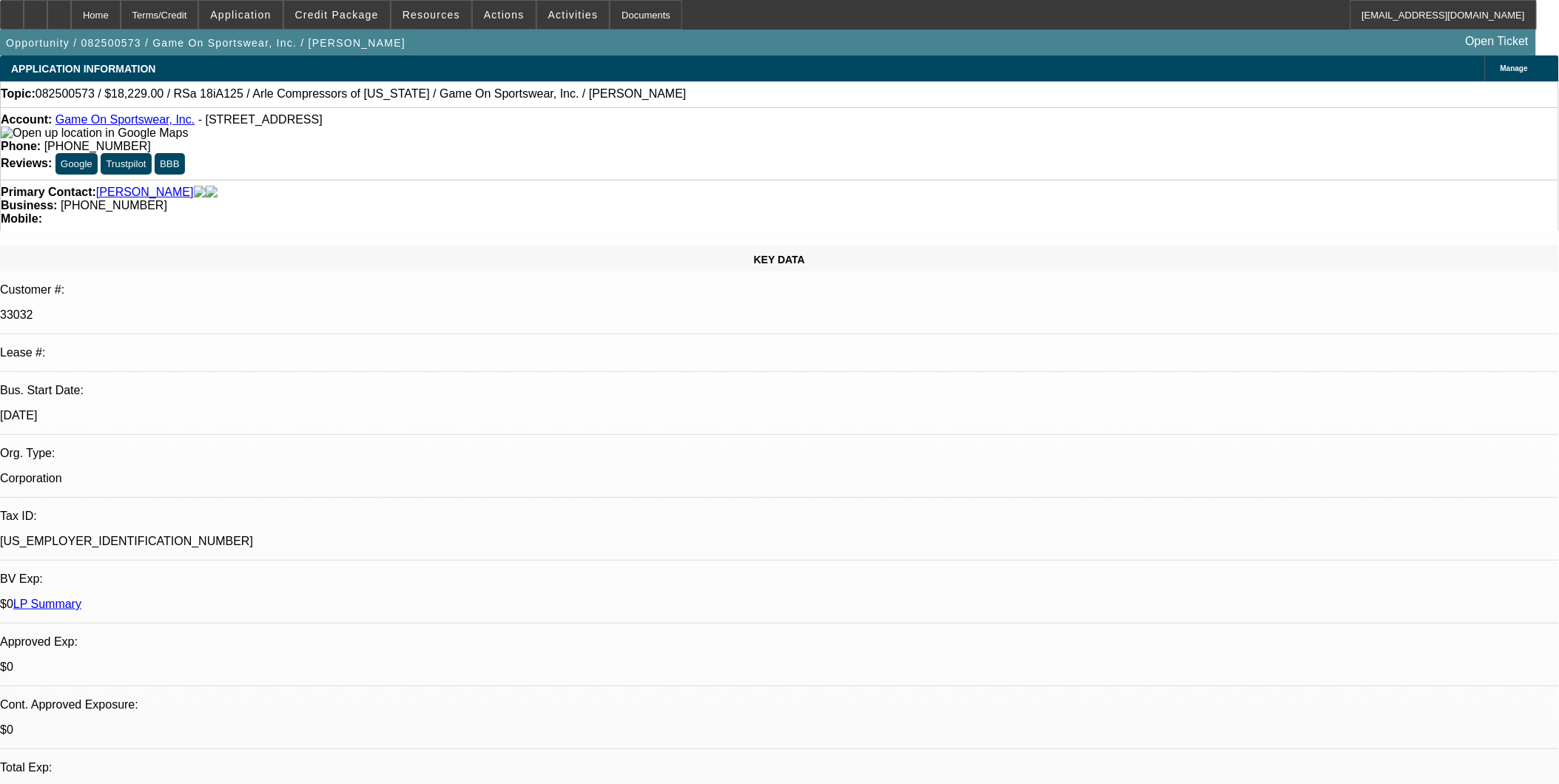
select select "0"
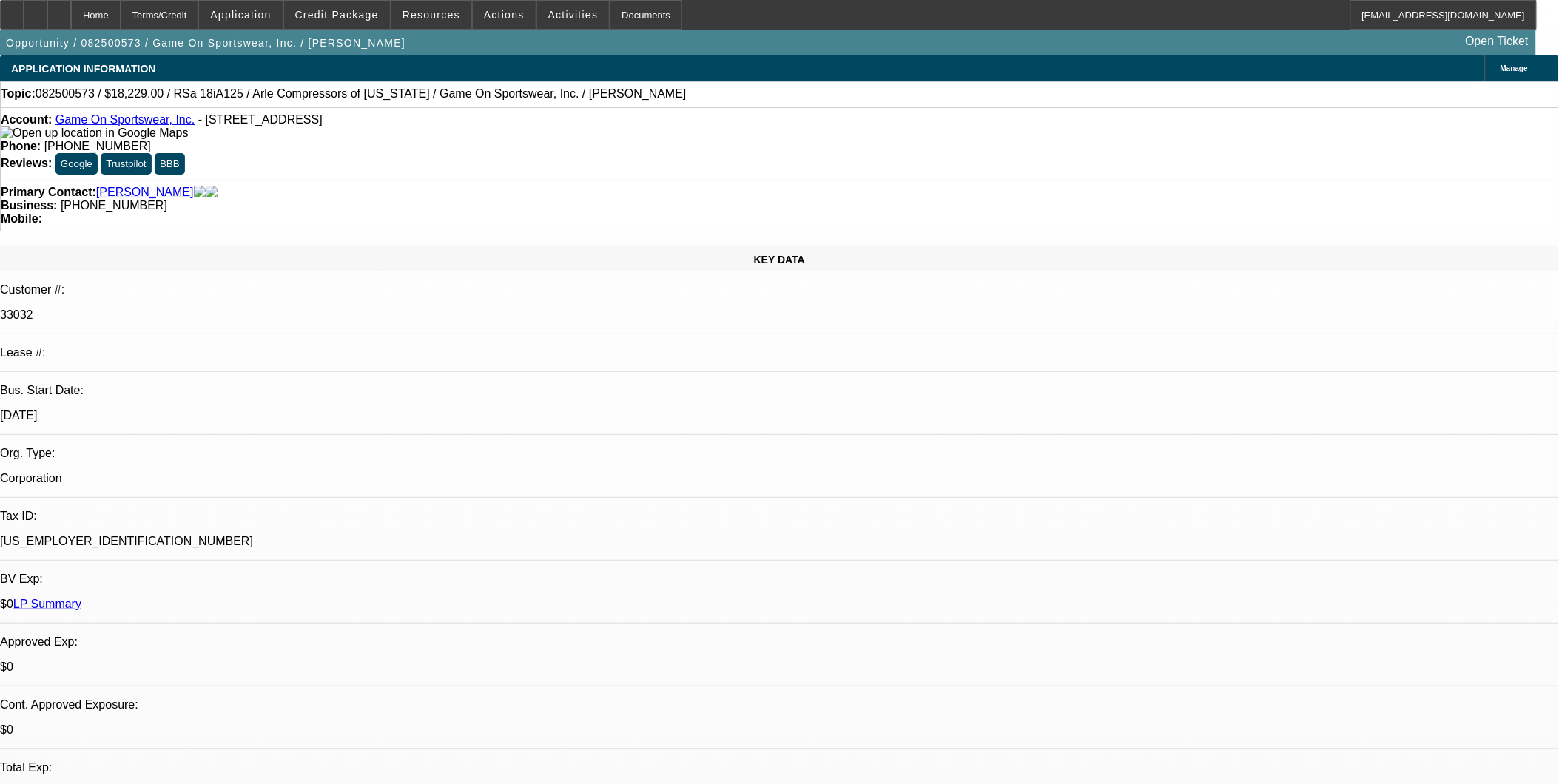
select select "0"
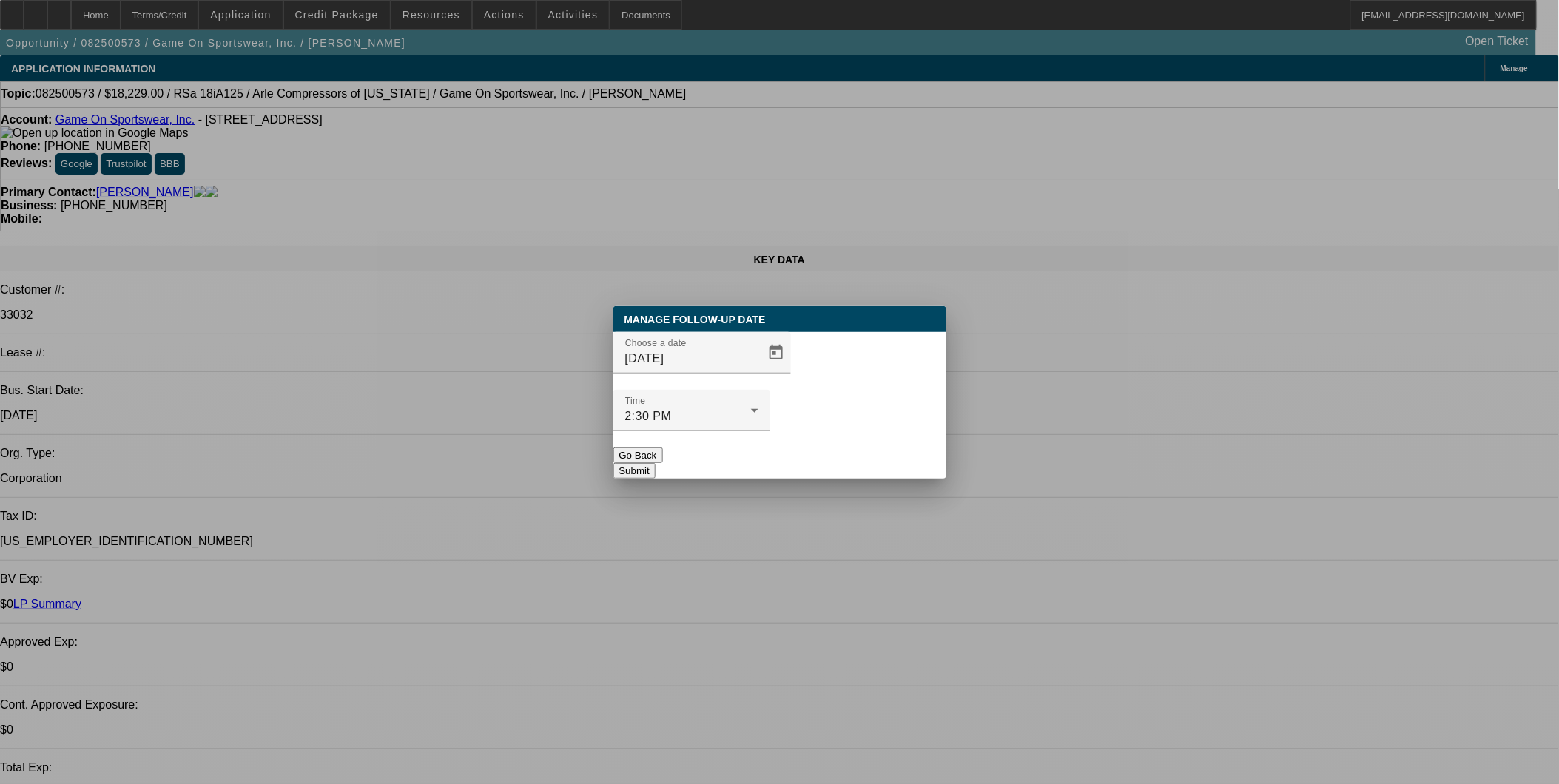
select select "1"
select select "6"
select select "1"
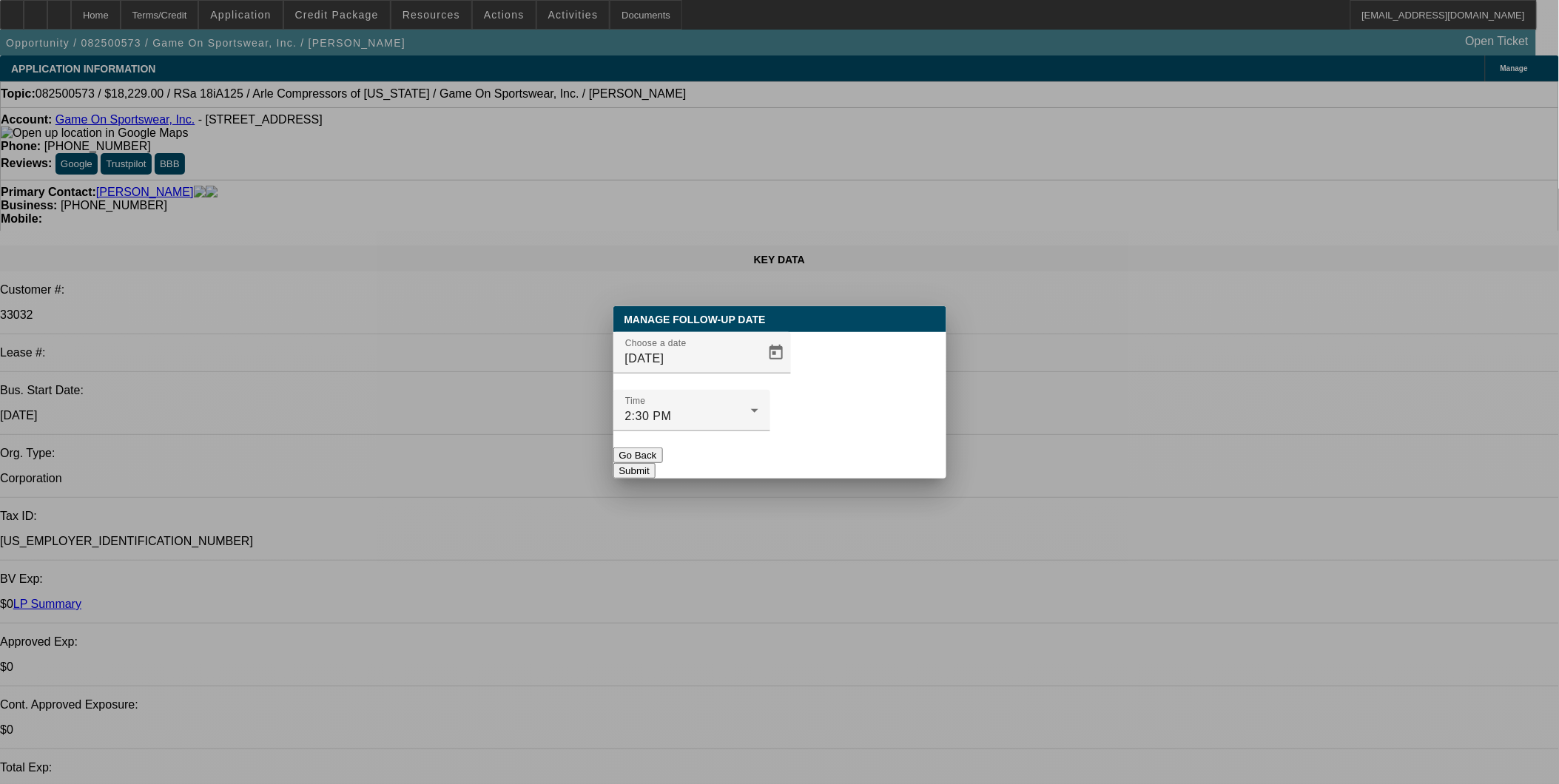
select select "6"
click at [758, 371] on span "Open calendar" at bounding box center [776, 353] width 36 height 35
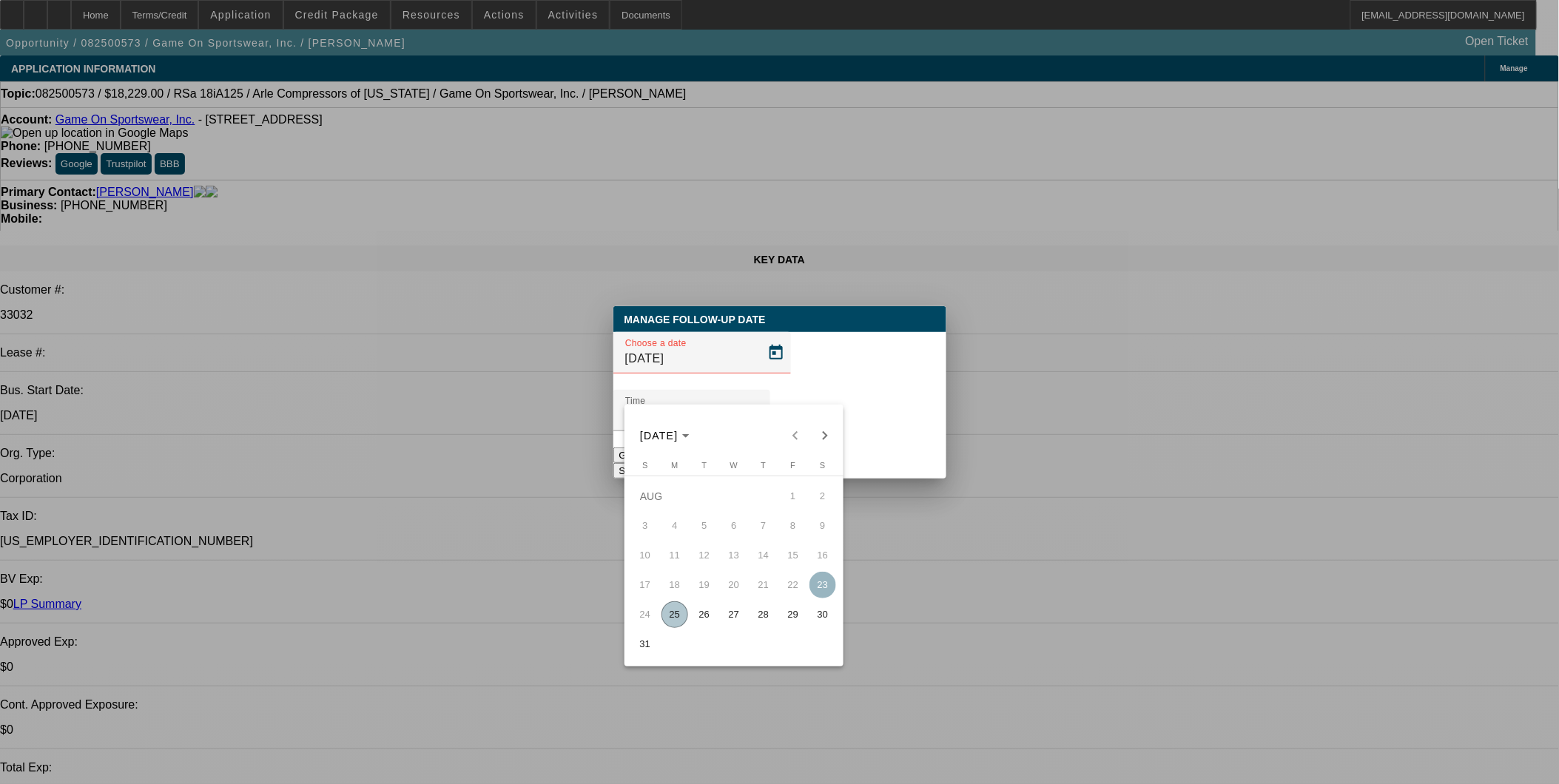
click at [710, 617] on span "26" at bounding box center [705, 615] width 27 height 27
type input "8/26/2025"
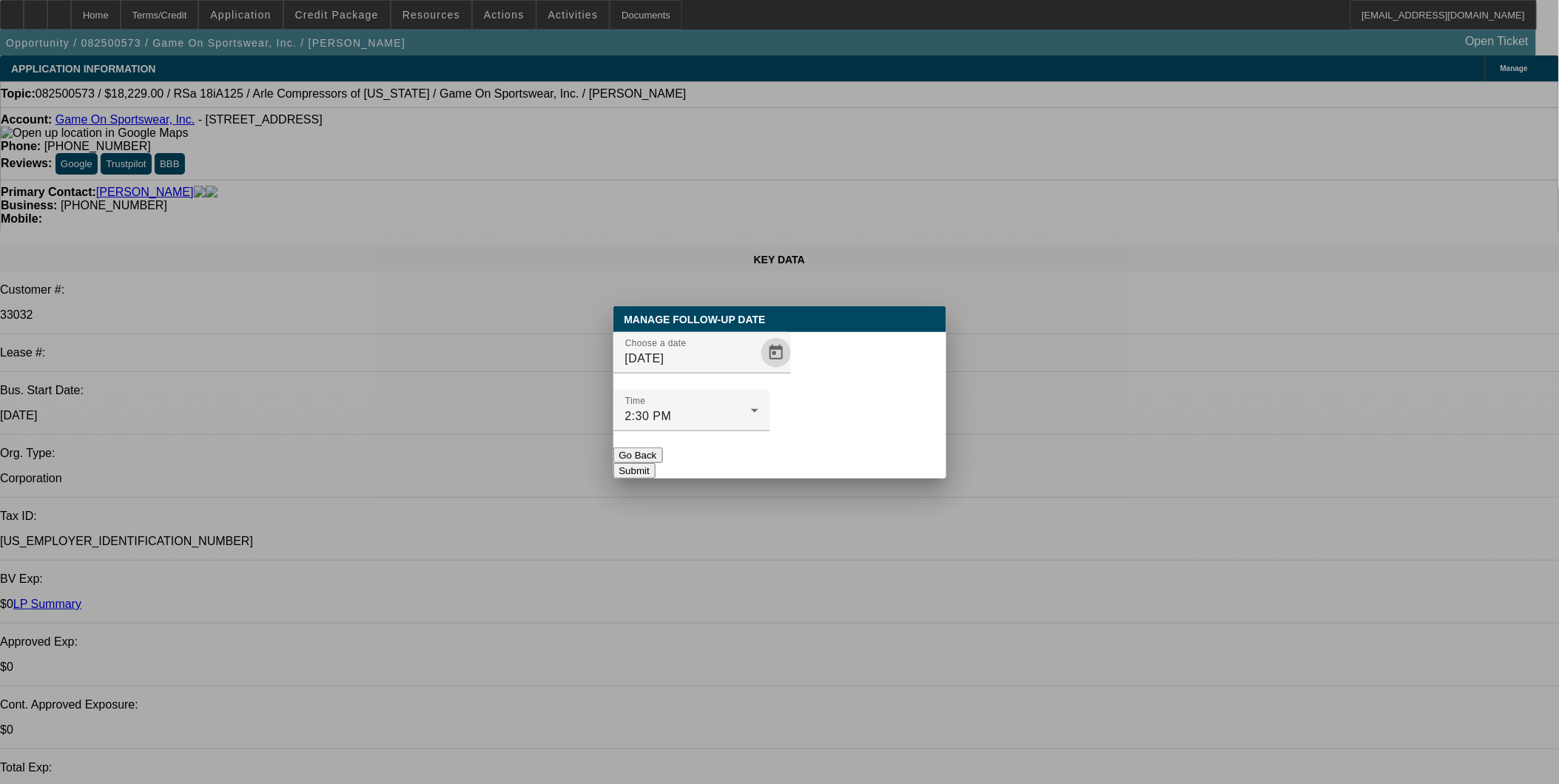
click at [656, 463] on button "Submit" at bounding box center [634, 471] width 42 height 16
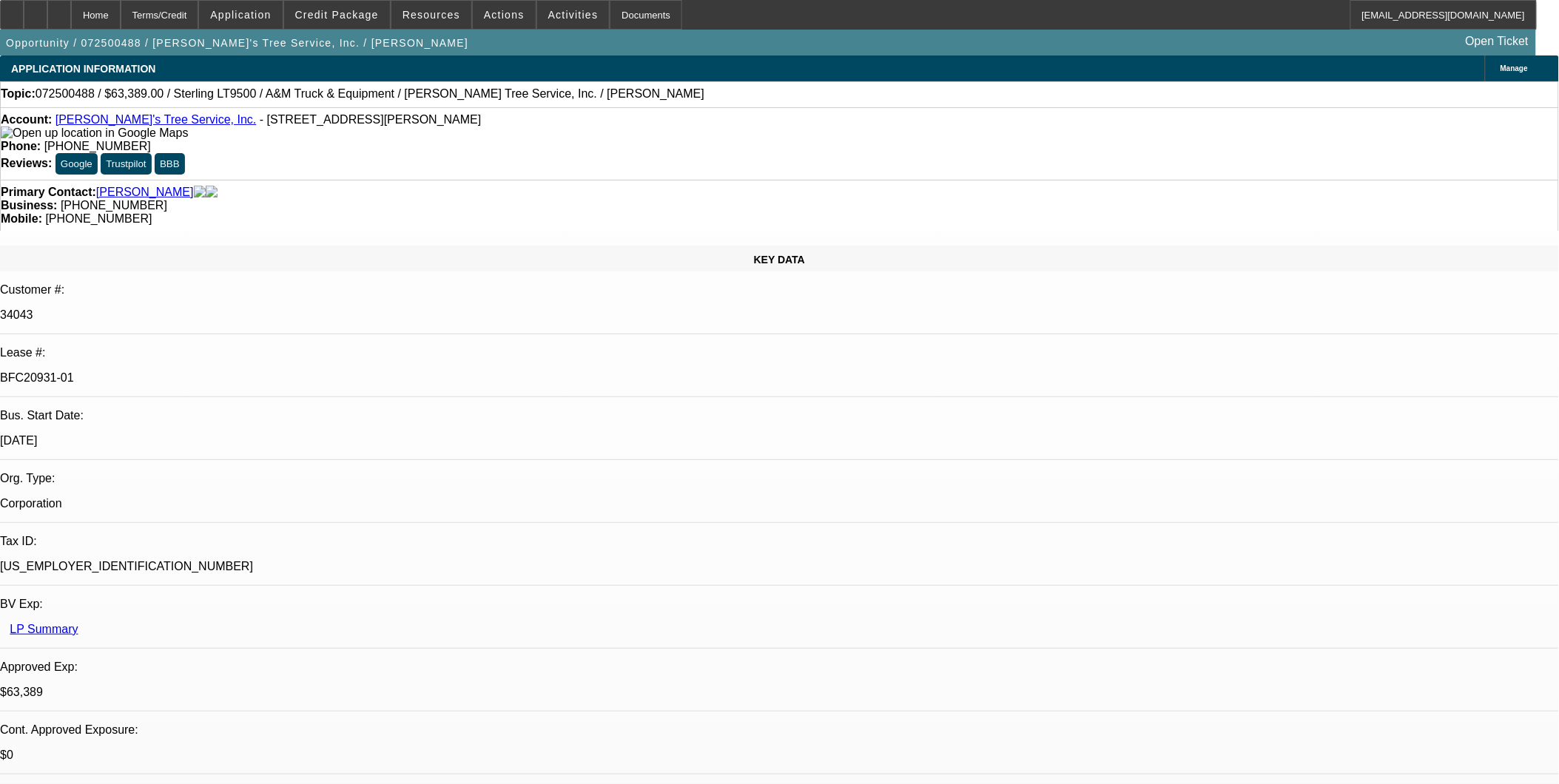
select select "0"
select select "2"
select select "0.1"
select select "0"
select select "2"
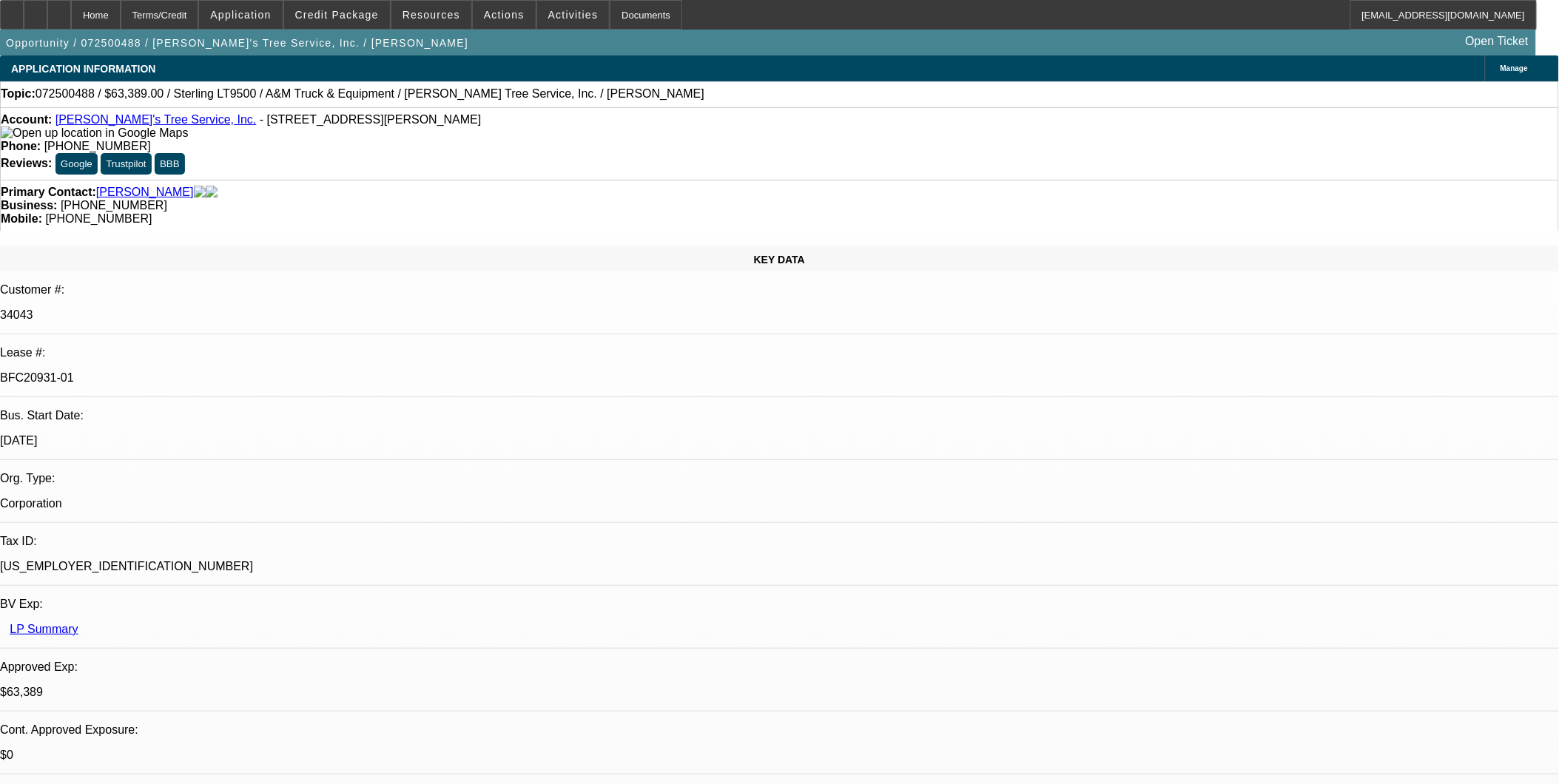
select select "0.1"
select select "0"
select select "2"
select select "0.1"
select select "0"
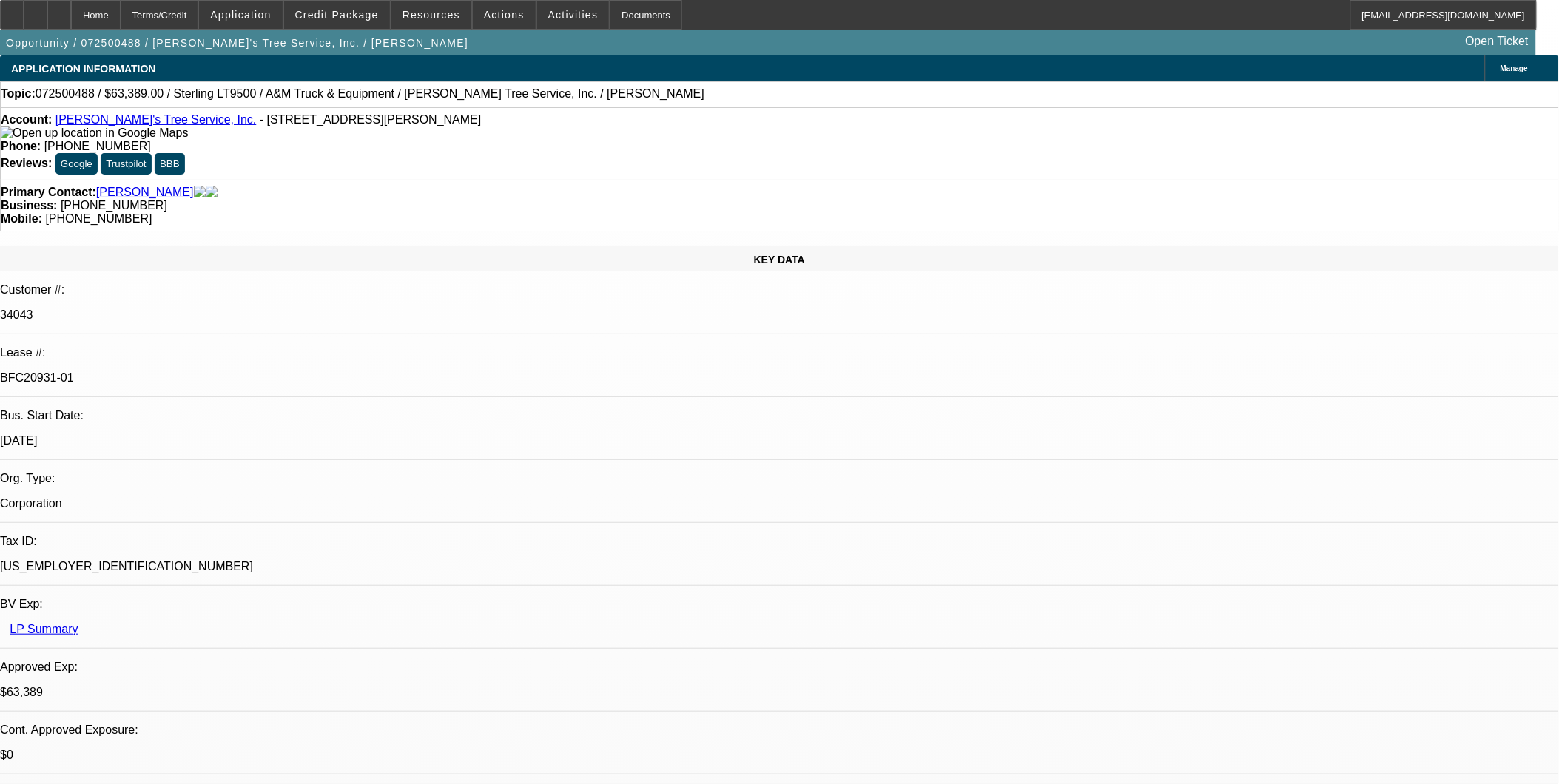
select select "2"
select select "0.1"
select select "1"
select select "2"
select select "4"
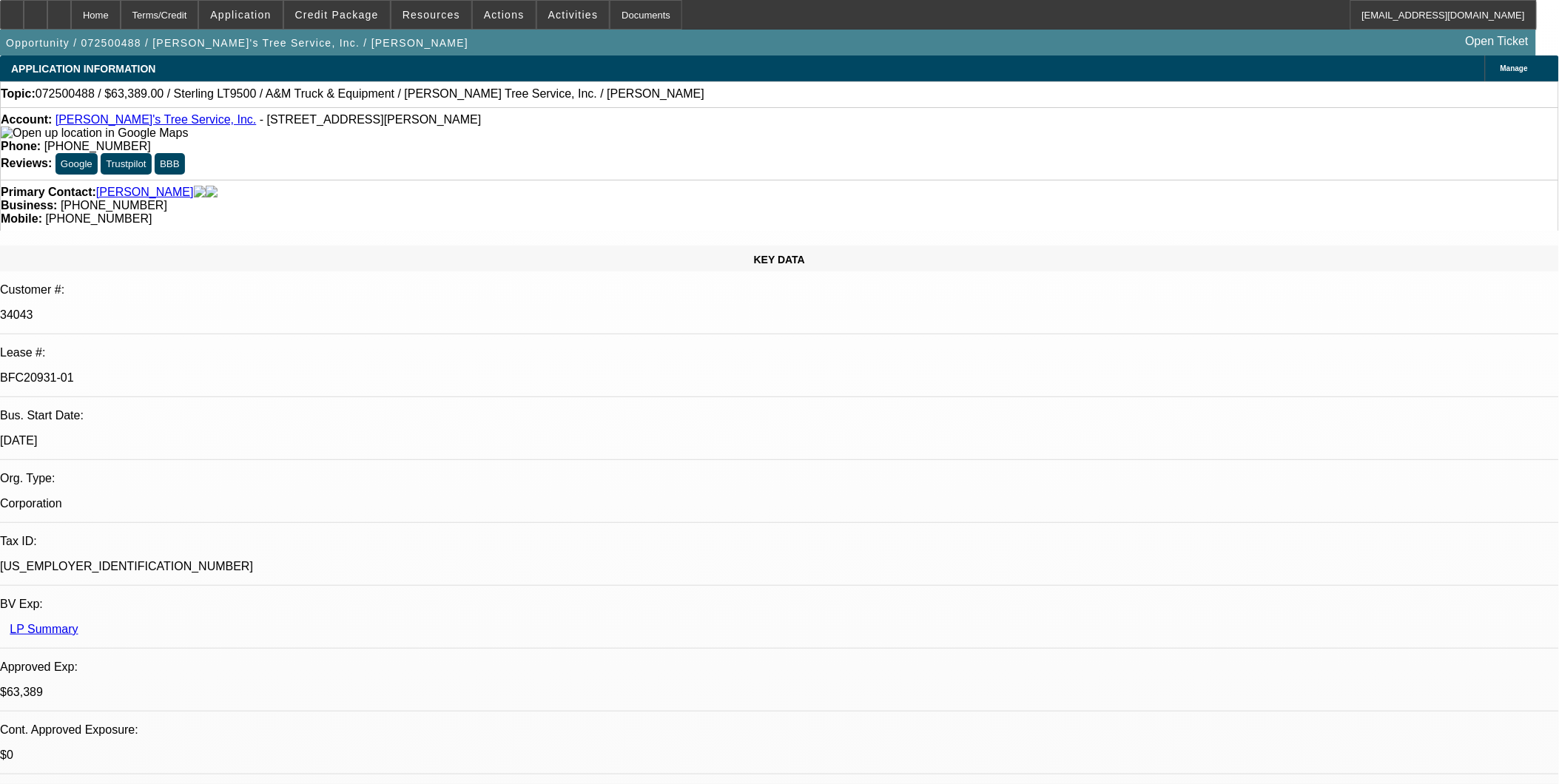
select select "1"
select select "2"
select select "4"
select select "1"
select select "2"
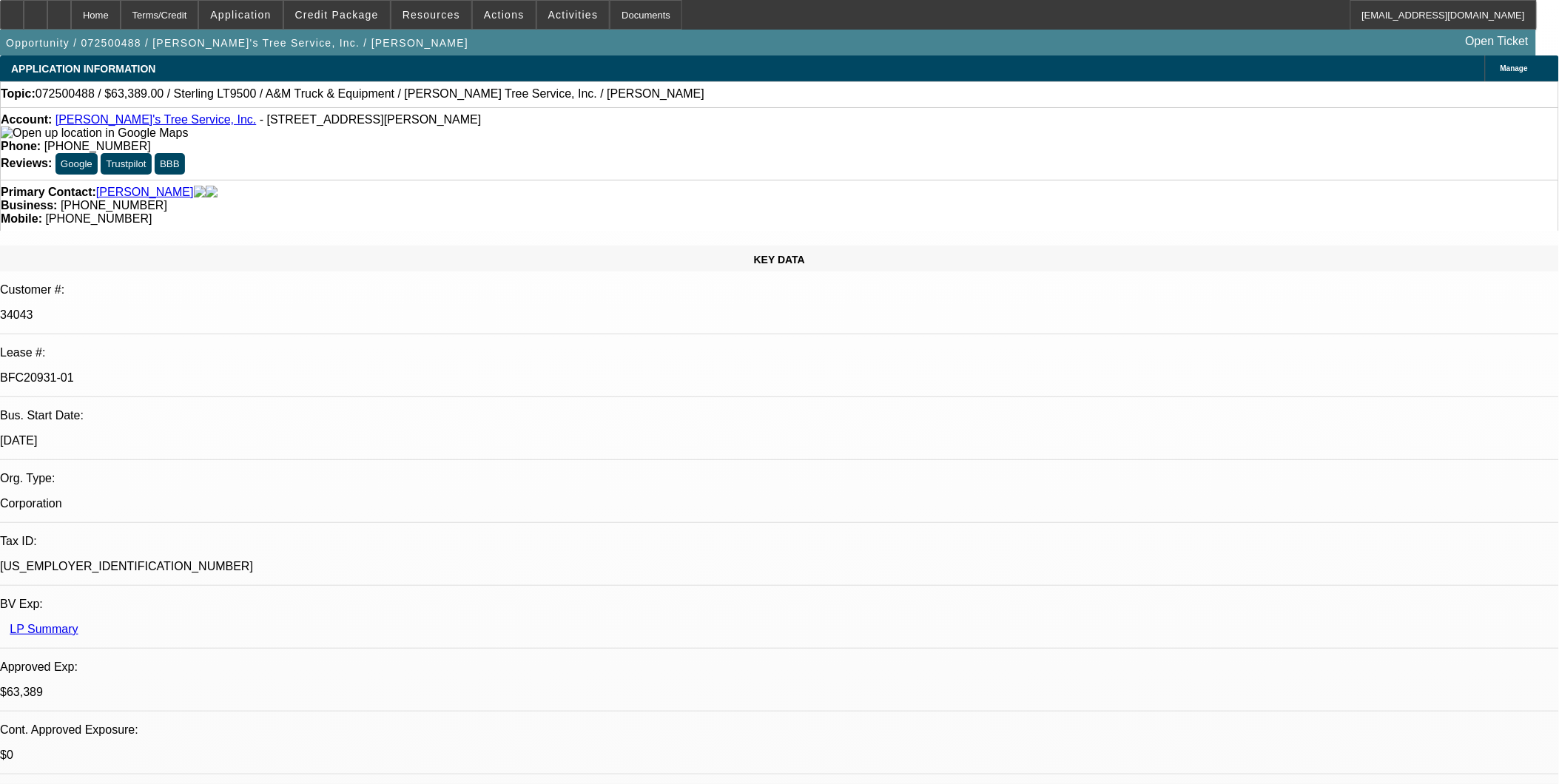
select select "4"
select select "1"
select select "2"
select select "4"
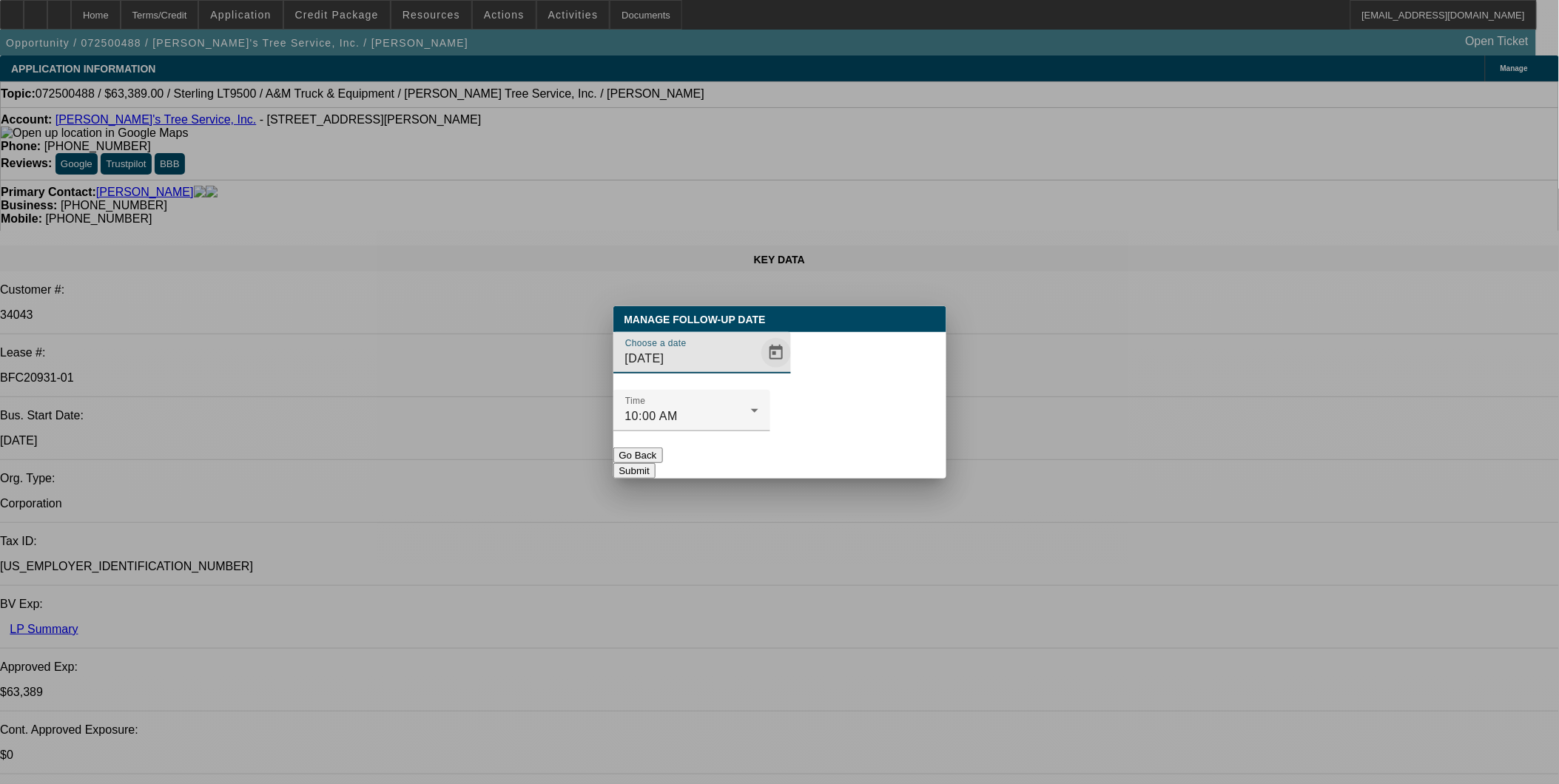
click at [766, 371] on span "Open calendar" at bounding box center [776, 353] width 36 height 35
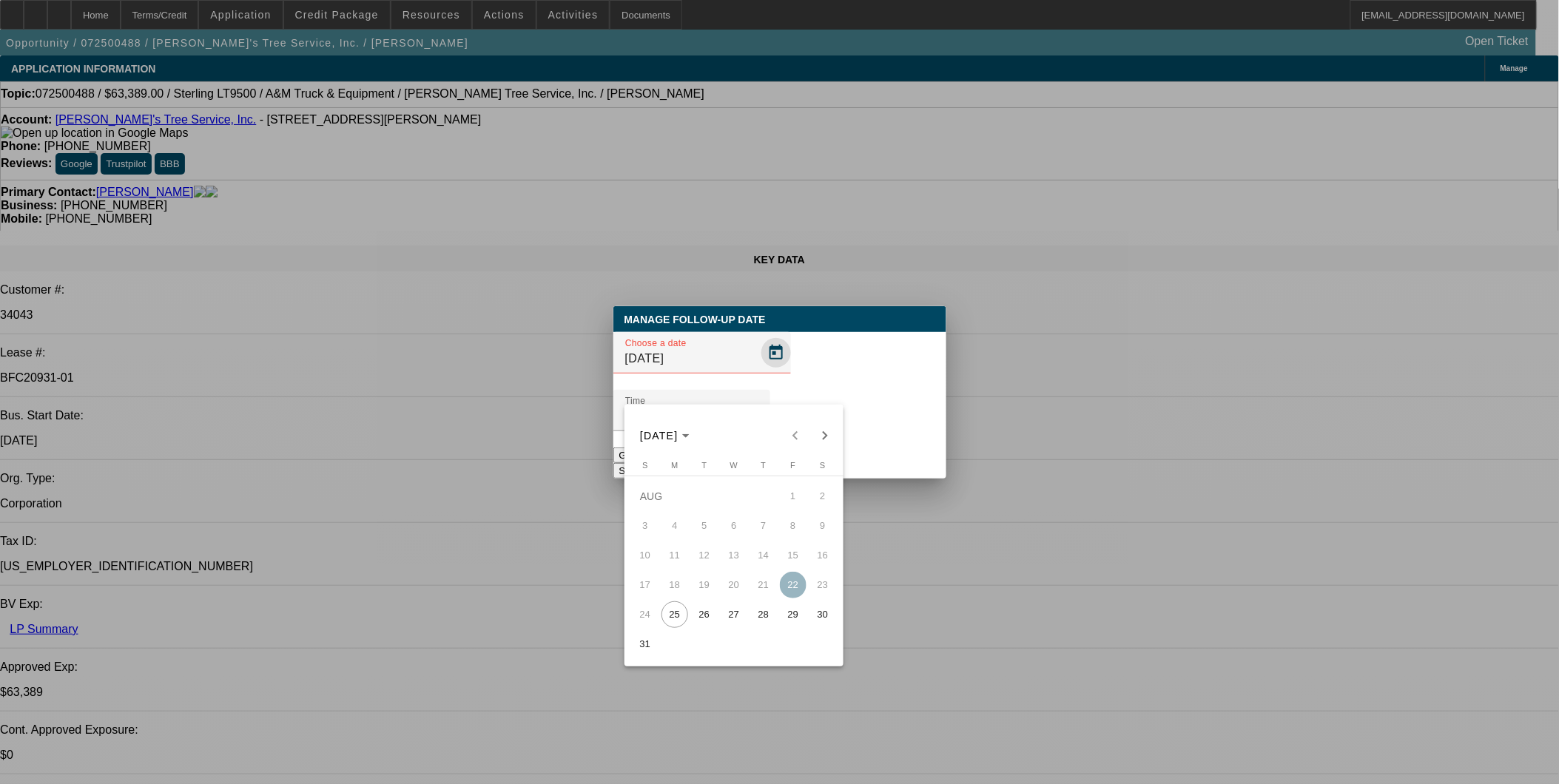
click at [765, 379] on div at bounding box center [780, 392] width 1559 height 784
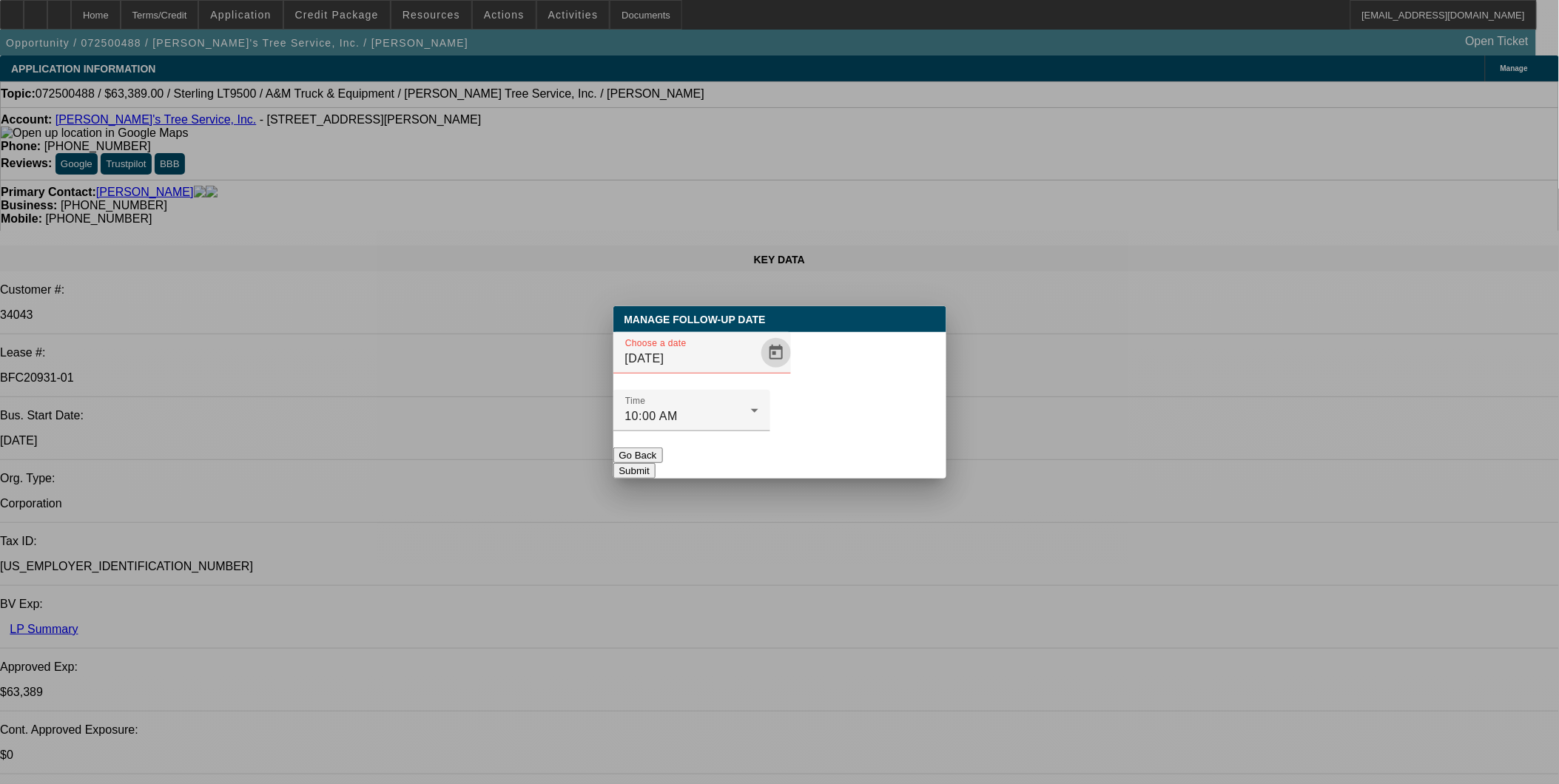
click at [765, 371] on span "Open calendar" at bounding box center [776, 353] width 36 height 35
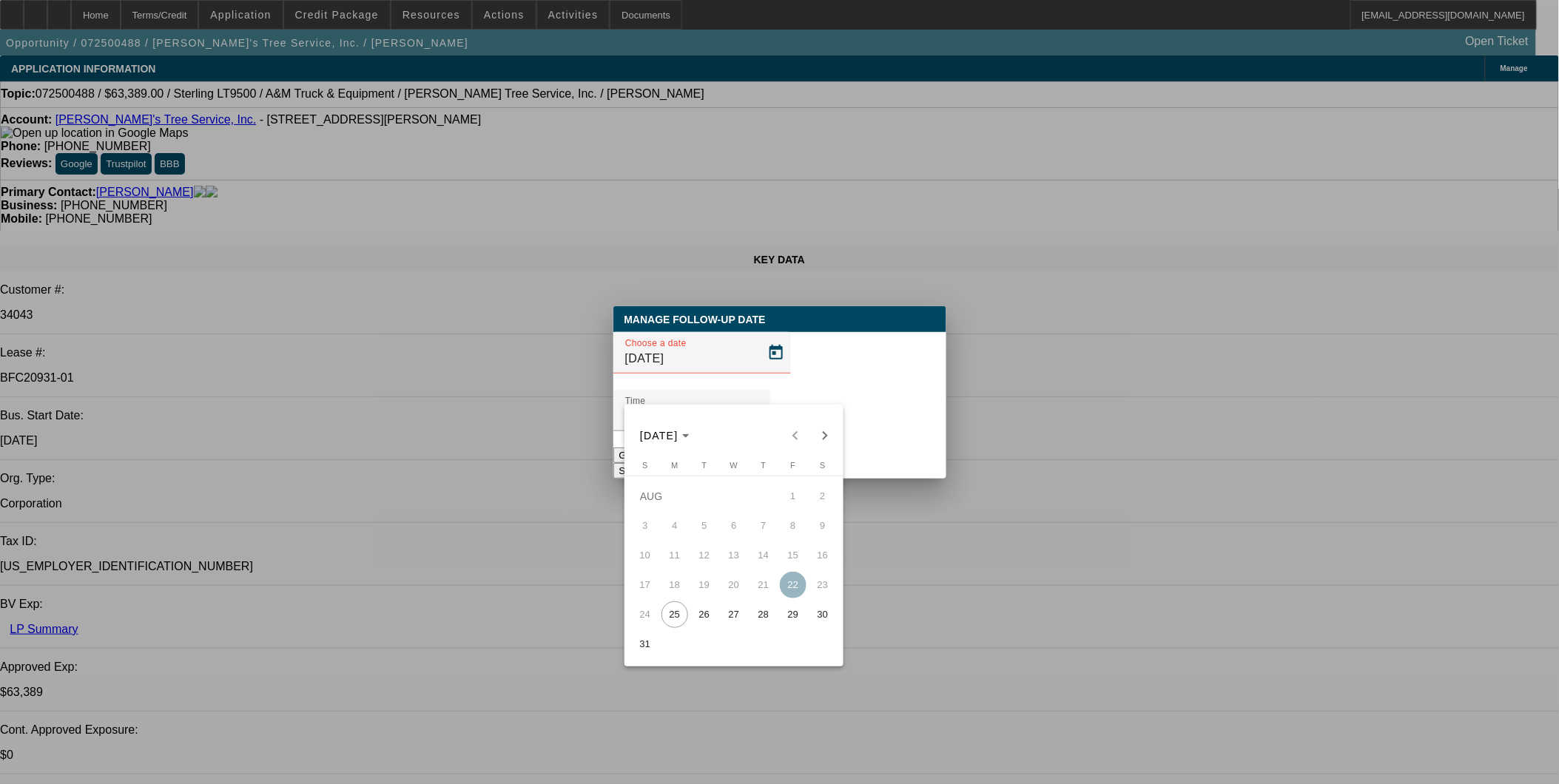
click at [796, 616] on span "29" at bounding box center [794, 615] width 27 height 27
type input "8/29/2025"
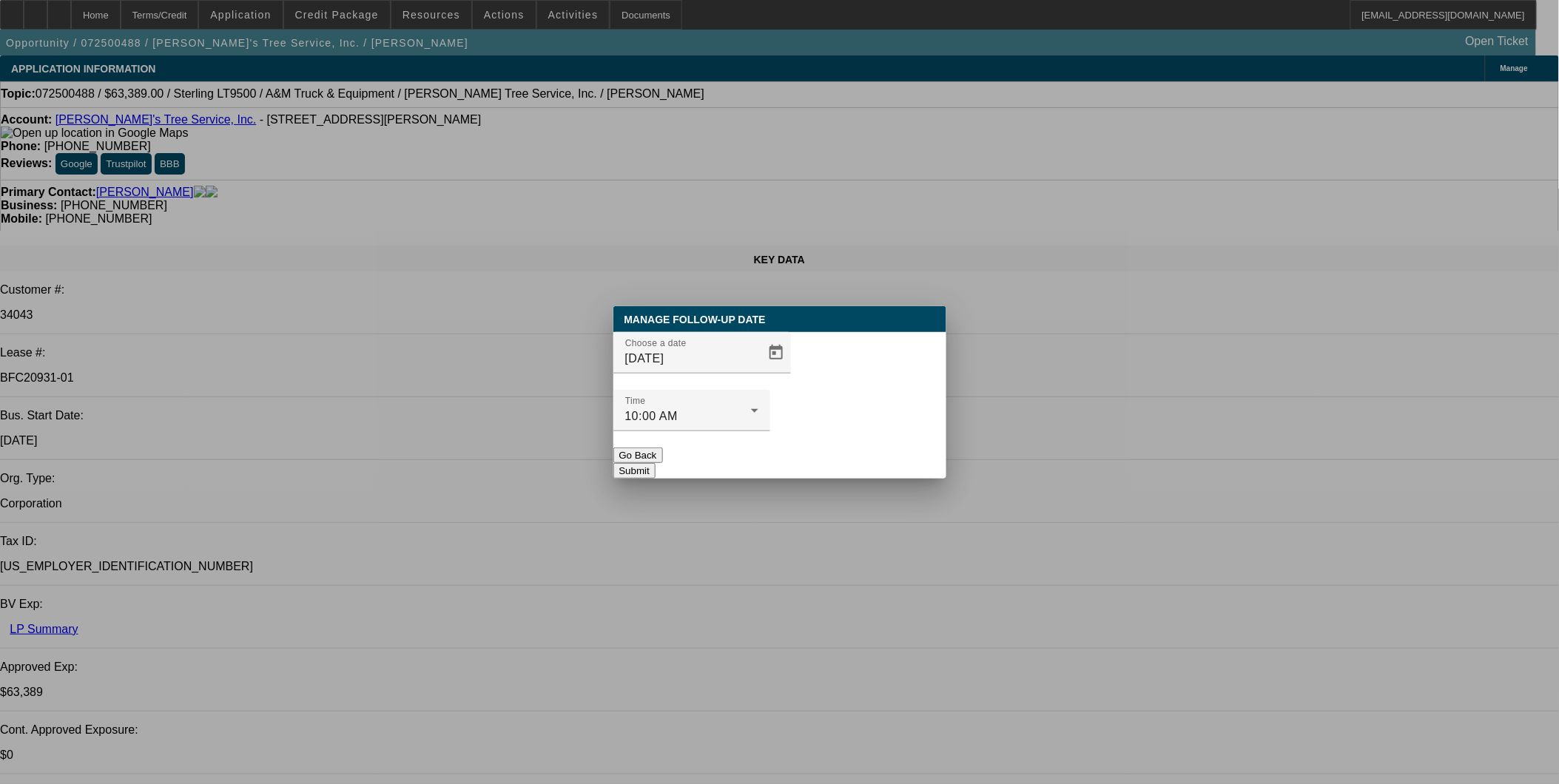
click at [770, 431] on div at bounding box center [692, 439] width 157 height 17
click at [656, 463] on button "Submit" at bounding box center [634, 471] width 42 height 16
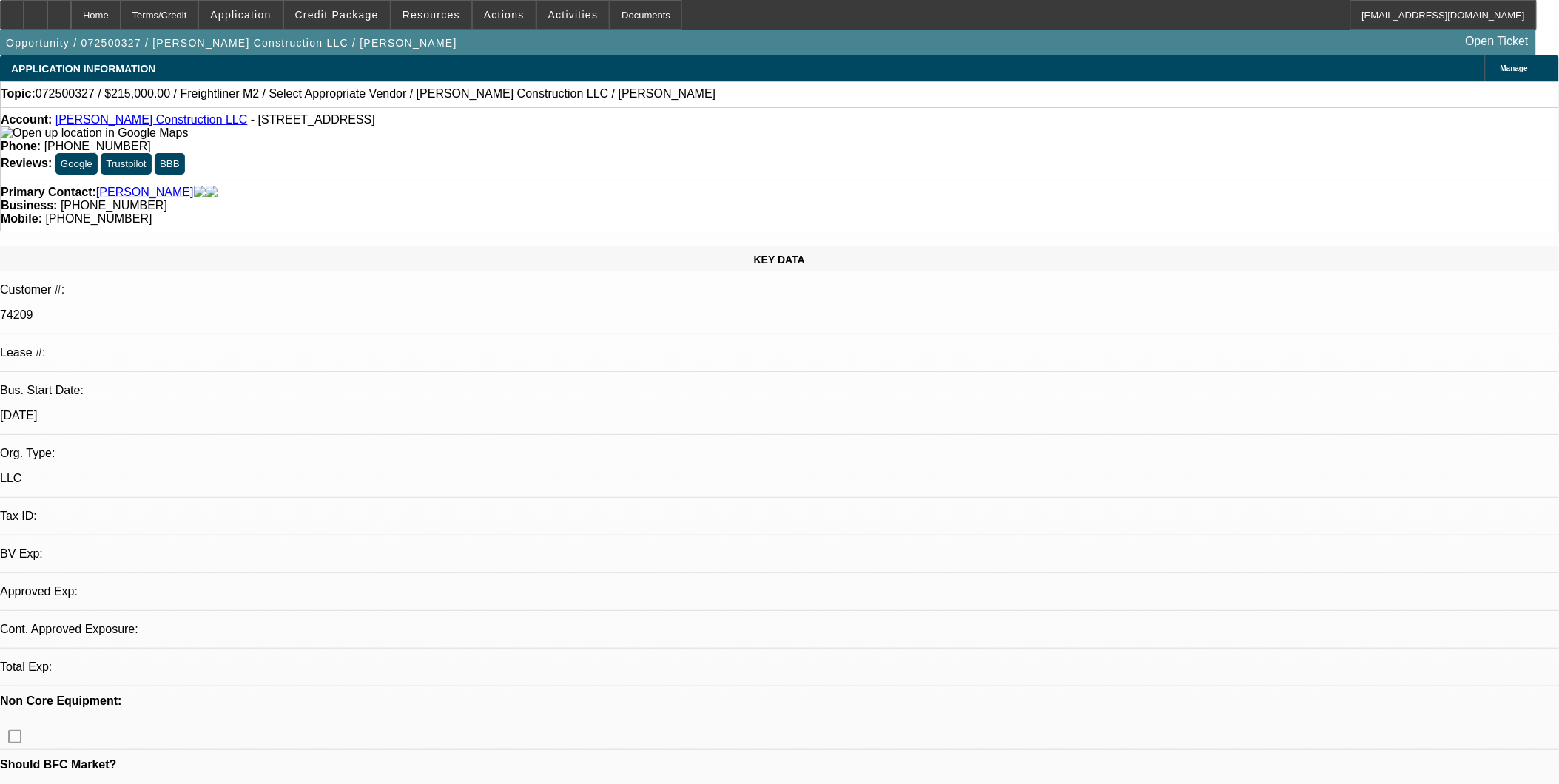
select select "0"
select select "2"
select select "0.1"
select select "4"
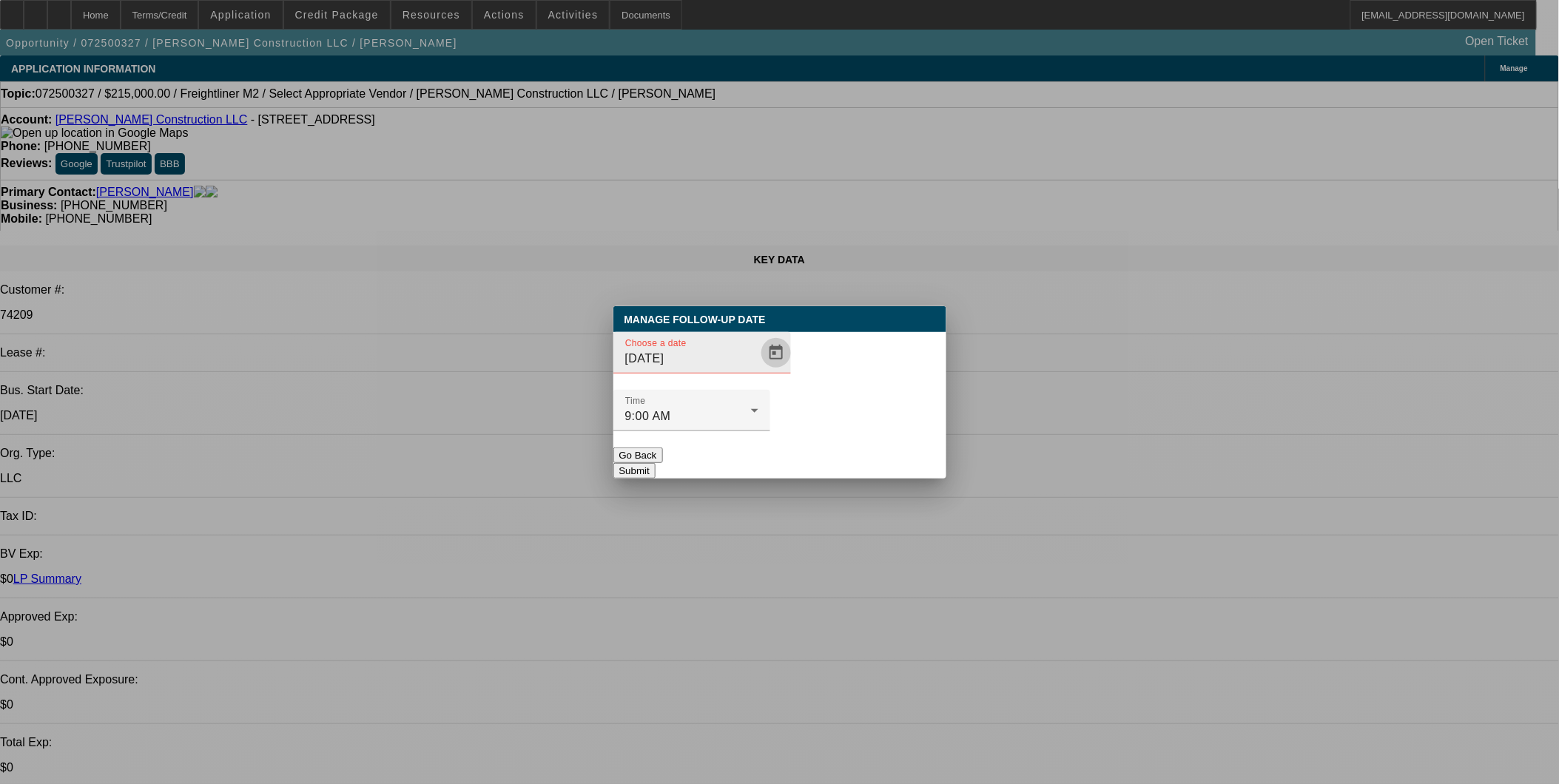
click at [758, 371] on span "Open calendar" at bounding box center [776, 353] width 36 height 35
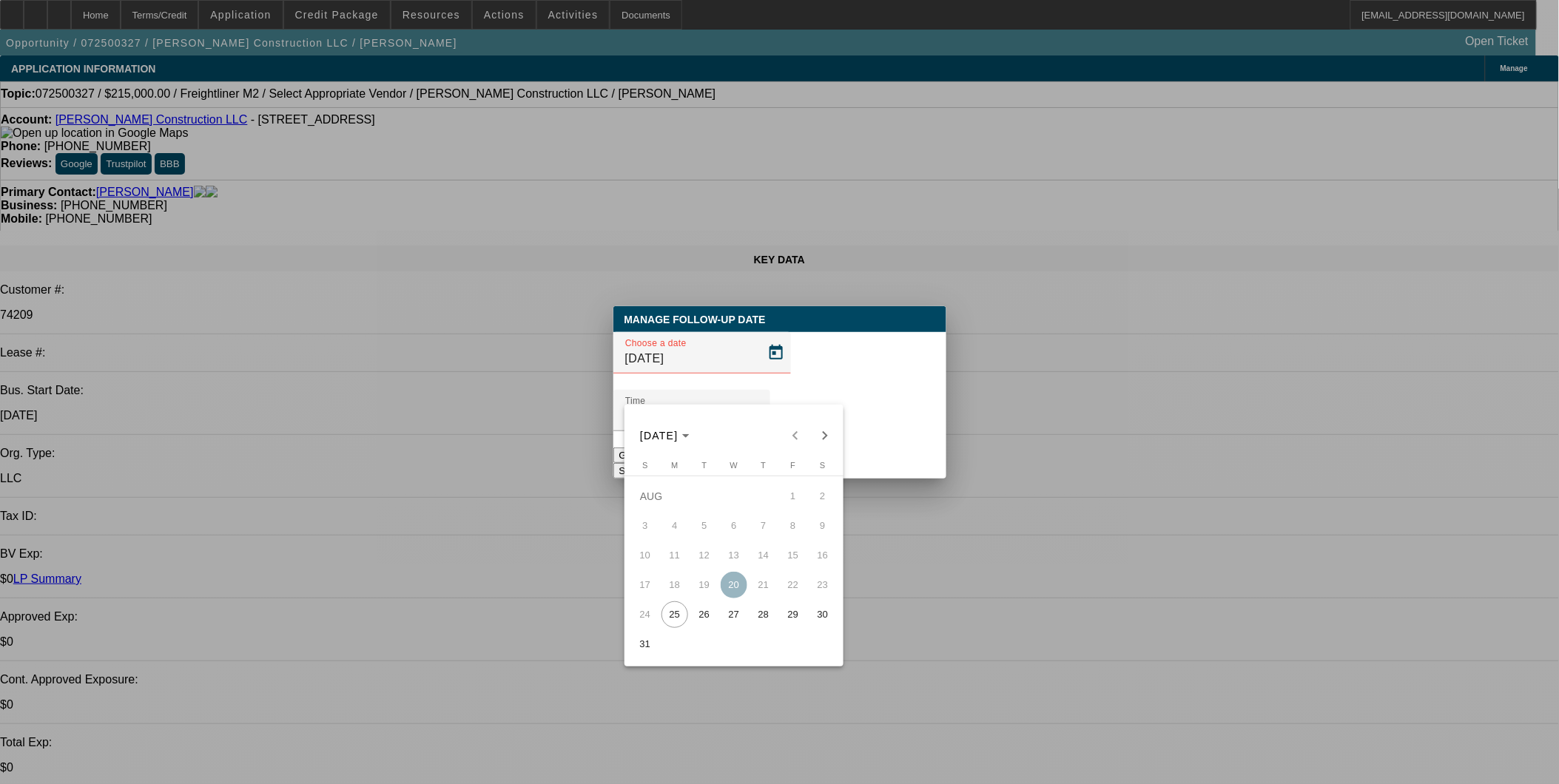
click at [795, 622] on span "29" at bounding box center [794, 615] width 27 height 27
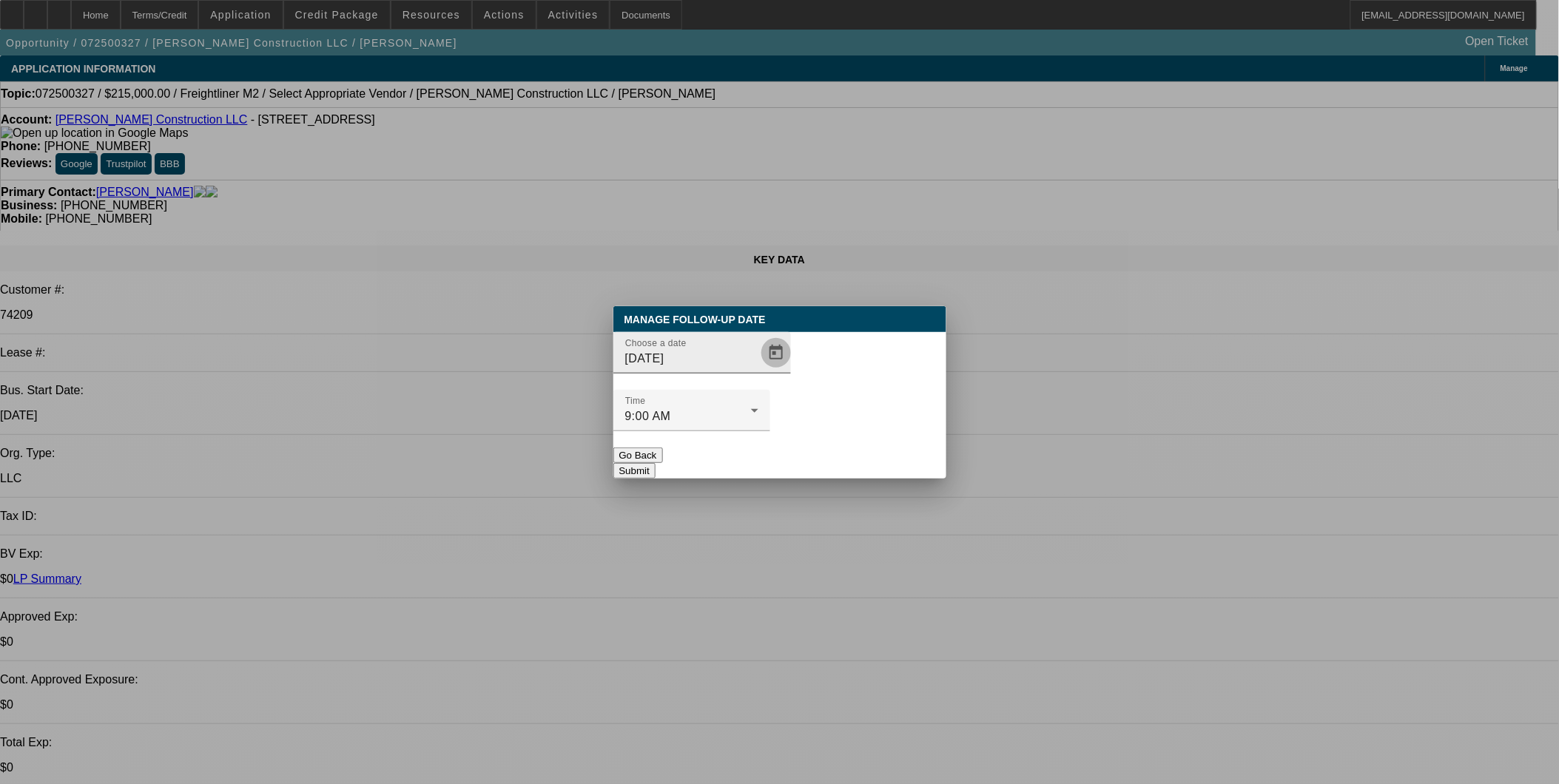
click at [758, 371] on span "Open calendar" at bounding box center [776, 353] width 36 height 35
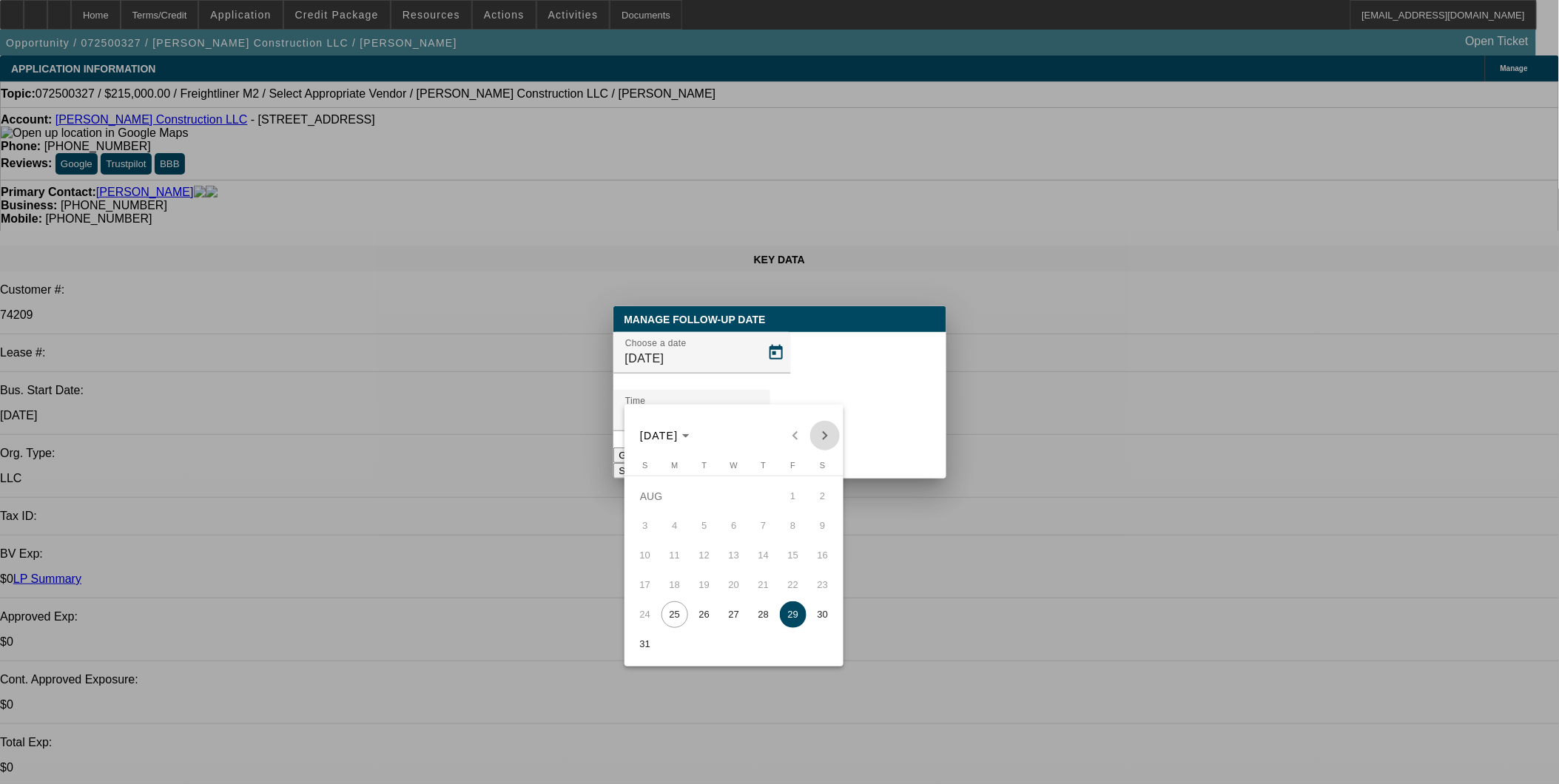
click at [823, 432] on span "Next month" at bounding box center [825, 436] width 30 height 30
click at [712, 534] on span "2" at bounding box center [705, 526] width 27 height 27
type input "9/2/2025"
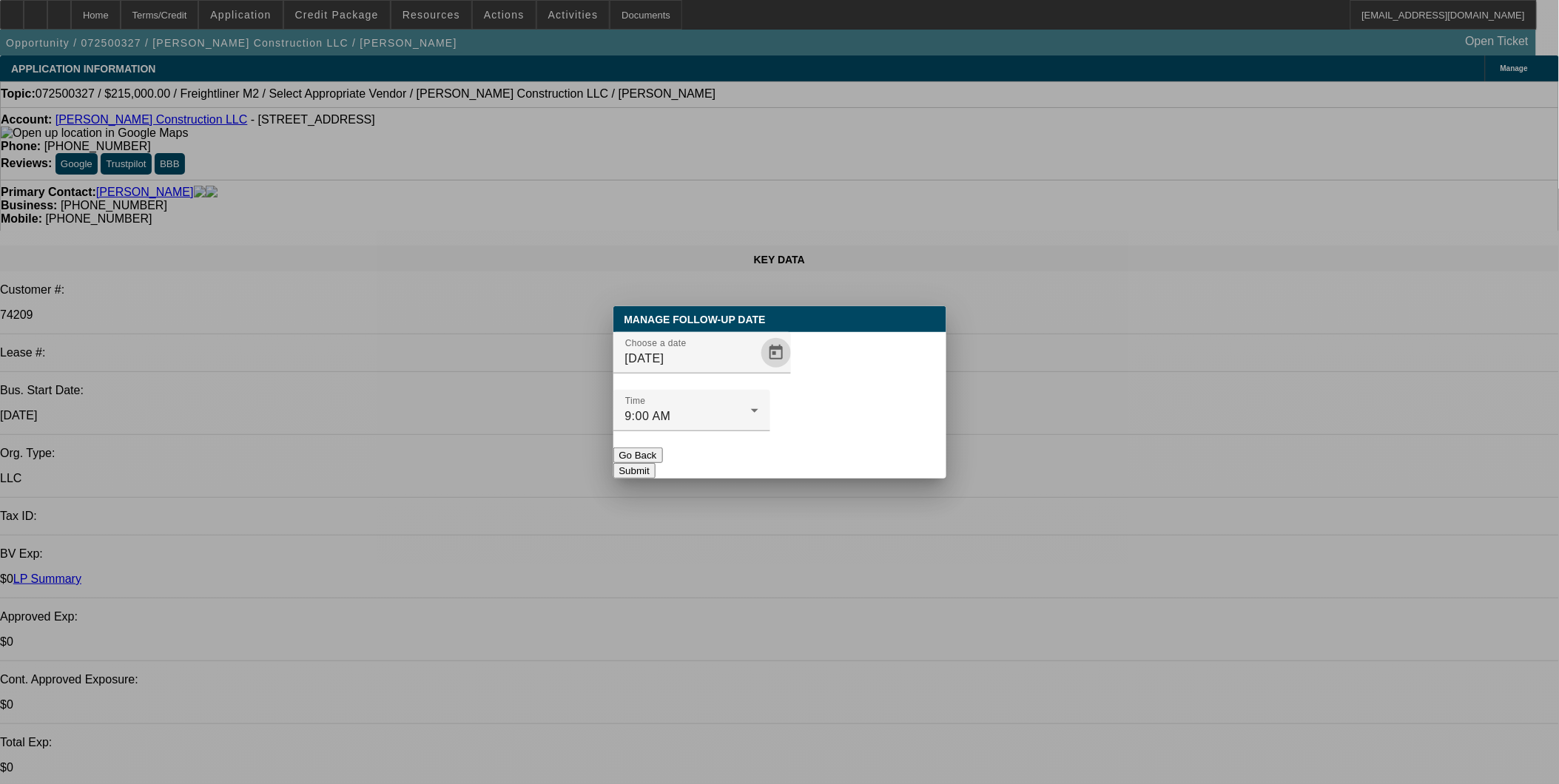
click at [656, 463] on button "Submit" at bounding box center [634, 471] width 42 height 16
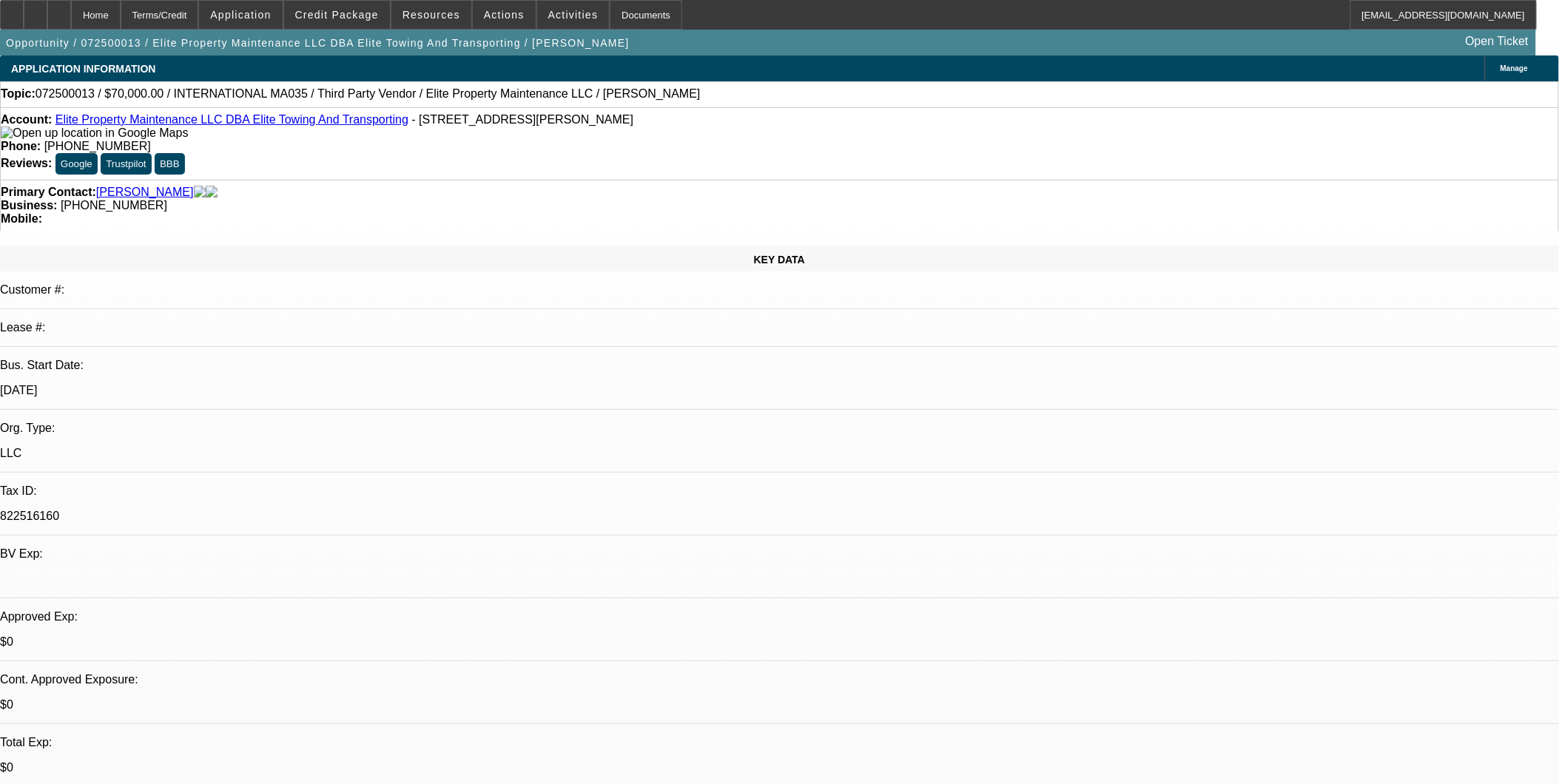
select select "0"
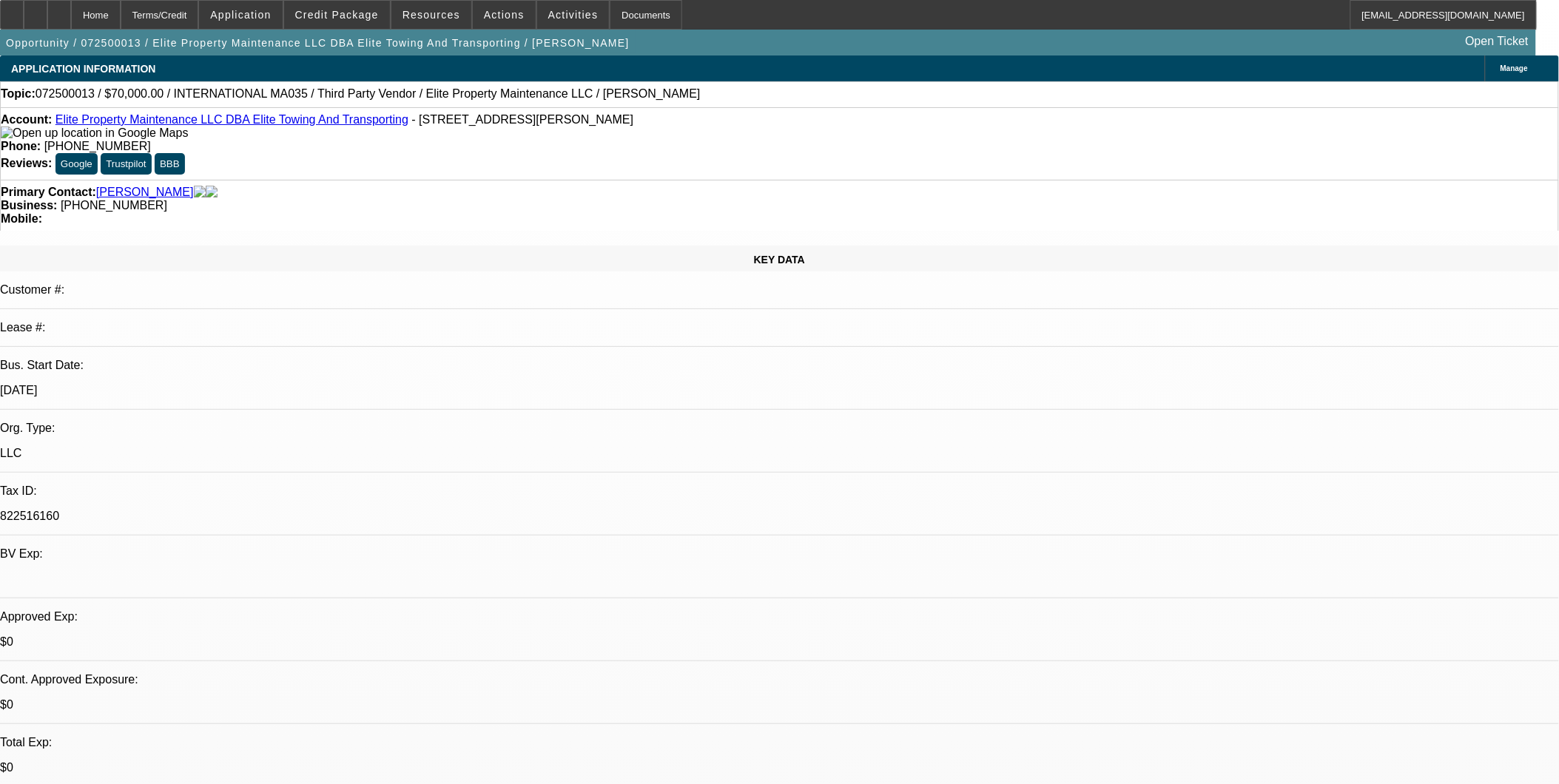
select select "0"
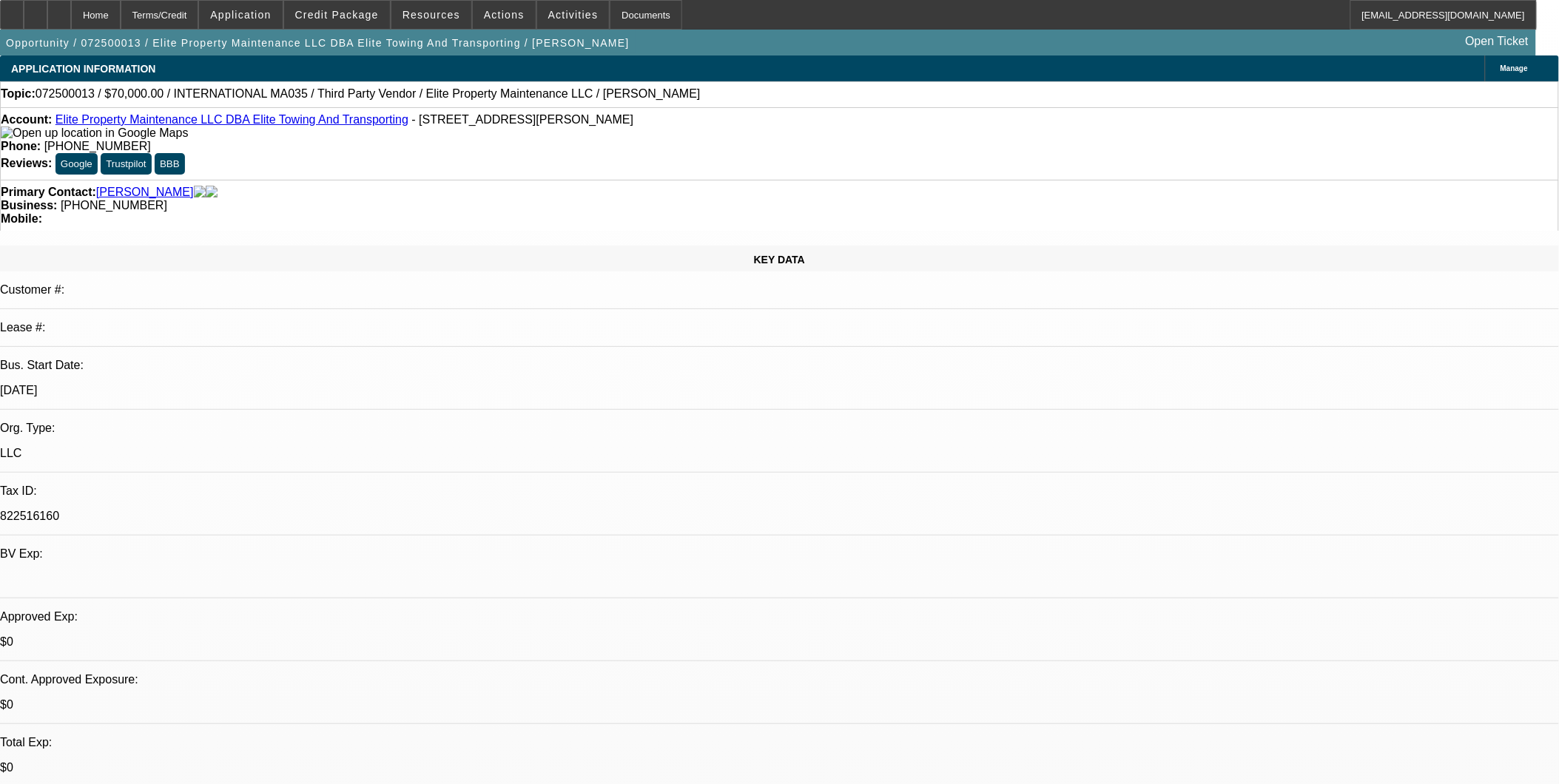
select select "0"
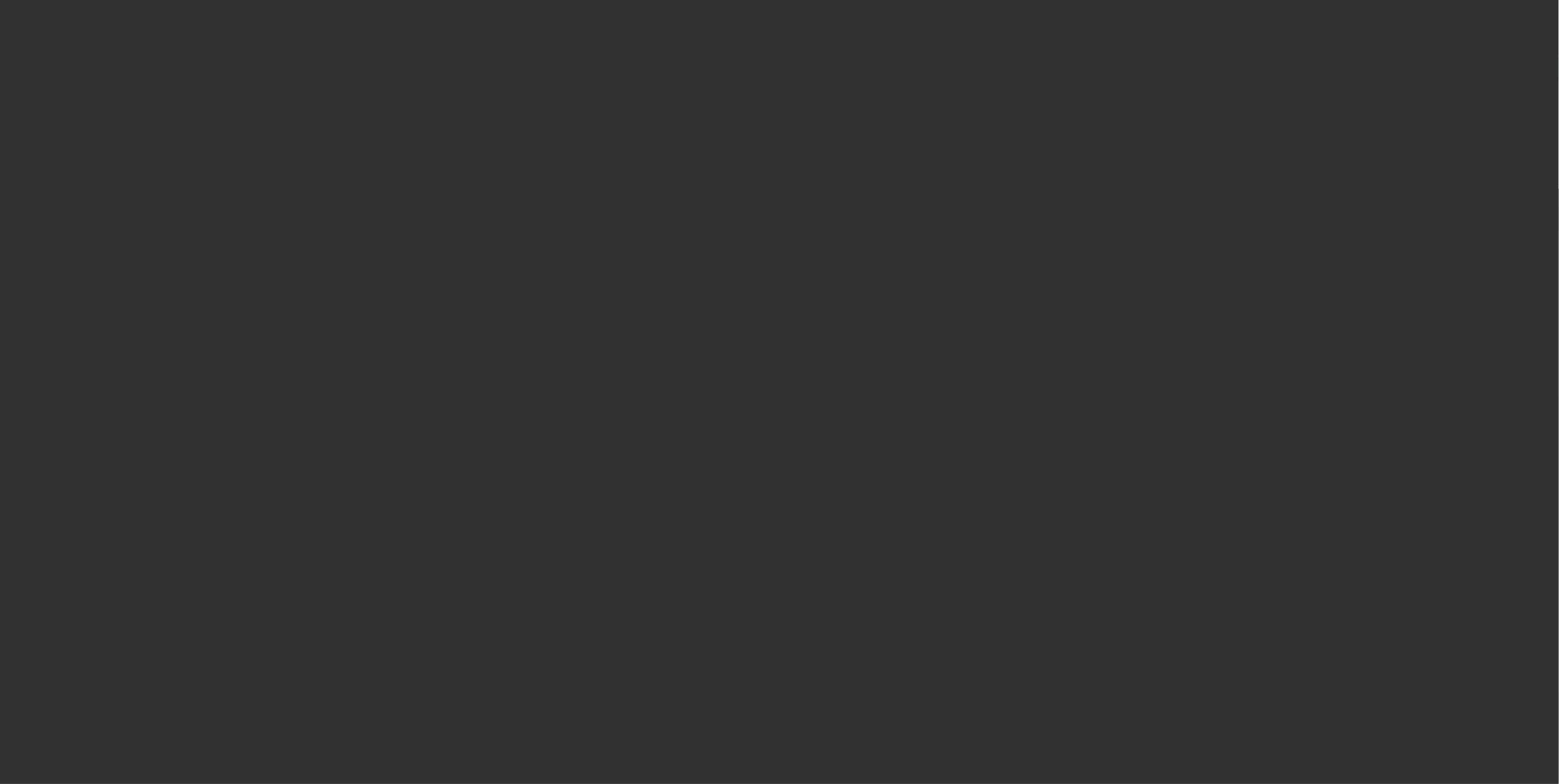
select select "1"
select select "3"
select select "6"
select select "1"
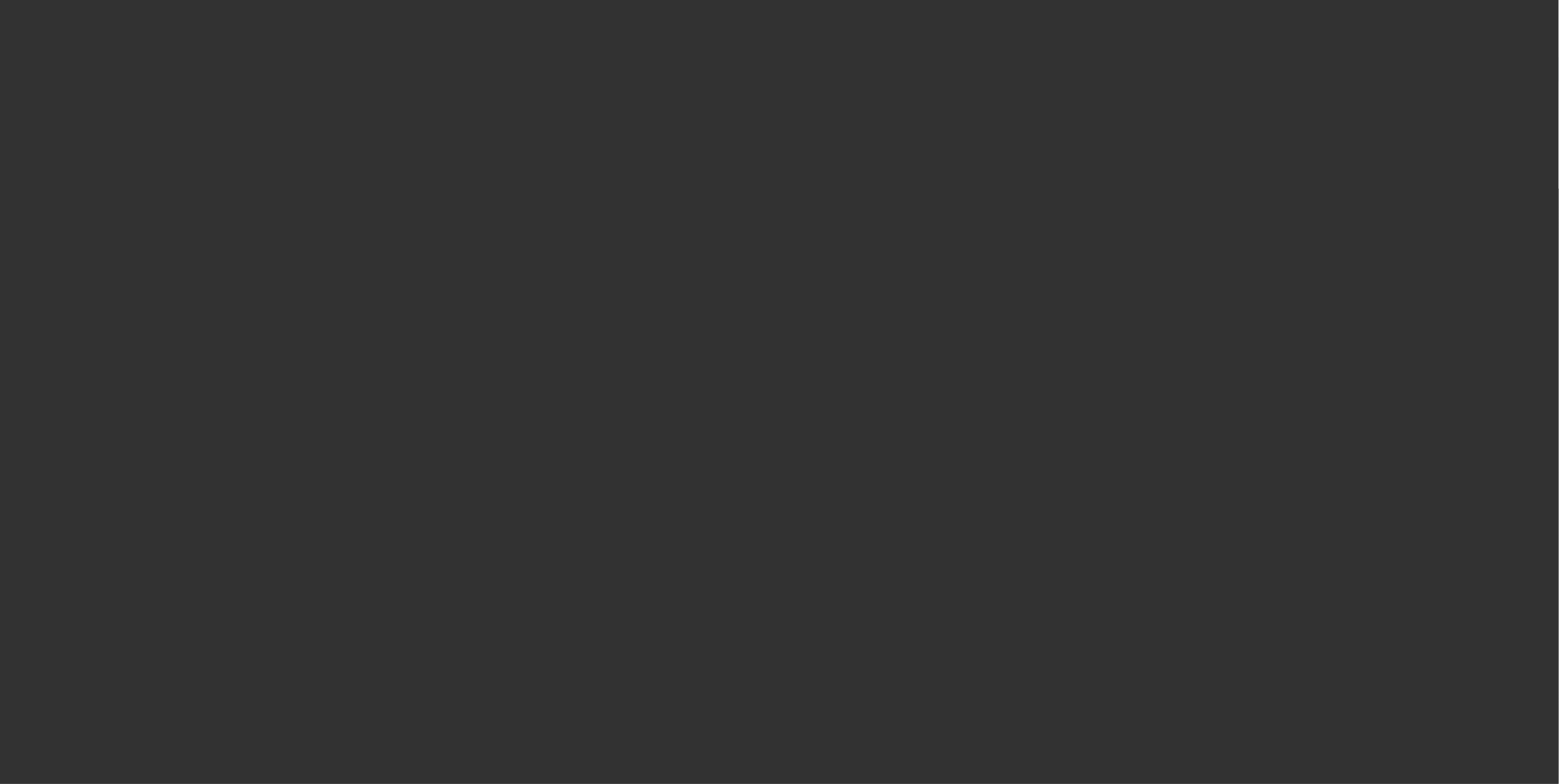
select select "6"
select select "1"
select select "2"
select select "6"
select select "1"
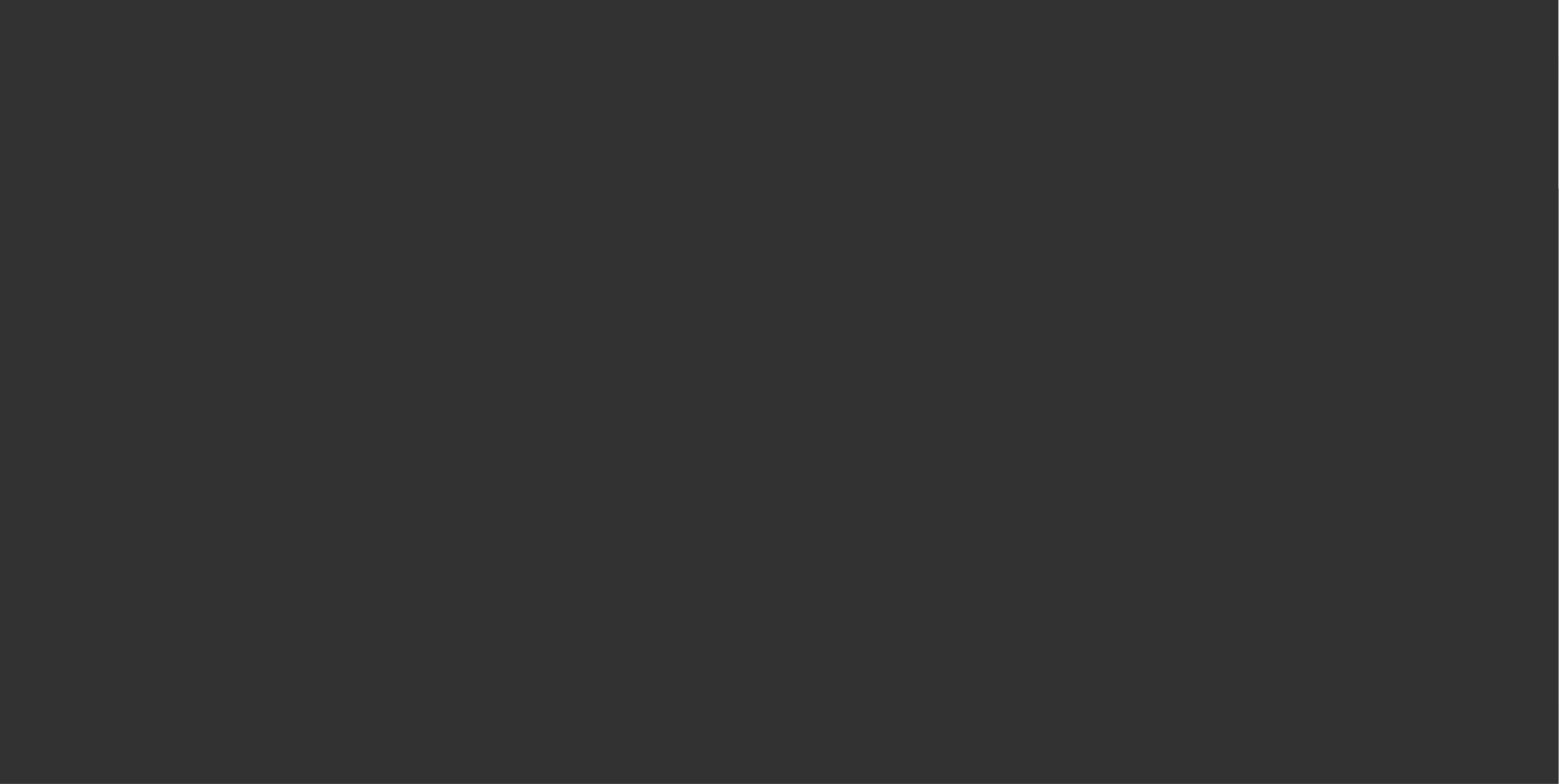
select select "1"
select select "6"
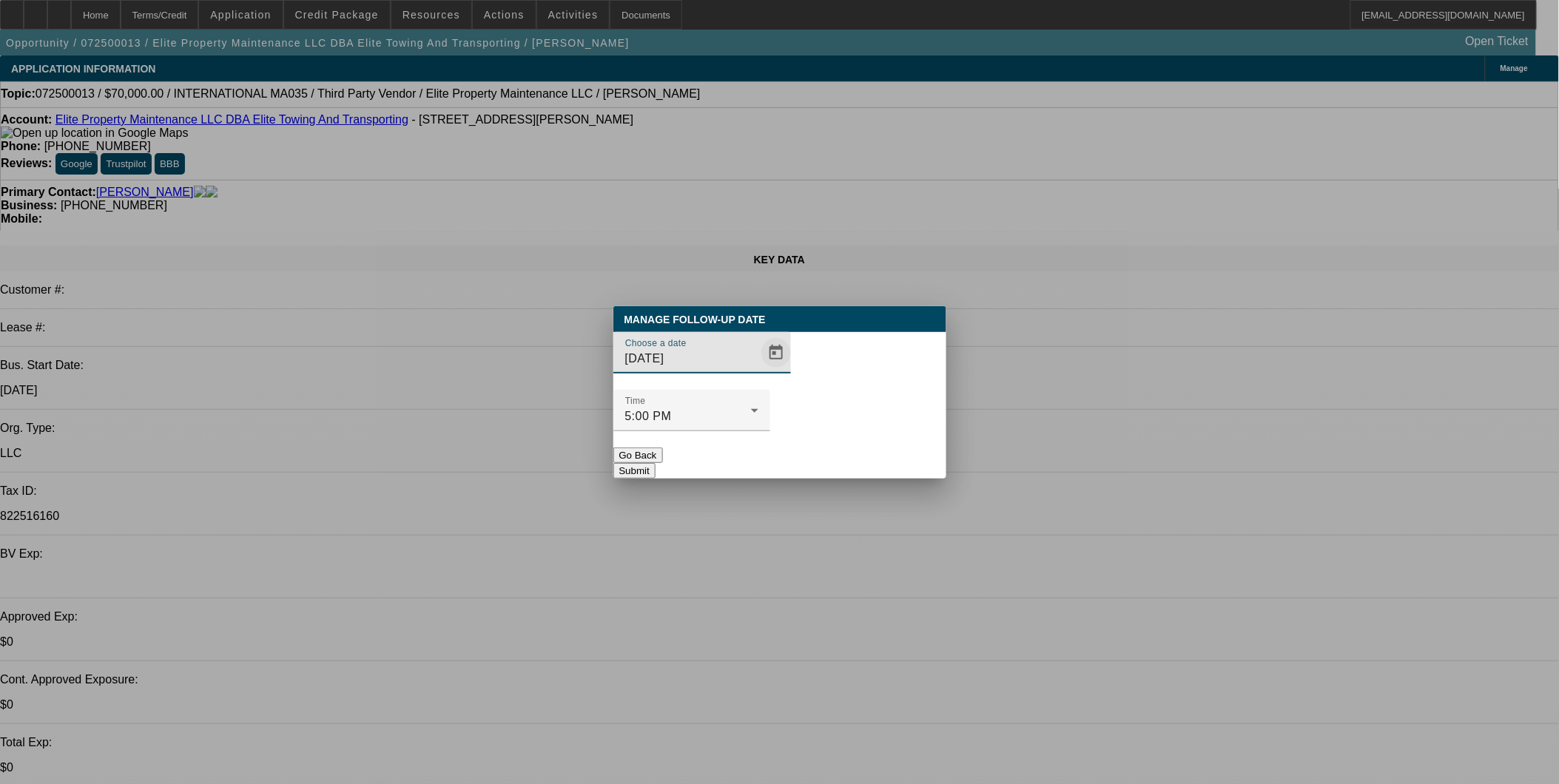
click at [758, 371] on span "Open calendar" at bounding box center [776, 353] width 36 height 35
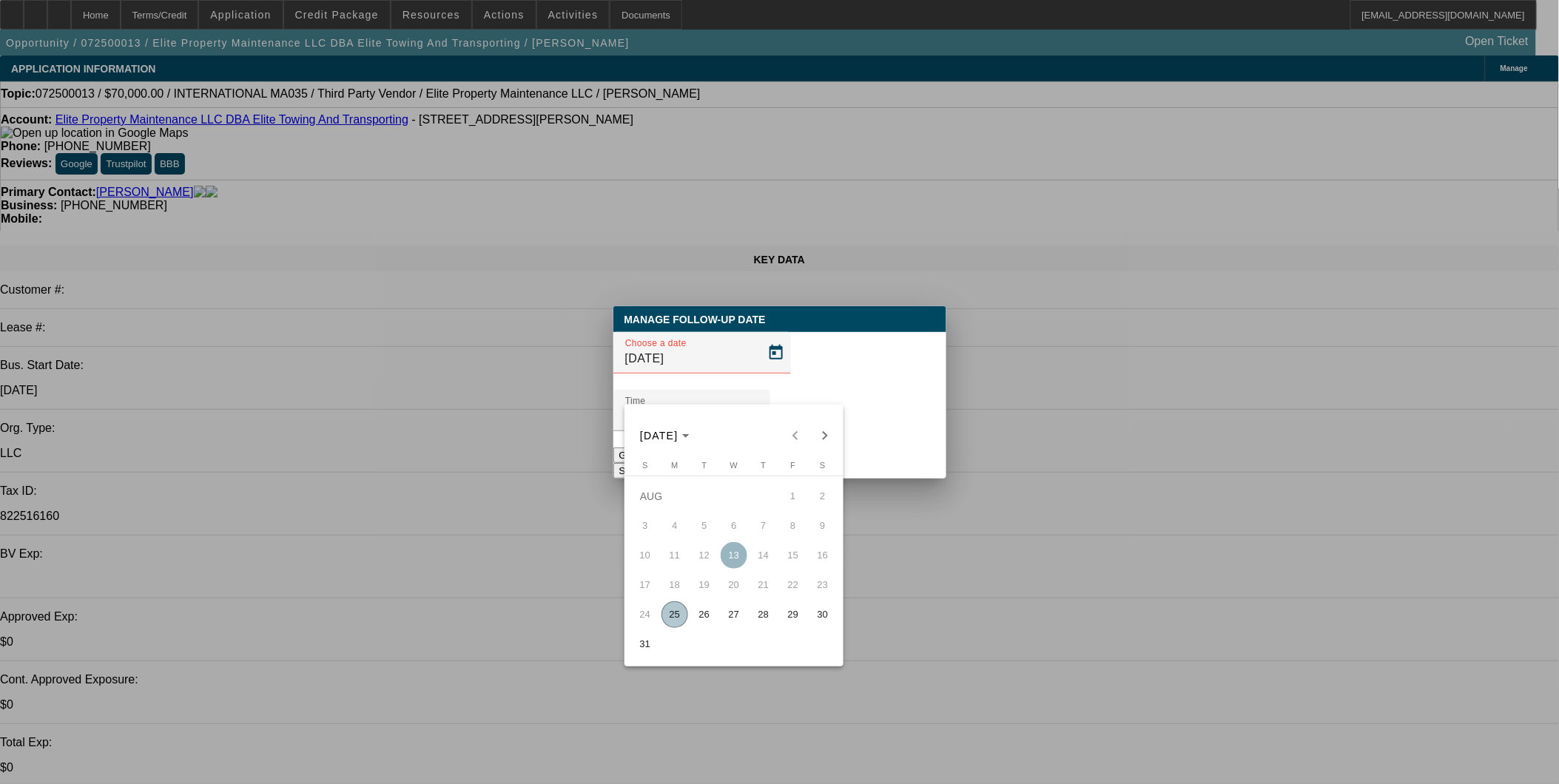
click at [794, 614] on span "29" at bounding box center [794, 615] width 27 height 27
type input "8/29/2025"
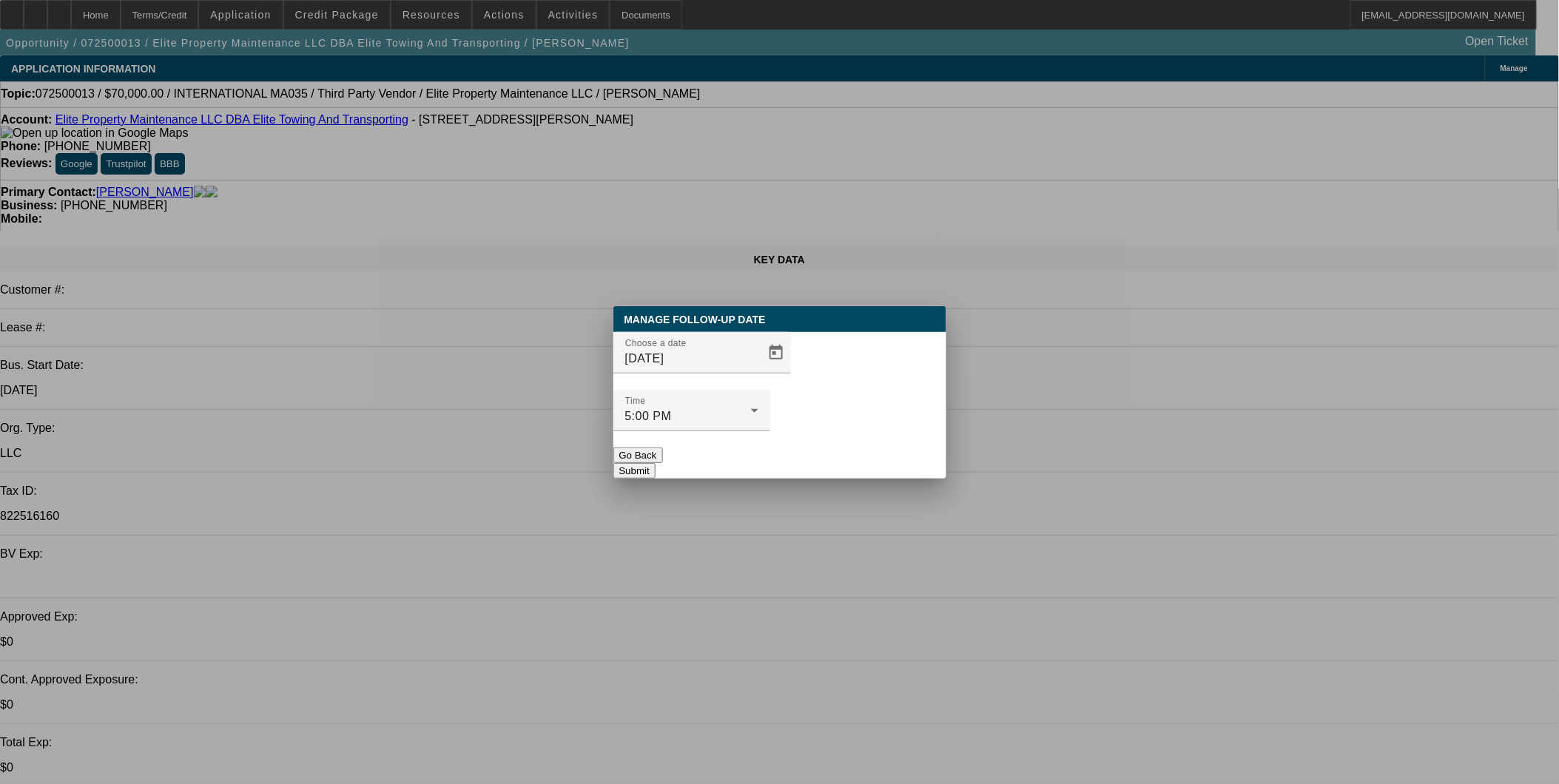
click at [656, 463] on button "Submit" at bounding box center [634, 471] width 42 height 16
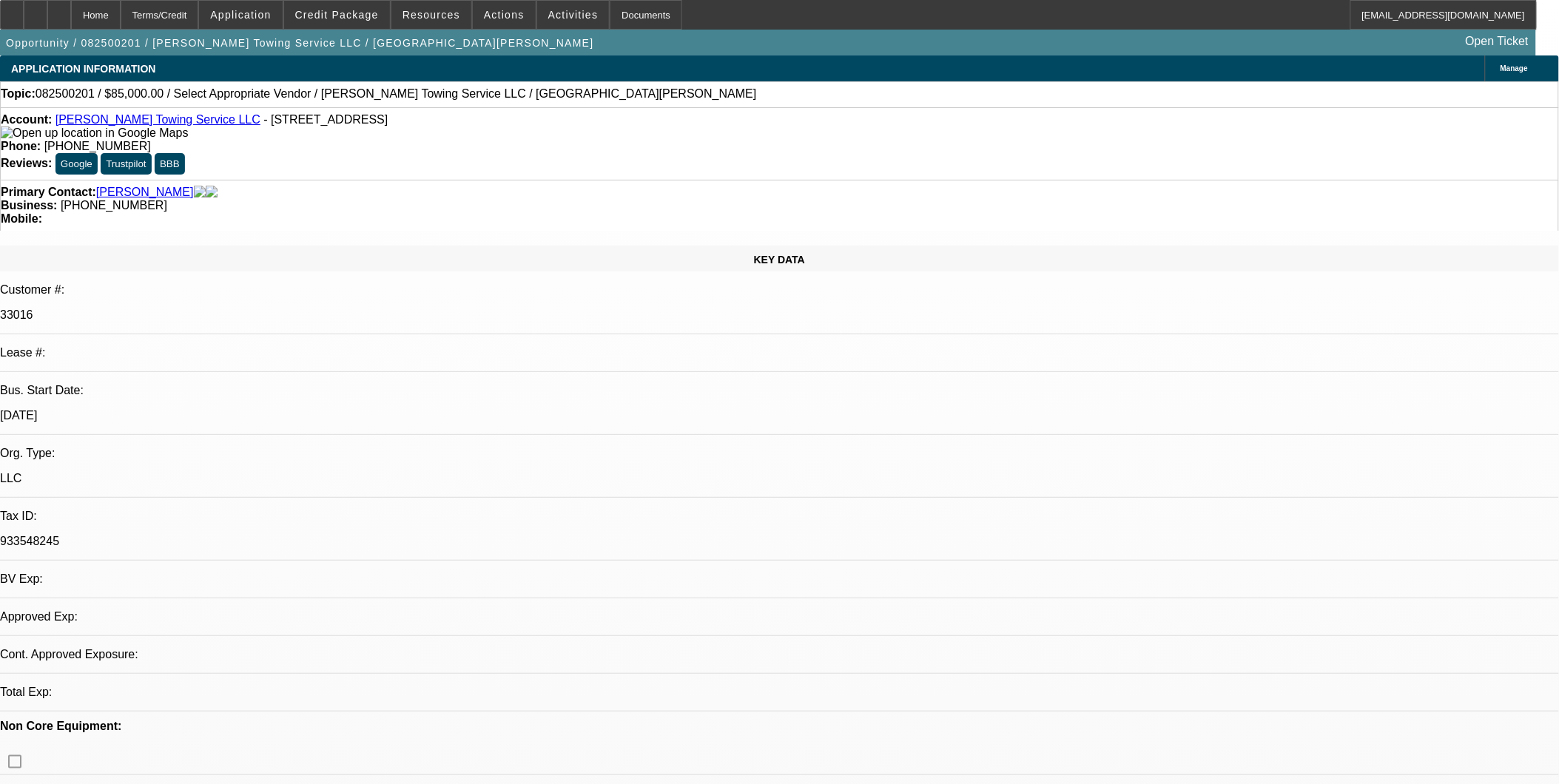
select select "0"
select select "2"
select select "0.1"
select select "1"
select select "2"
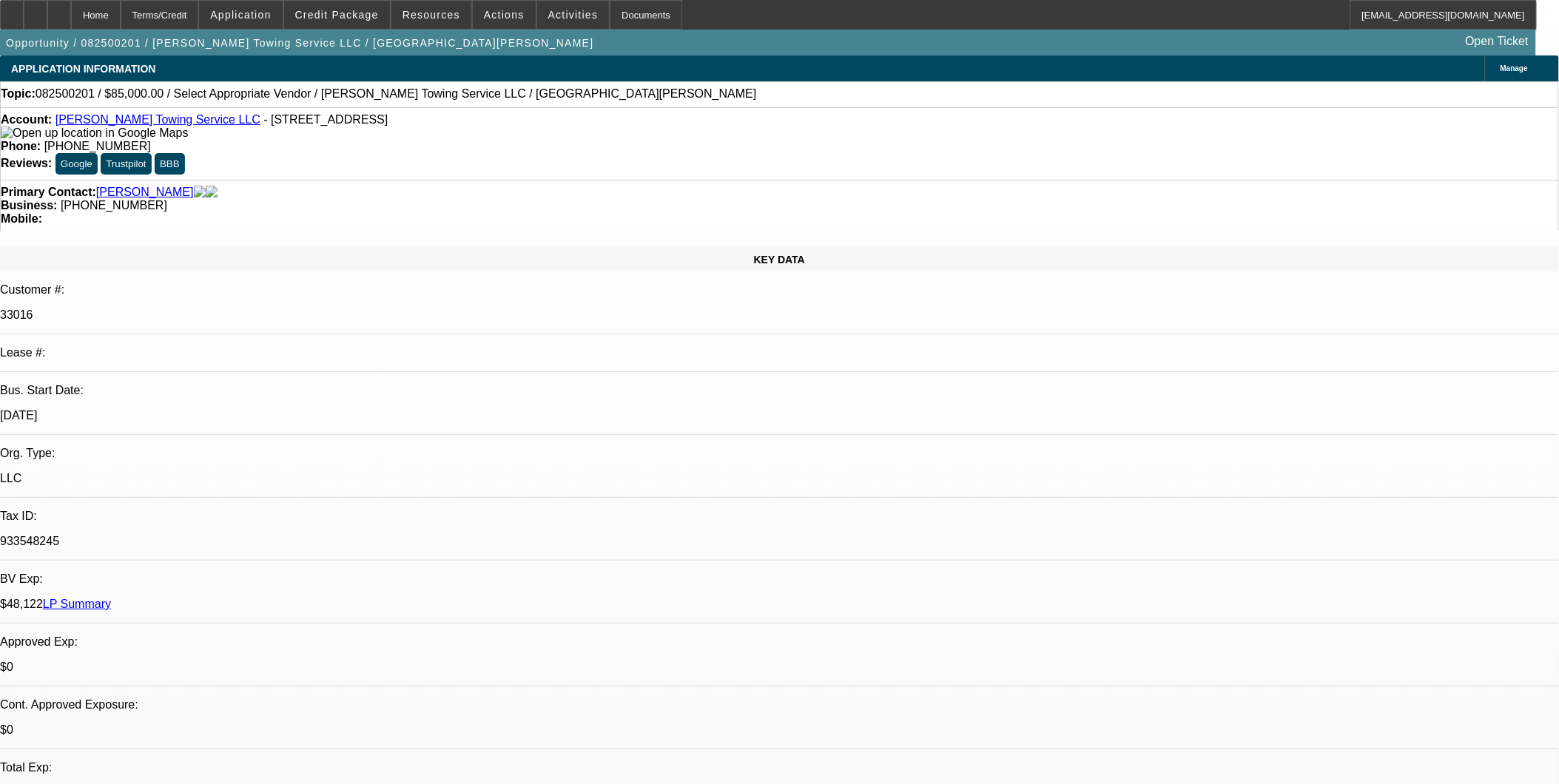
select select "4"
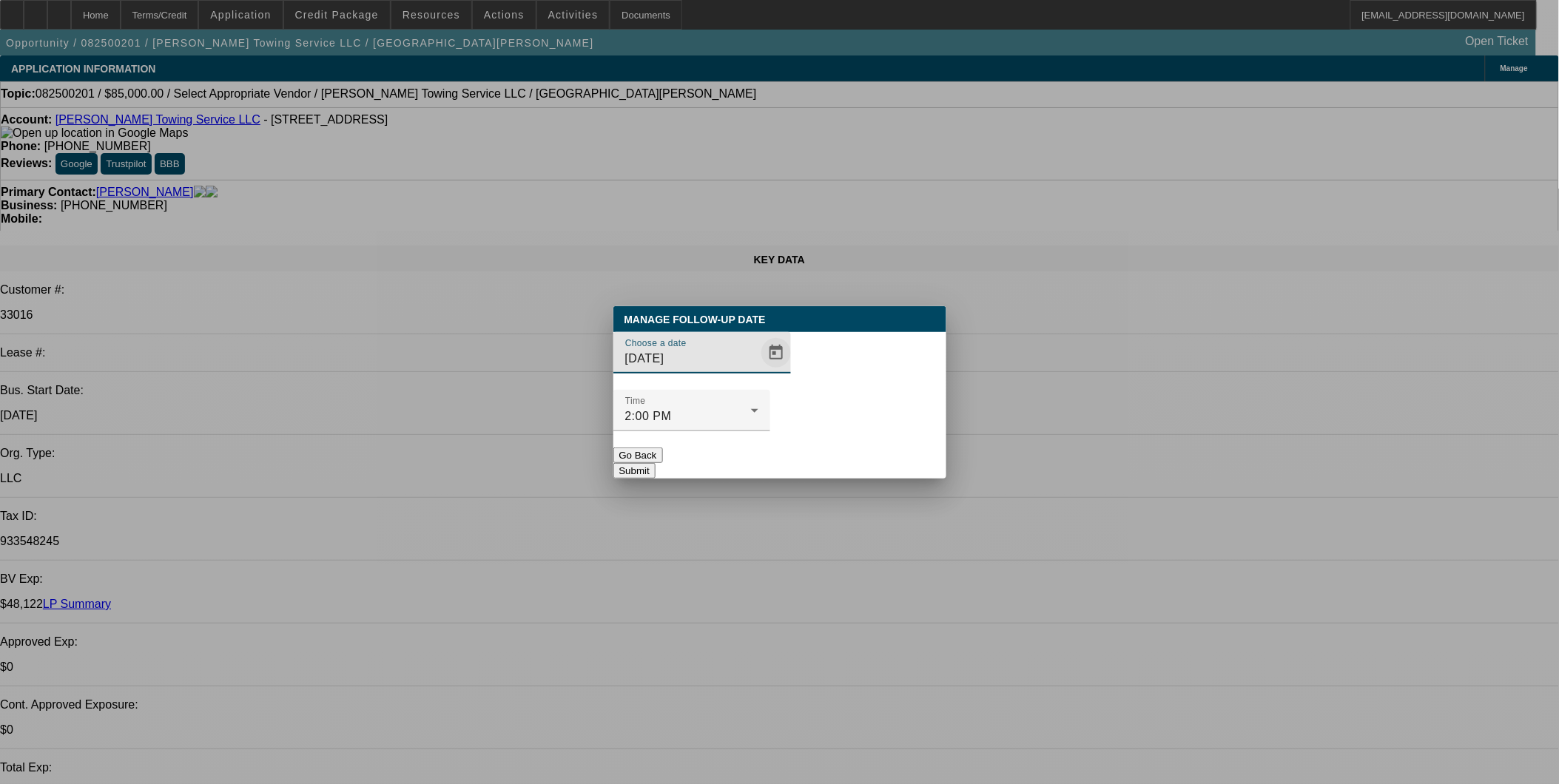
click at [758, 371] on span "Open calendar" at bounding box center [776, 353] width 36 height 35
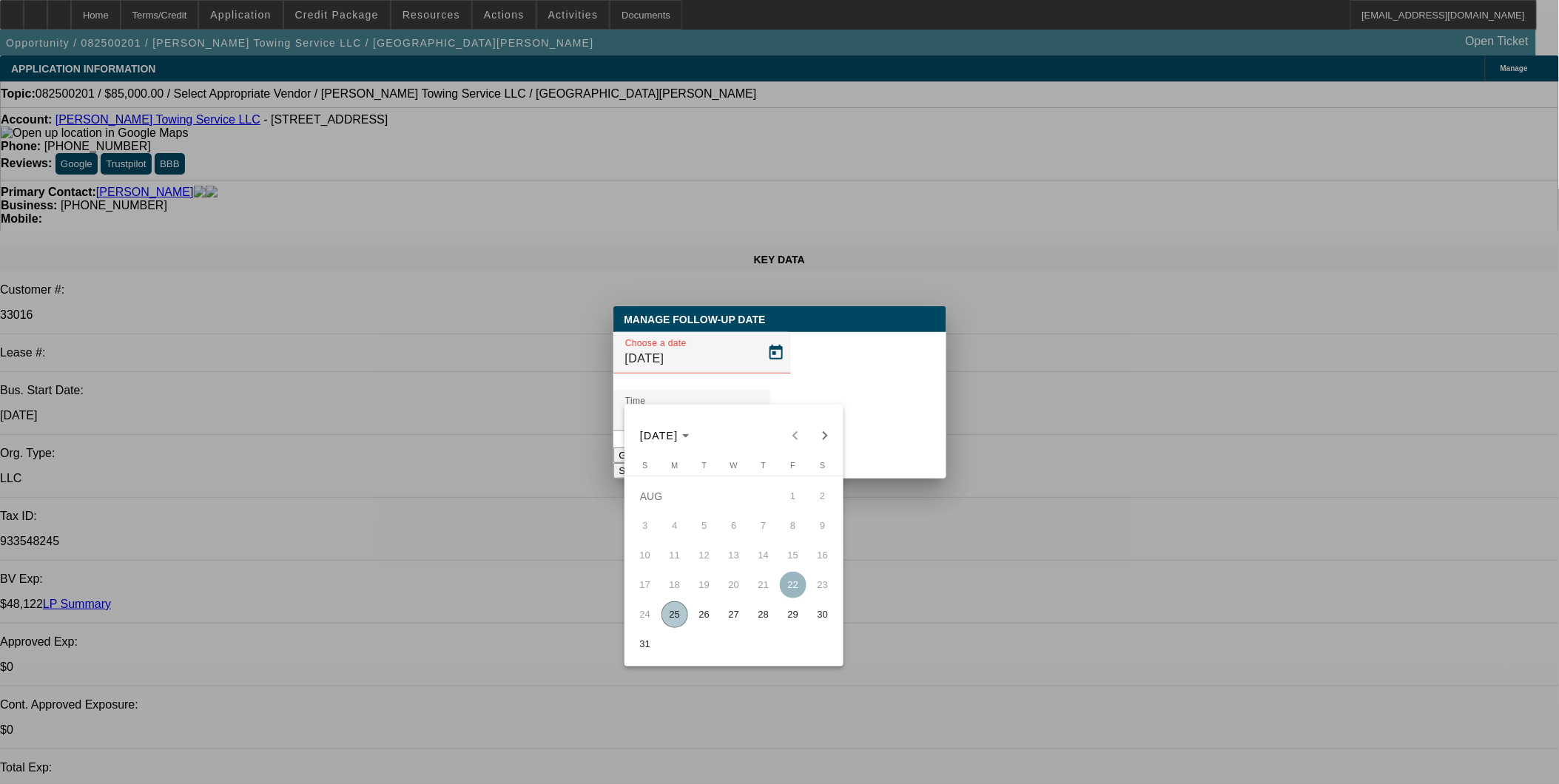
click at [712, 617] on span "26" at bounding box center [705, 615] width 27 height 27
type input "[DATE]"
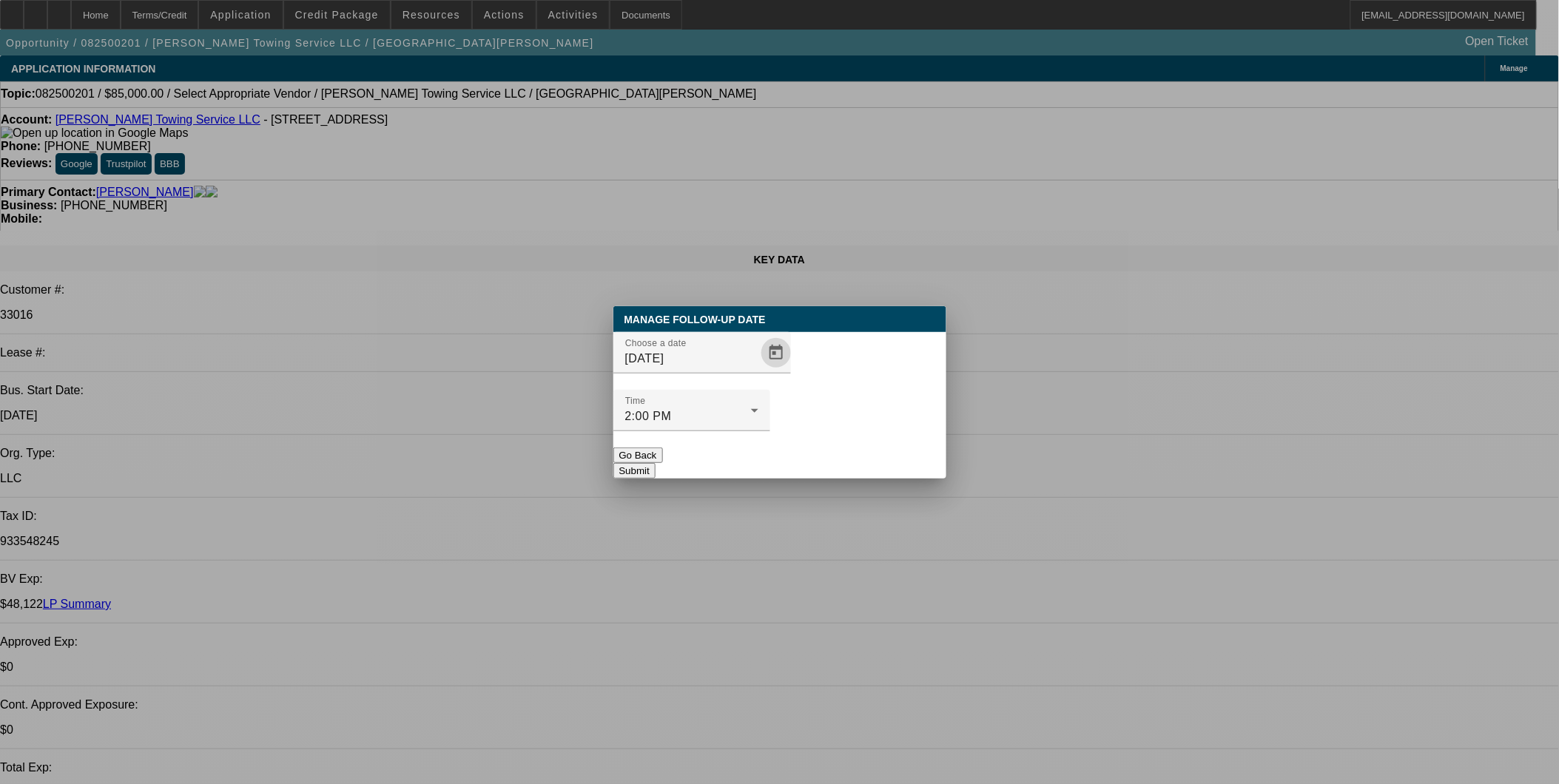
click at [656, 463] on button "Submit" at bounding box center [634, 471] width 42 height 16
